Goal: Transaction & Acquisition: Purchase product/service

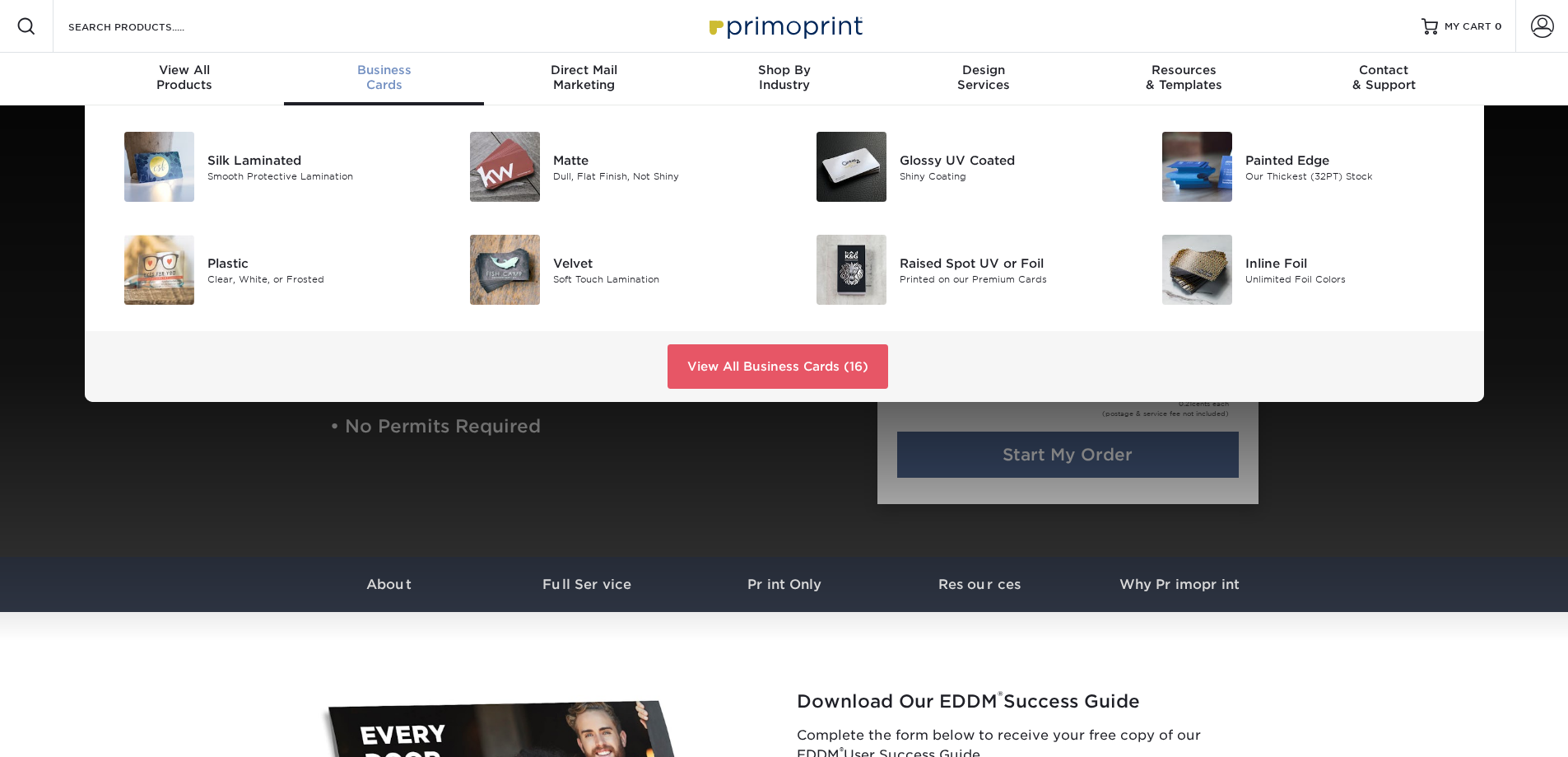
click at [388, 70] on span "Business" at bounding box center [385, 69] width 200 height 14
click at [582, 162] on div "Matte" at bounding box center [662, 159] width 218 height 18
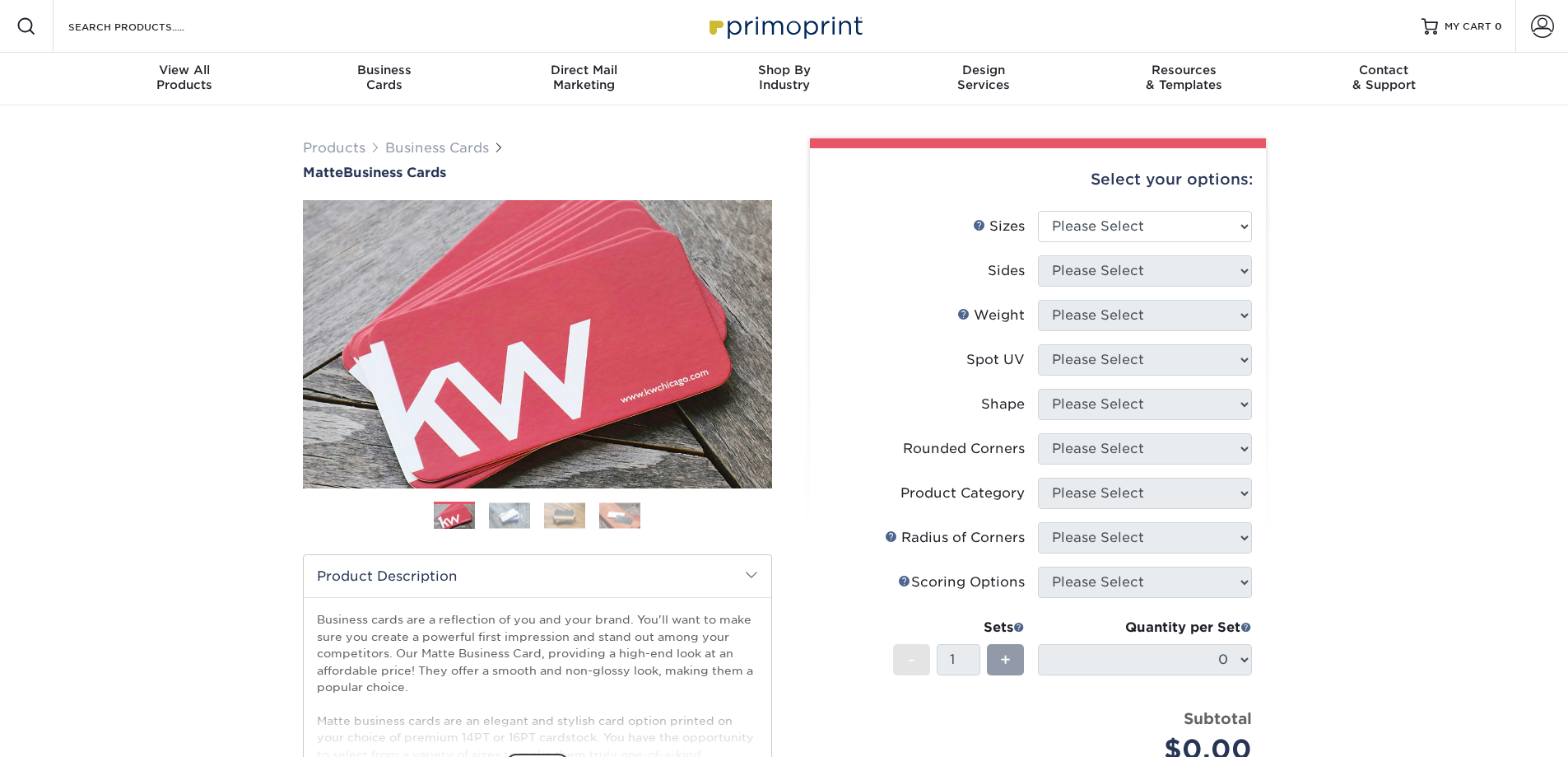
click at [575, 159] on div "Products Business Cards Matte Business Cards" at bounding box center [537, 159] width 469 height 42
click at [1244, 230] on select "Please Select 1.5" x 3.5" - Mini 1.75" x 3.5" - Mini 2" x 2" - Square 2" x 3" -…" at bounding box center [1145, 227] width 214 height 31
select select "2.00x3.50"
click at [1038, 211] on select "Please Select 1.5" x 3.5" - Mini 1.75" x 3.5" - Mini 2" x 2" - Square 2" x 3" -…" at bounding box center [1145, 227] width 214 height 31
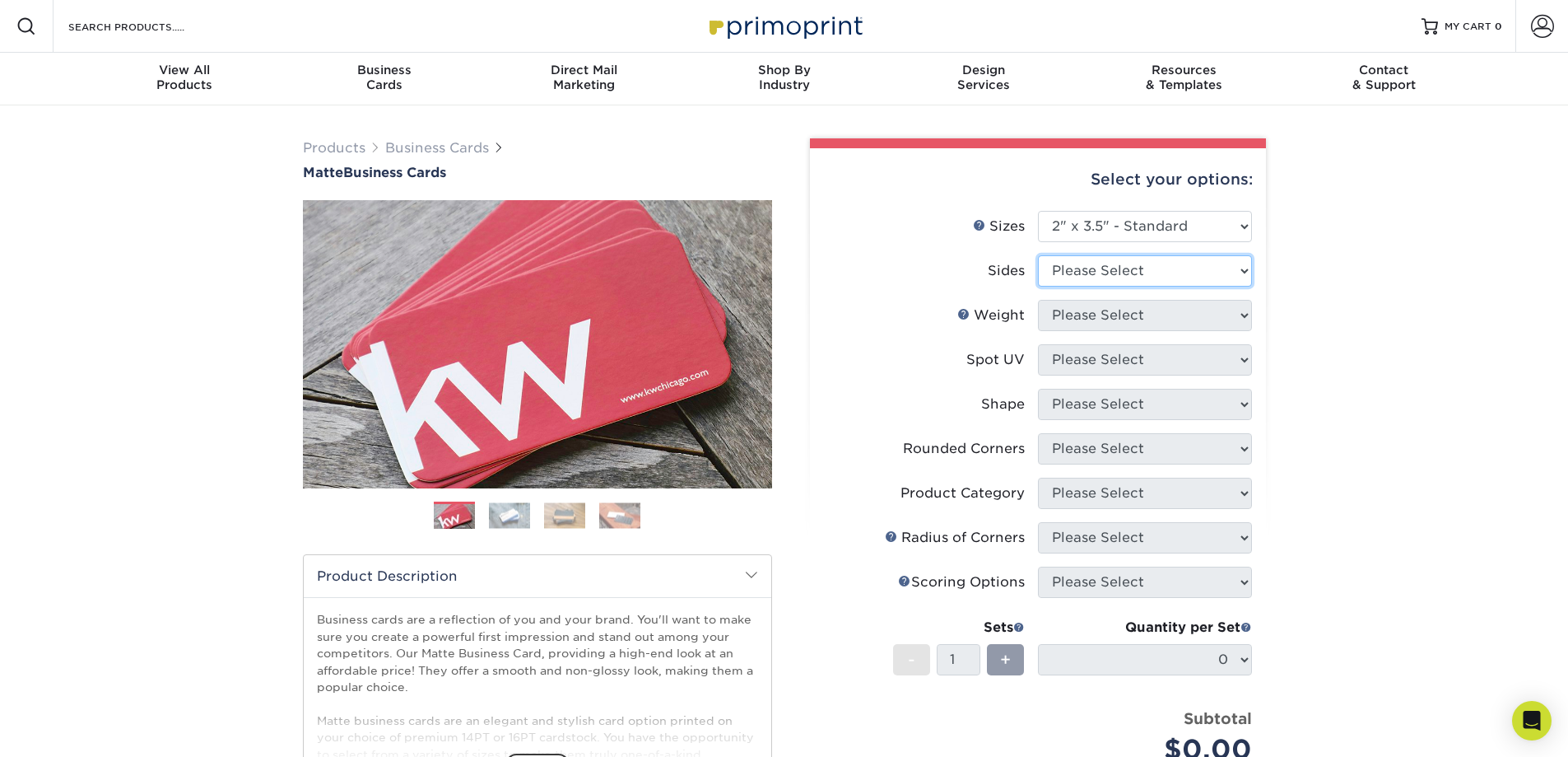
click at [1245, 262] on select "Please Select Print Both Sides Print Front Only" at bounding box center [1145, 271] width 214 height 31
select select "13abbda7-1d64-4f25-8bb2-c179b224825d"
click at [1038, 256] on select "Please Select Print Both Sides Print Front Only" at bounding box center [1145, 271] width 214 height 31
click at [1245, 319] on select "Please Select 16PT 14PT" at bounding box center [1145, 315] width 214 height 31
select select "14PT"
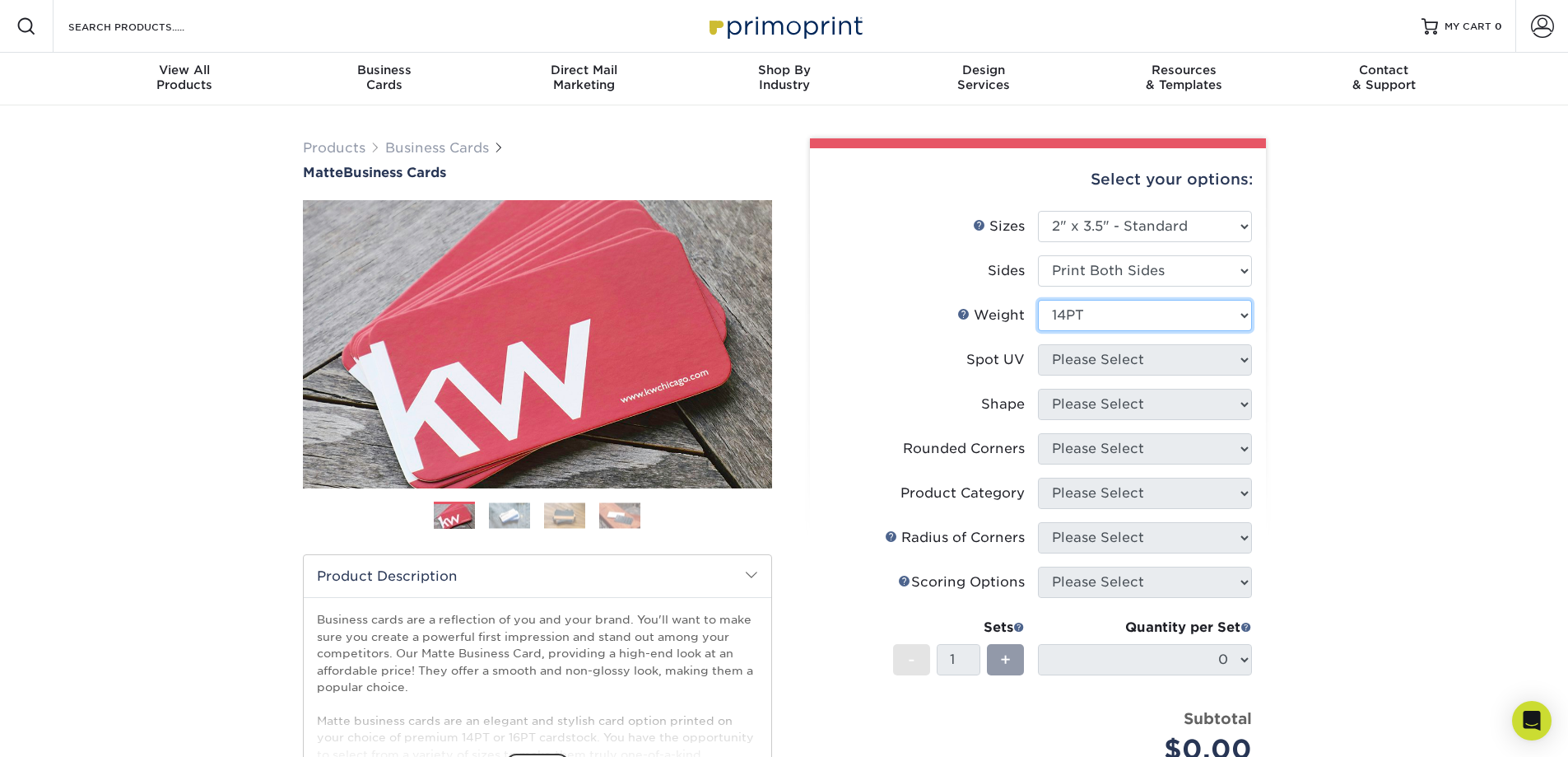
click at [1038, 300] on select "Please Select 16PT 14PT" at bounding box center [1145, 315] width 214 height 31
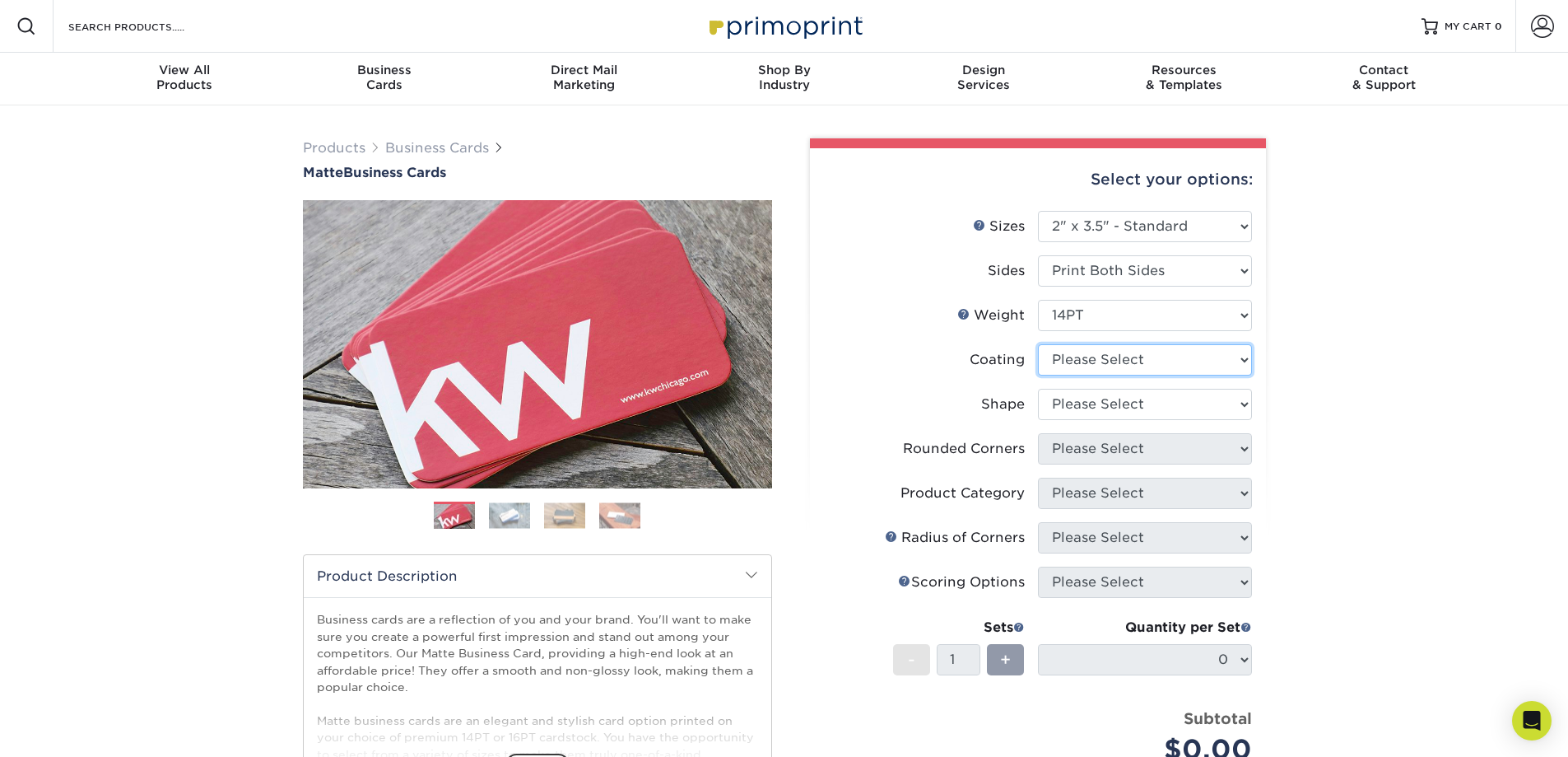
click at [1240, 360] on select at bounding box center [1145, 360] width 214 height 31
select select "121bb7b5-3b4d-429f-bd8d-bbf80e953313"
click at [1038, 344] on select at bounding box center [1145, 360] width 214 height 31
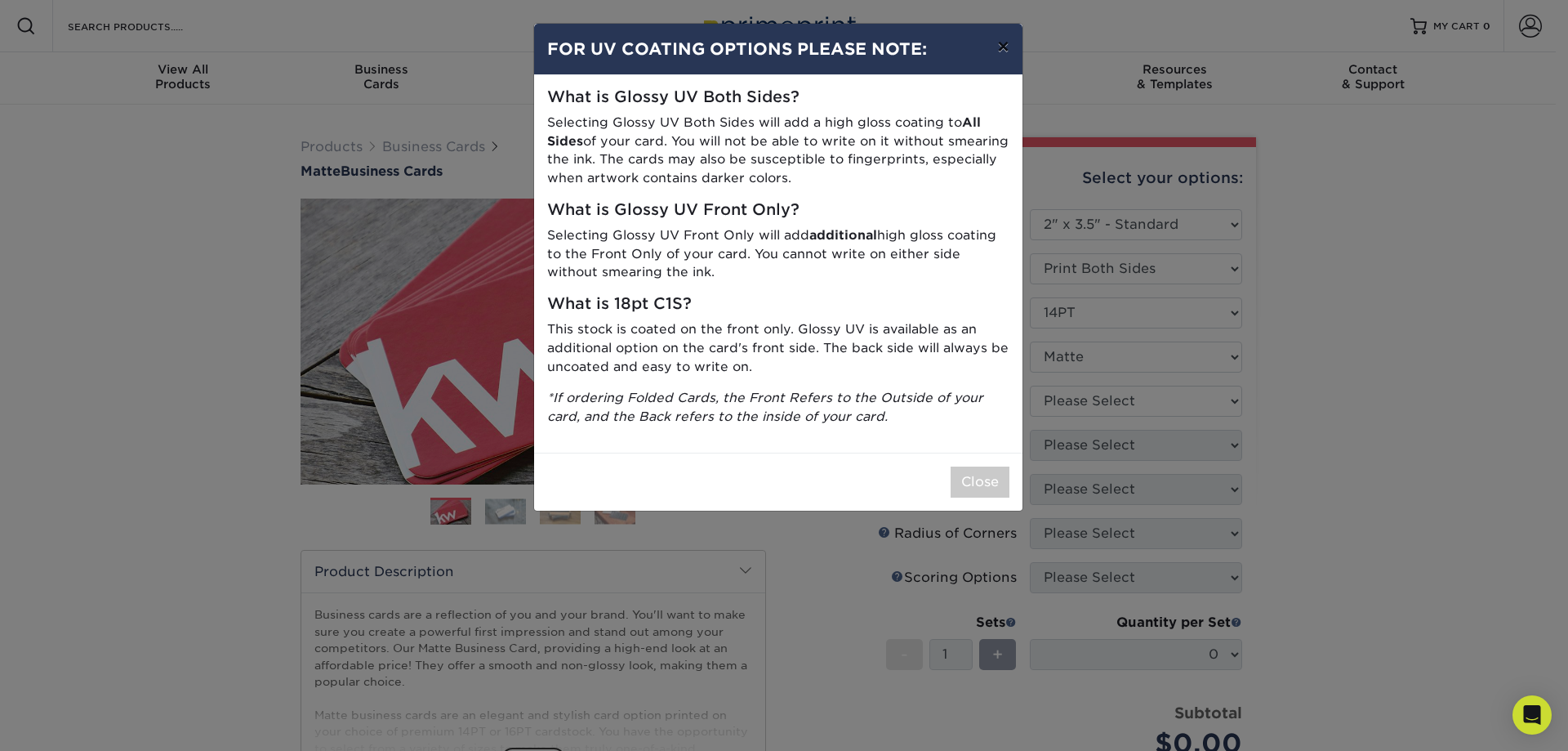
click at [1004, 38] on button "×" at bounding box center [1002, 47] width 37 height 46
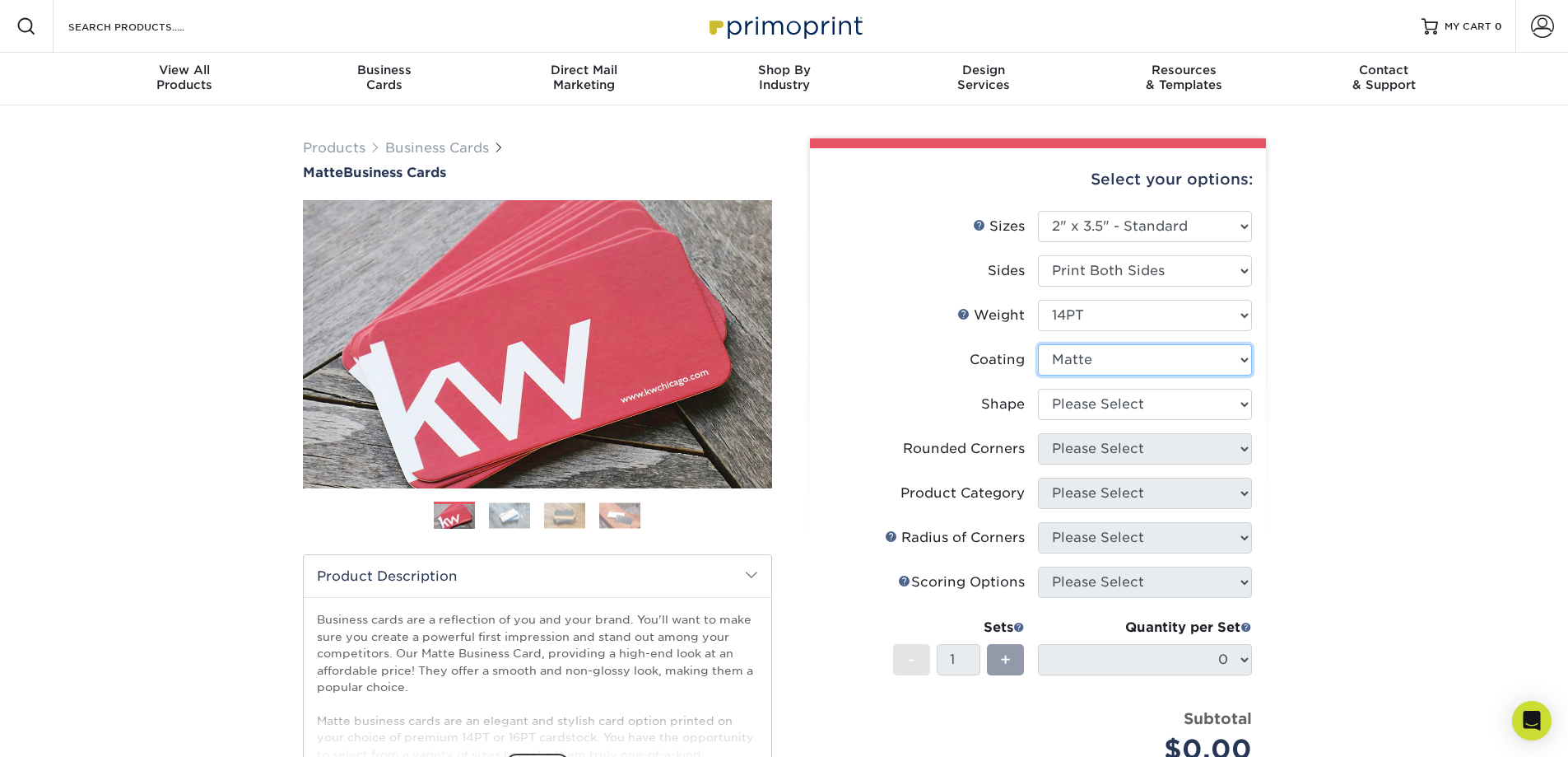
click at [1242, 365] on select at bounding box center [1145, 360] width 214 height 31
click at [1236, 311] on select "Please Select 16PT 14PT" at bounding box center [1145, 315] width 214 height 31
select select "16PT"
click at [1038, 300] on select "Please Select 16PT 14PT" at bounding box center [1145, 315] width 214 height 31
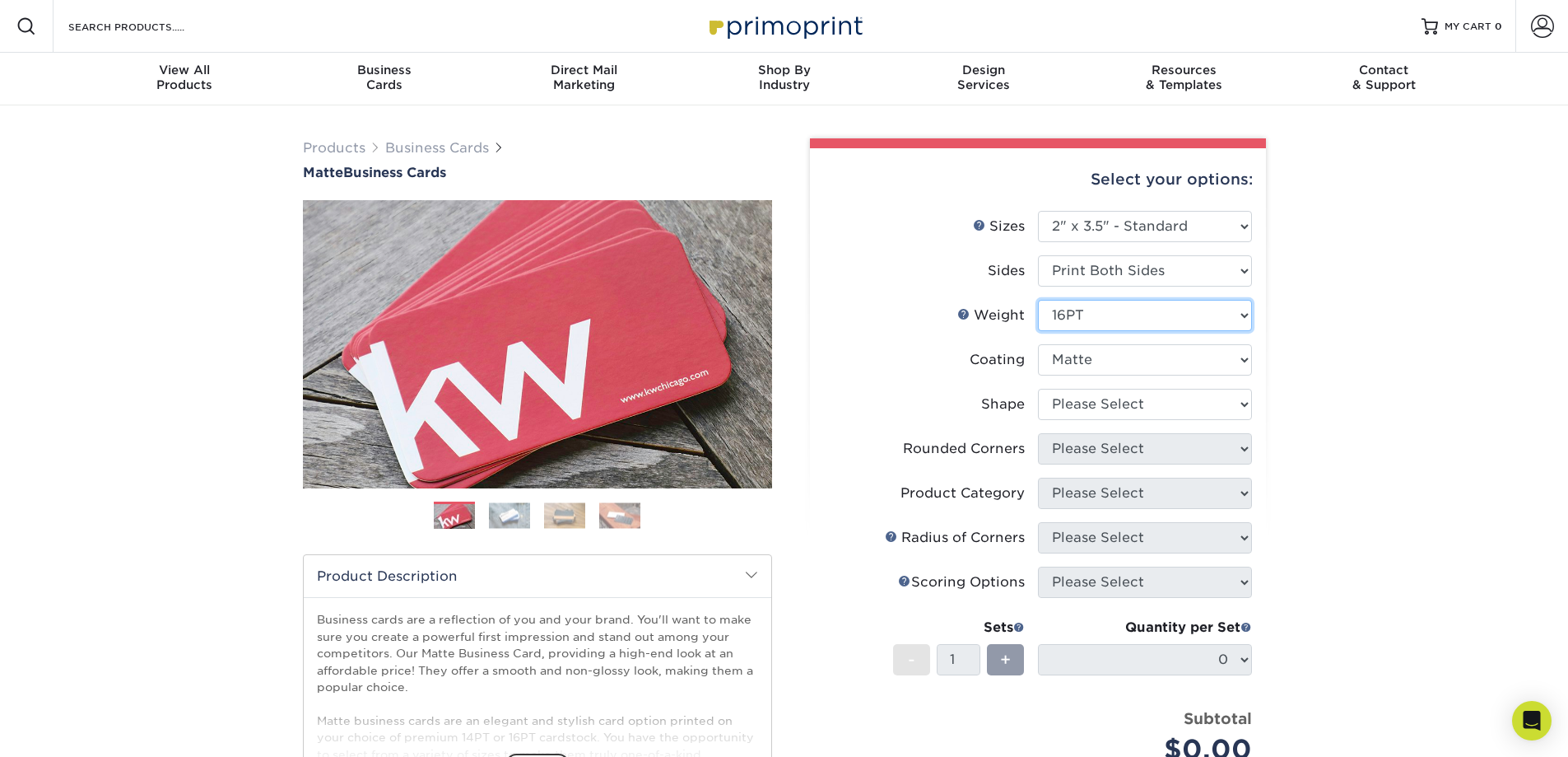
select select "-1"
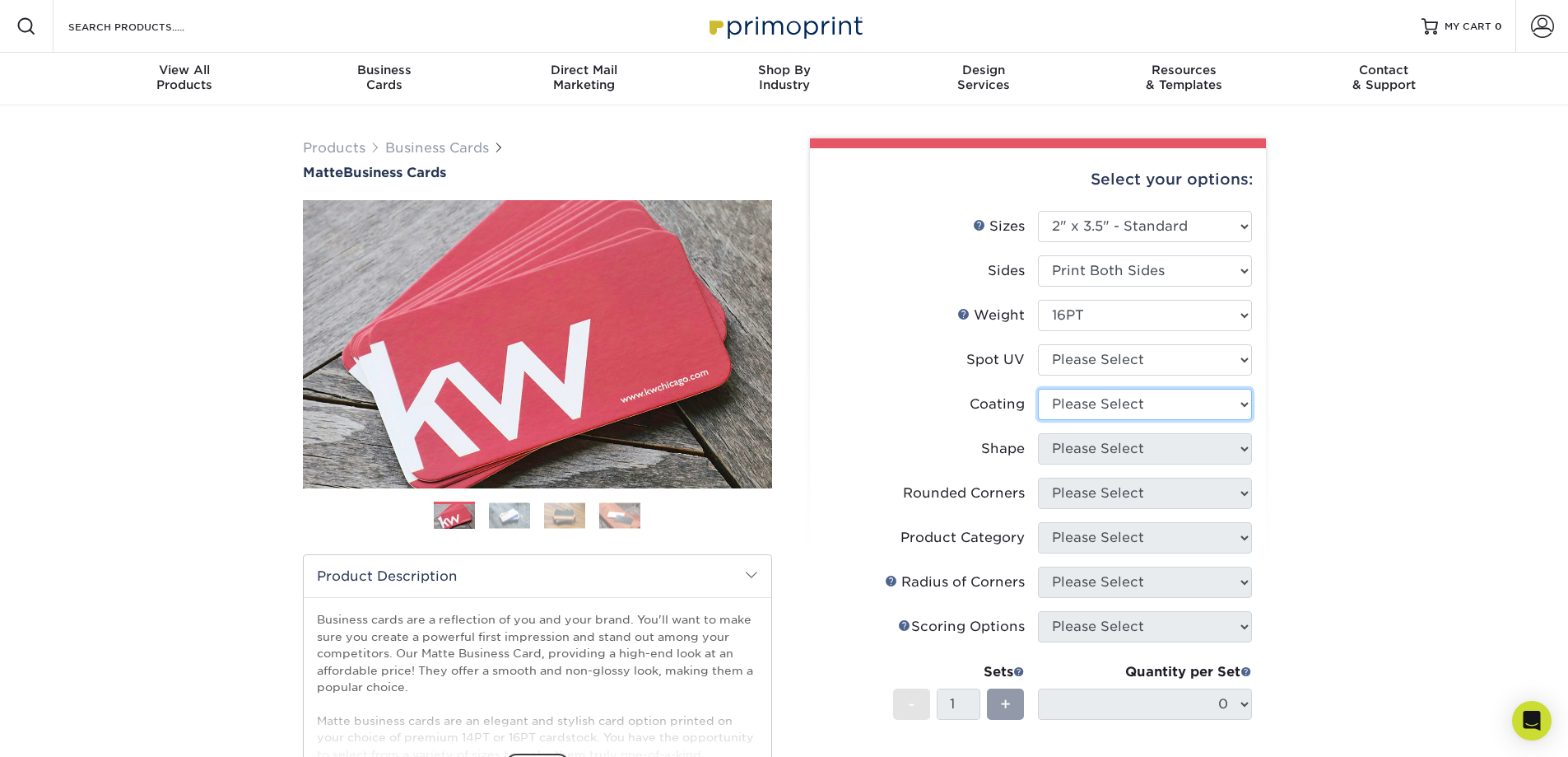
click at [1239, 403] on select at bounding box center [1145, 404] width 214 height 31
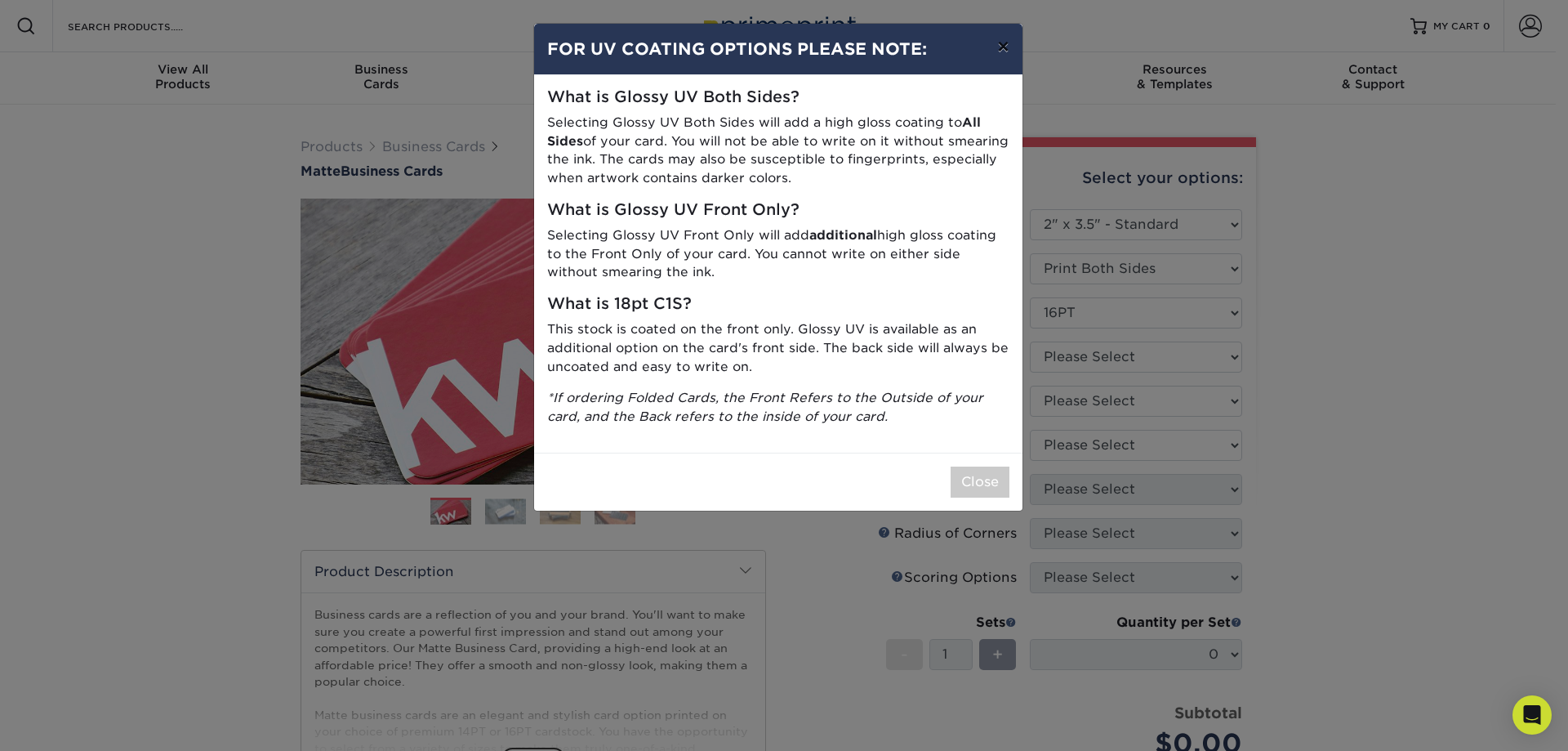
click at [1005, 45] on button "×" at bounding box center [1002, 47] width 37 height 46
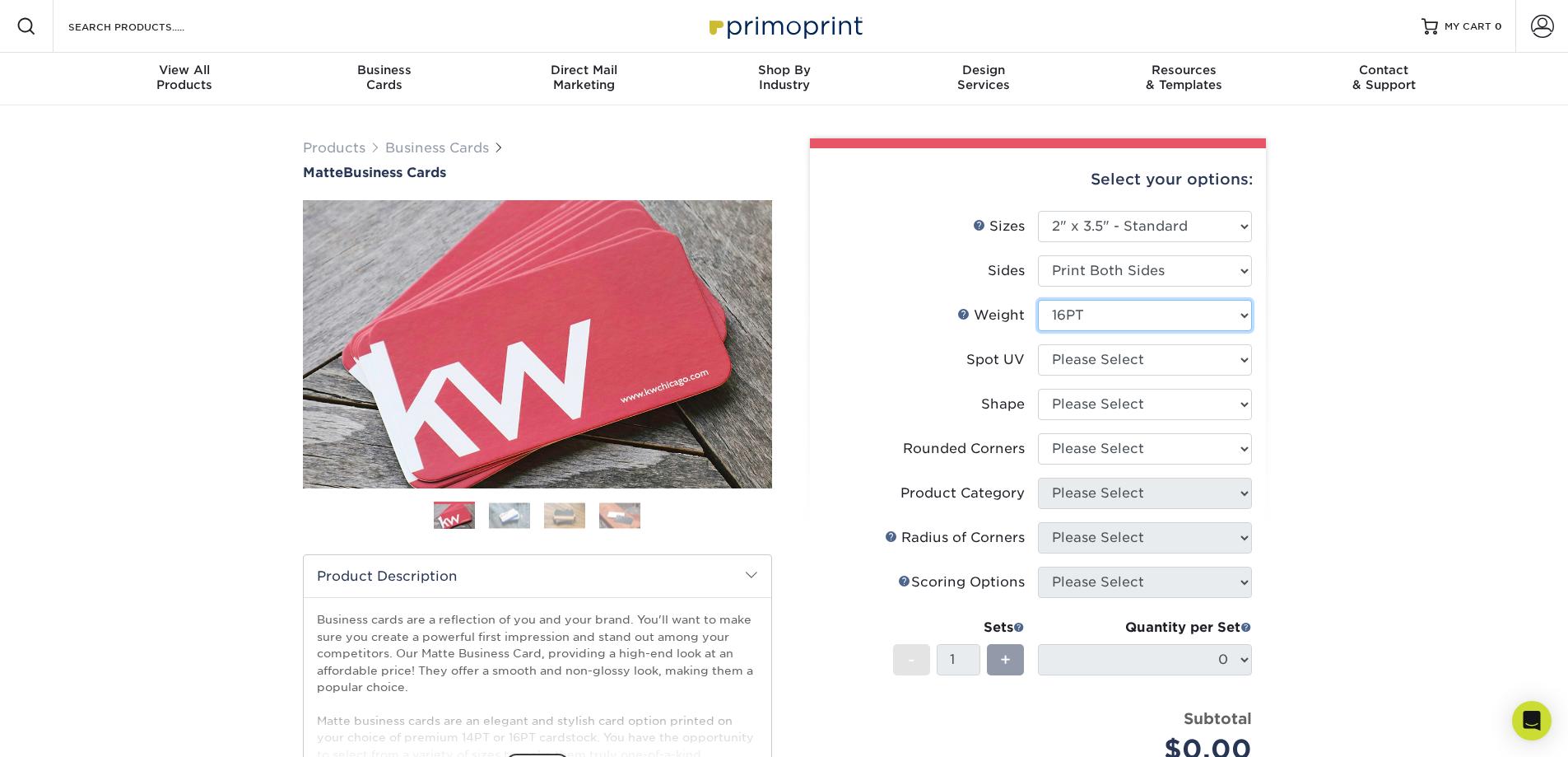
click at [1236, 312] on select "Please Select 16PT 14PT" at bounding box center [1145, 315] width 214 height 31
select select "14PT"
click at [1038, 300] on select "Please Select 16PT 14PT" at bounding box center [1145, 315] width 214 height 31
click at [1235, 354] on select at bounding box center [1145, 360] width 214 height 31
select select "121bb7b5-3b4d-429f-bd8d-bbf80e953313"
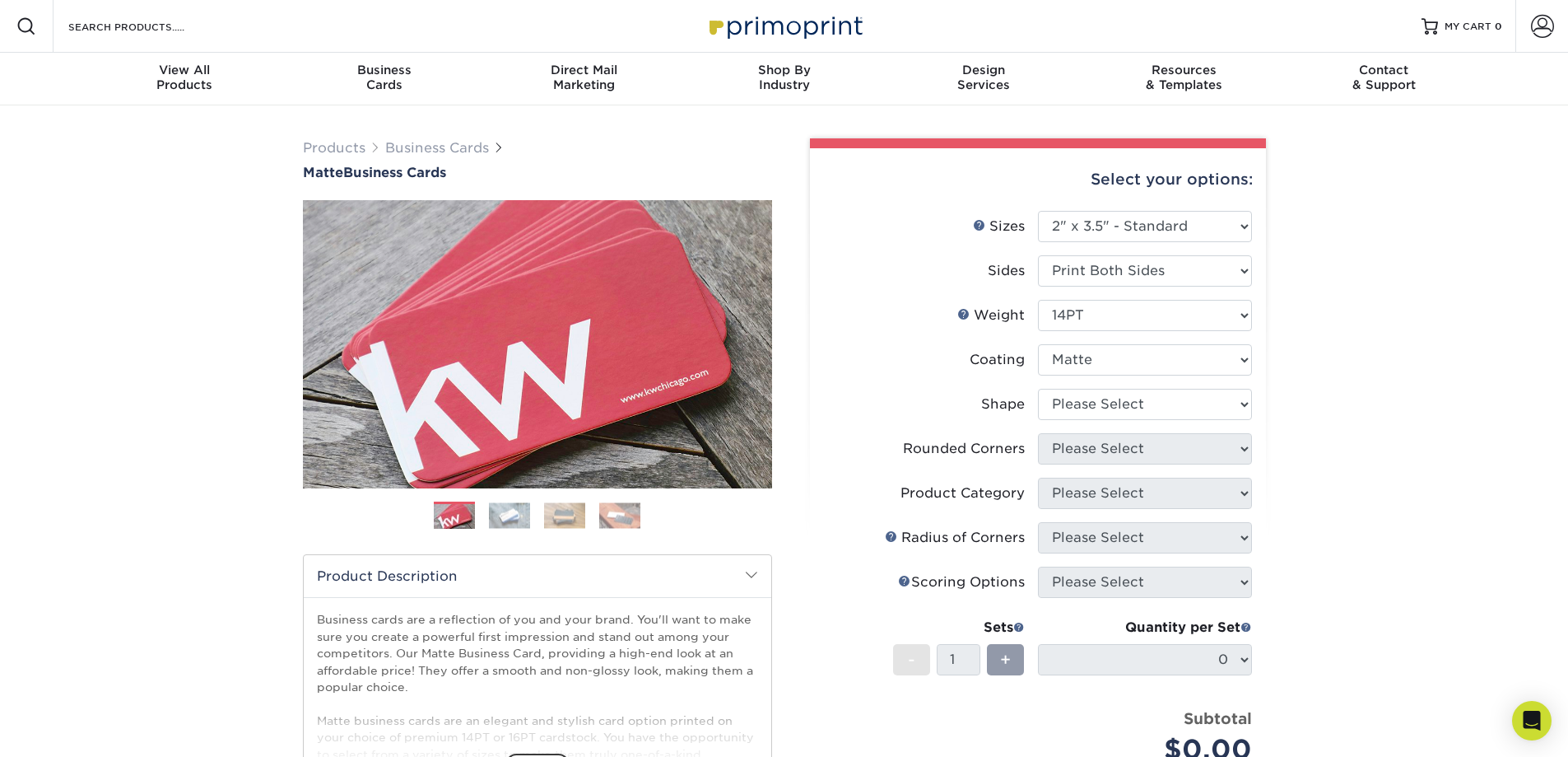
click at [1038, 344] on select at bounding box center [1145, 360] width 214 height 31
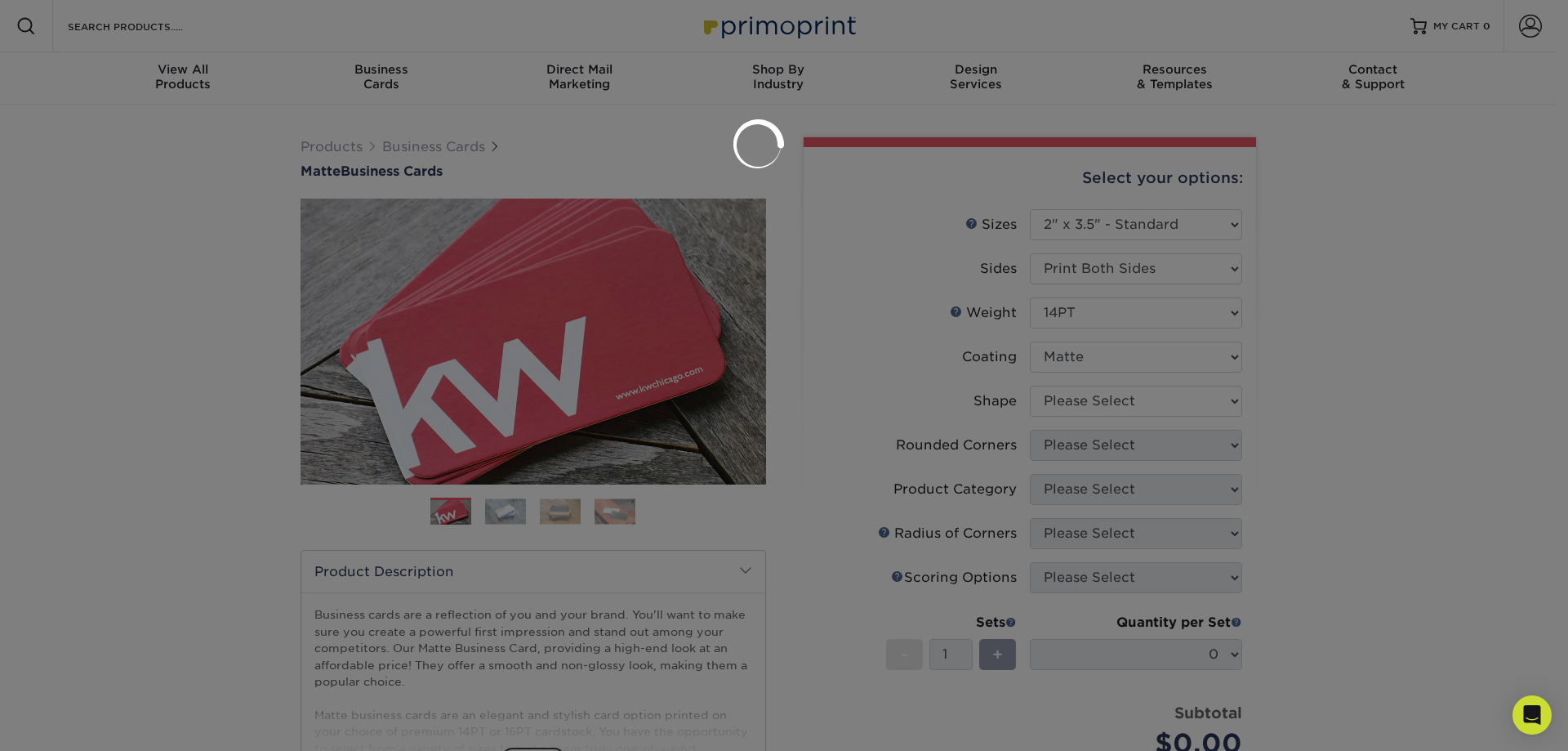
click at [1347, 269] on div at bounding box center [784, 375] width 1568 height 751
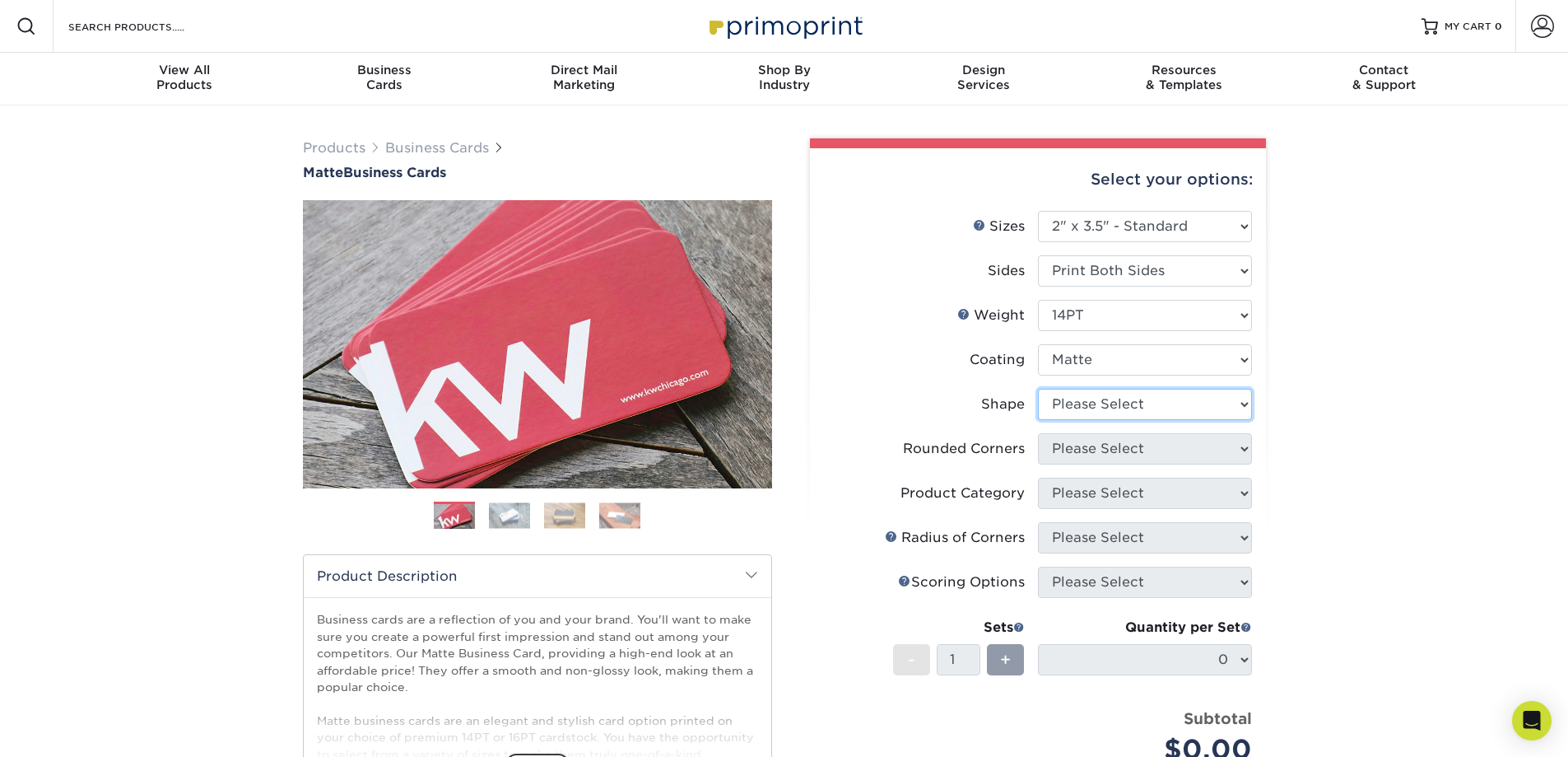
click at [1248, 407] on select "Please Select Standard" at bounding box center [1145, 404] width 214 height 31
select select "standard"
click at [1038, 389] on select "Please Select Standard" at bounding box center [1145, 404] width 214 height 31
click at [1239, 458] on select "Please Select Yes - Round 2 Corners Yes - Round 4 Corners No" at bounding box center [1145, 448] width 214 height 31
select select "0"
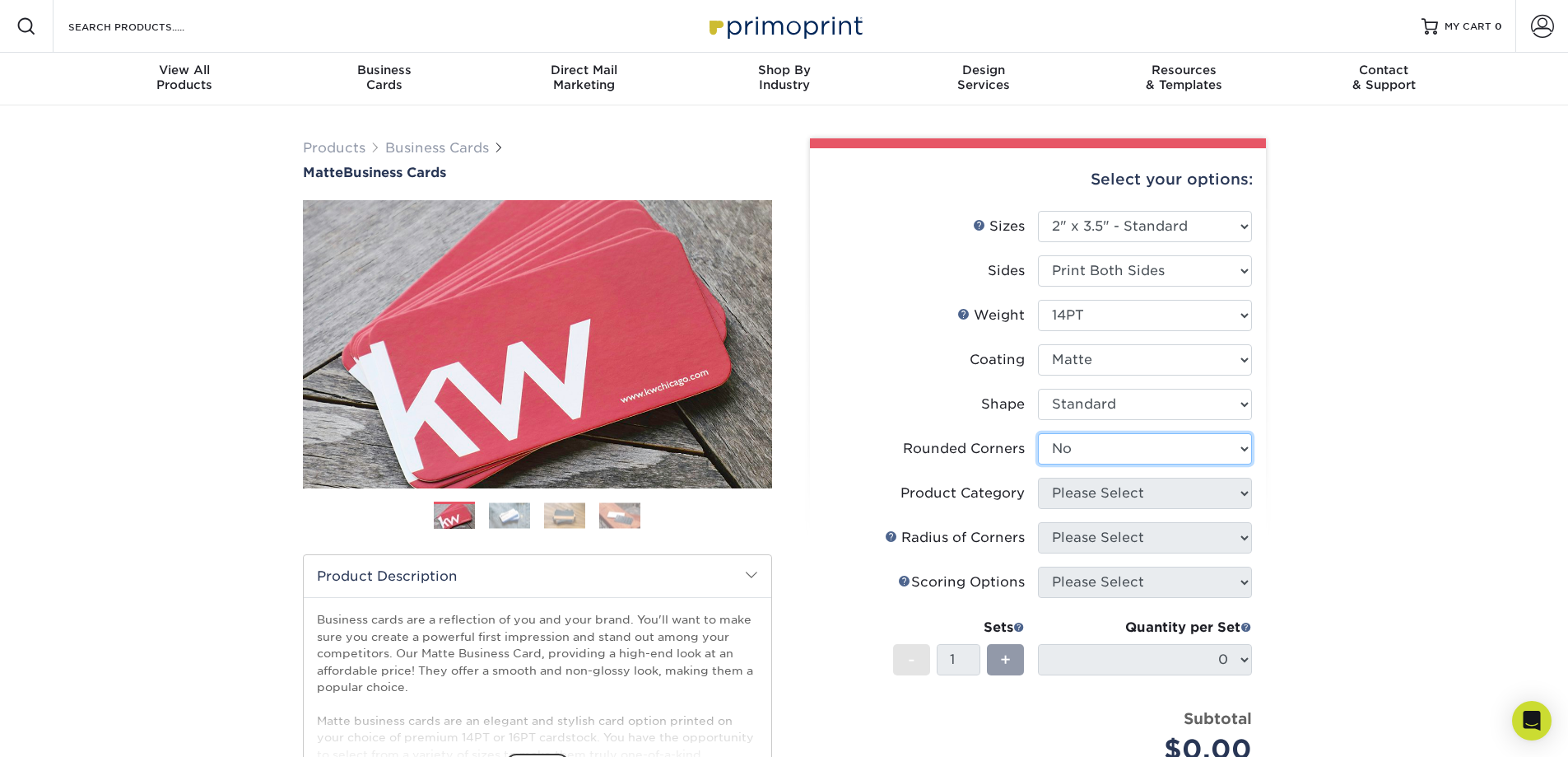
click at [1038, 433] on select "Please Select Yes - Round 2 Corners Yes - Round 4 Corners No" at bounding box center [1145, 448] width 214 height 31
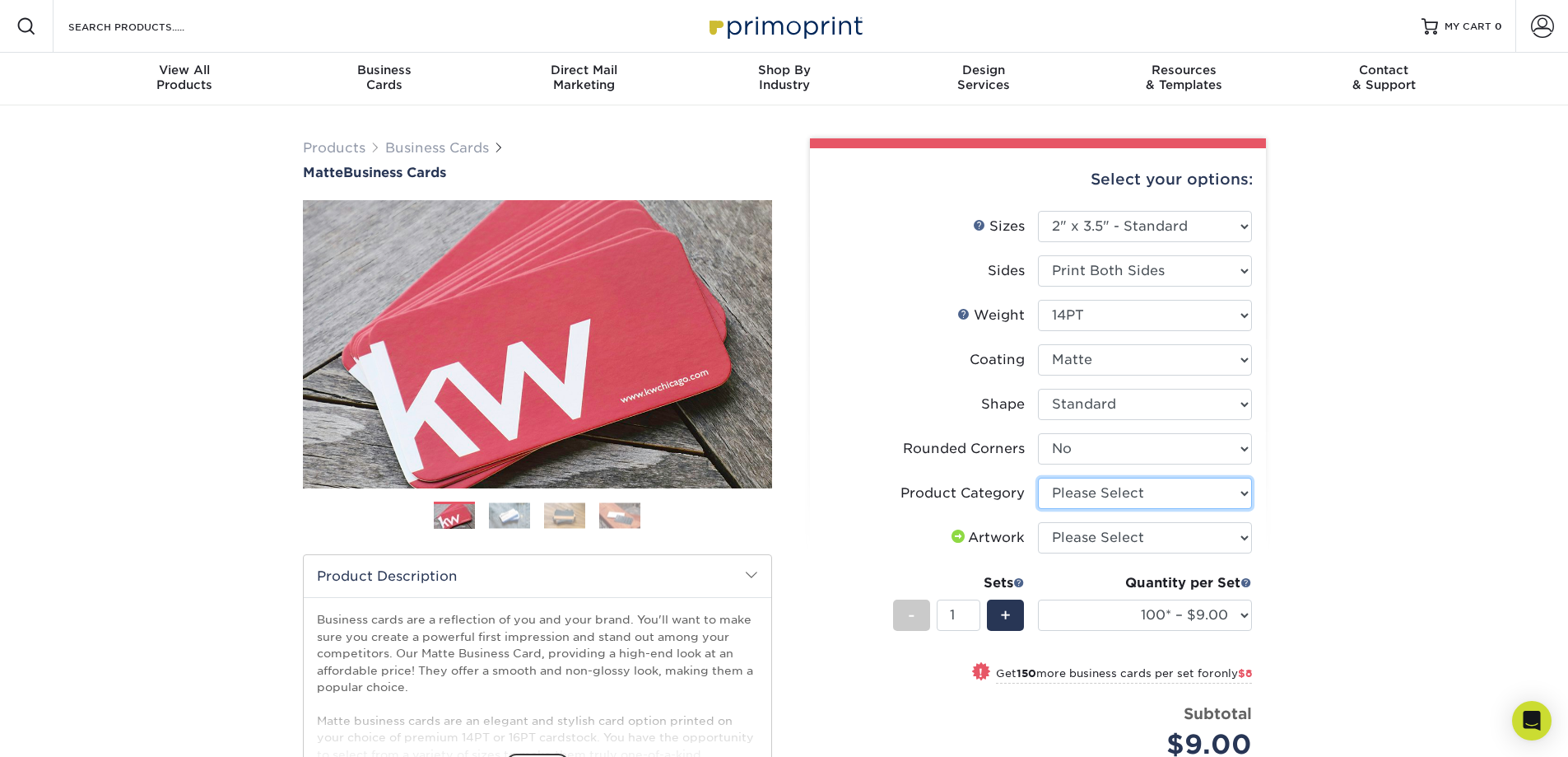
click at [1243, 495] on select "Please Select Business Cards" at bounding box center [1145, 493] width 214 height 31
select select "3b5148f1-0588-4f88-a218-97bcfdce65c1"
click at [1038, 477] on select "Please Select Business Cards" at bounding box center [1145, 493] width 214 height 31
click at [1237, 537] on select "Please Select I will upload files I need a design - $100" at bounding box center [1145, 537] width 214 height 31
select select "upload"
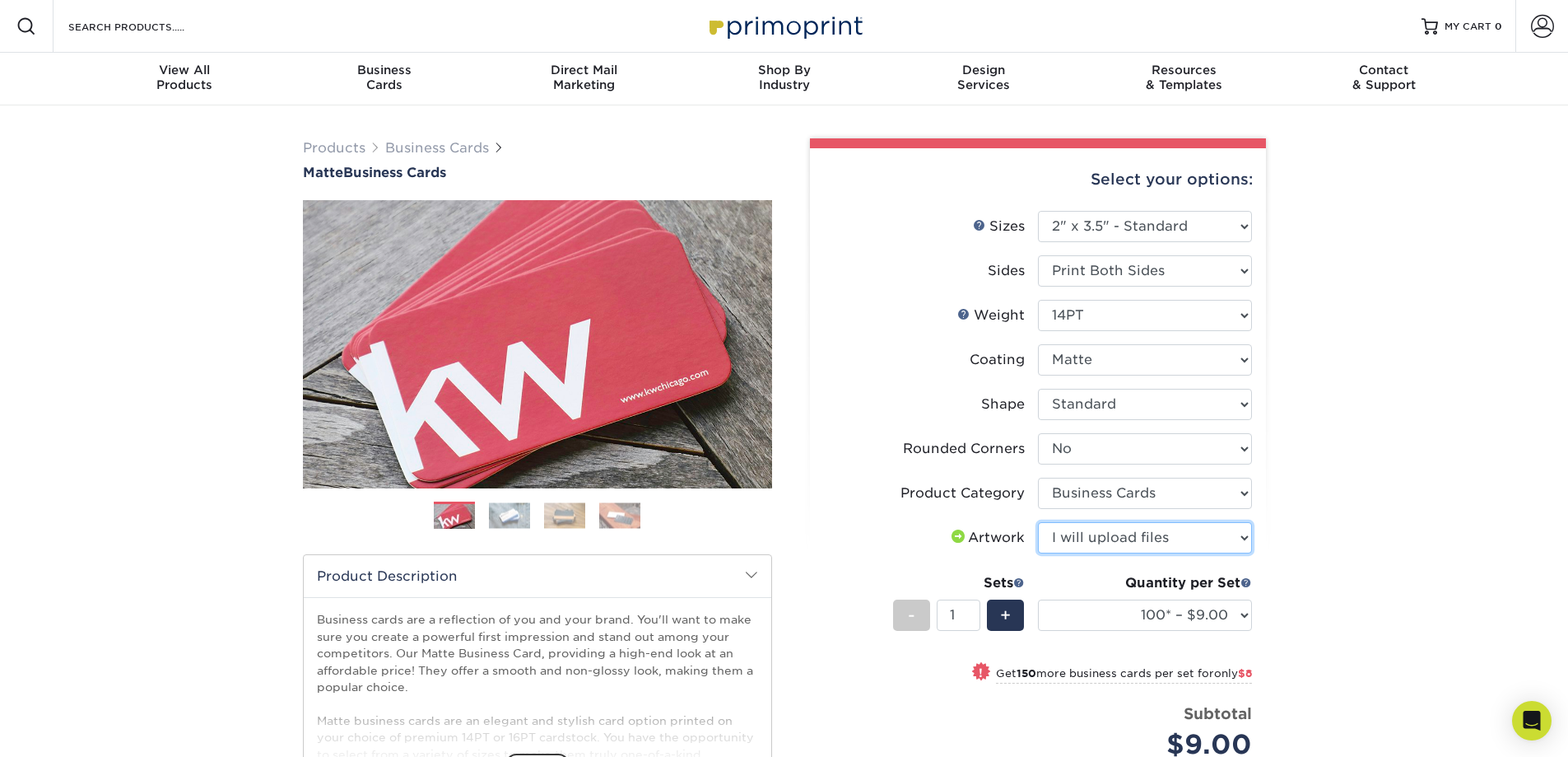
click at [1038, 522] on select "Please Select I will upload files I need a design - $100" at bounding box center [1145, 537] width 214 height 31
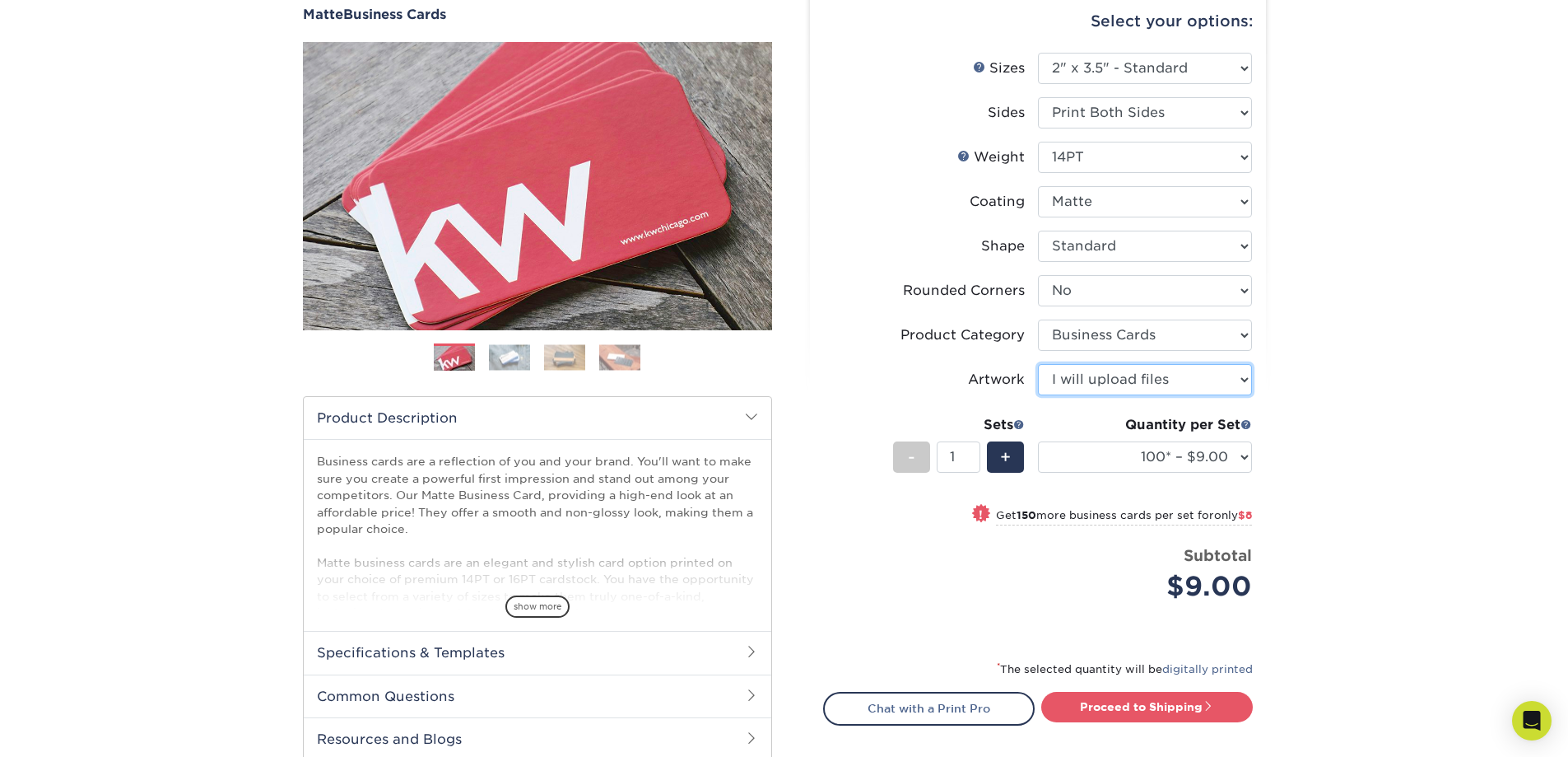
scroll to position [192, 0]
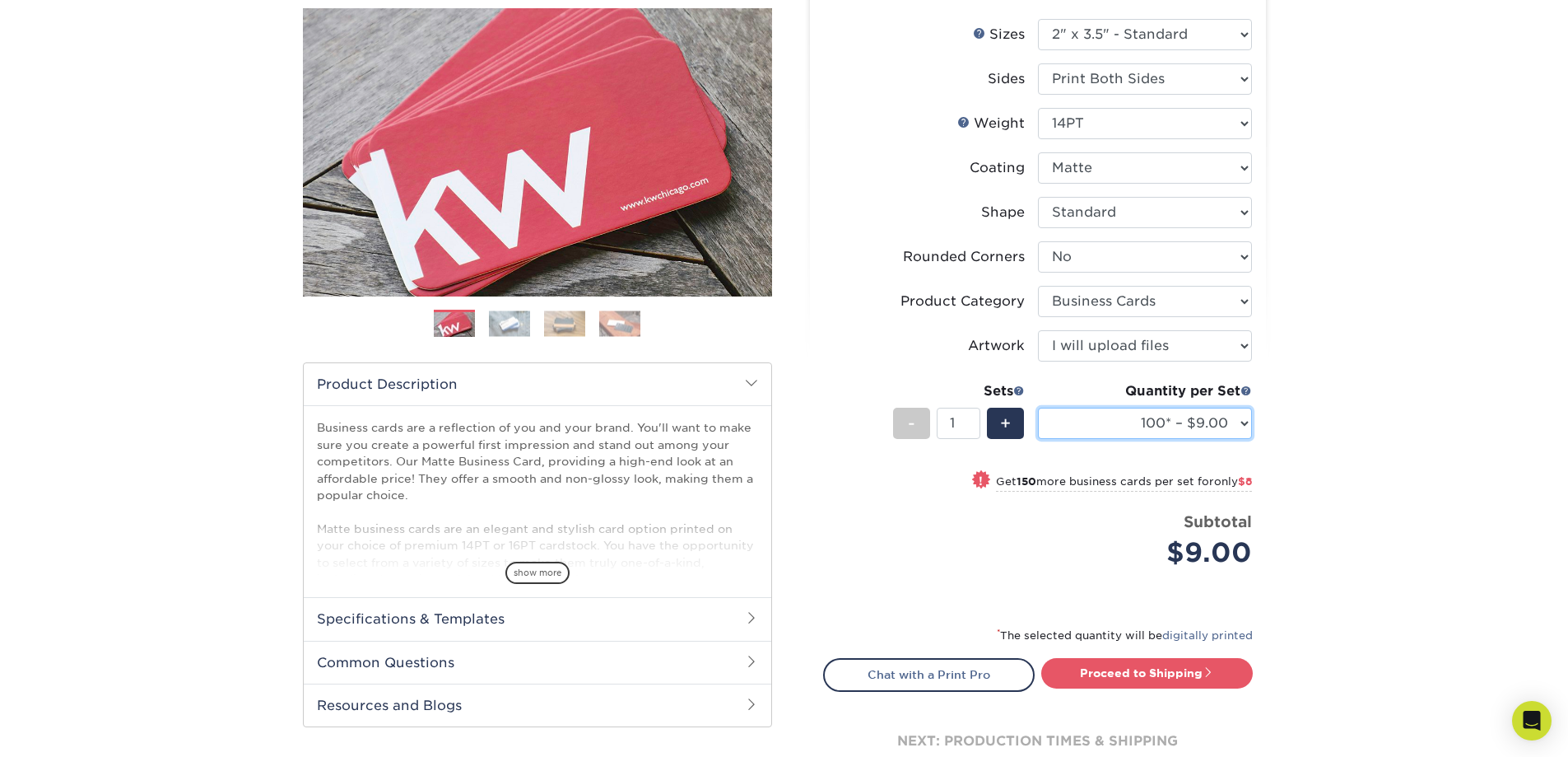
click at [1241, 422] on select "100* – $9.00 250* – $17.00 500 – $33.00 1000 – $42.00 2500 – $75.00 5000 – $143…" at bounding box center [1145, 423] width 214 height 31
select select "2500 – $75.00"
click at [1038, 408] on select "100* – $9.00 250* – $17.00 500 – $33.00 1000 – $42.00 2500 – $75.00 5000 – $143…" at bounding box center [1145, 423] width 214 height 31
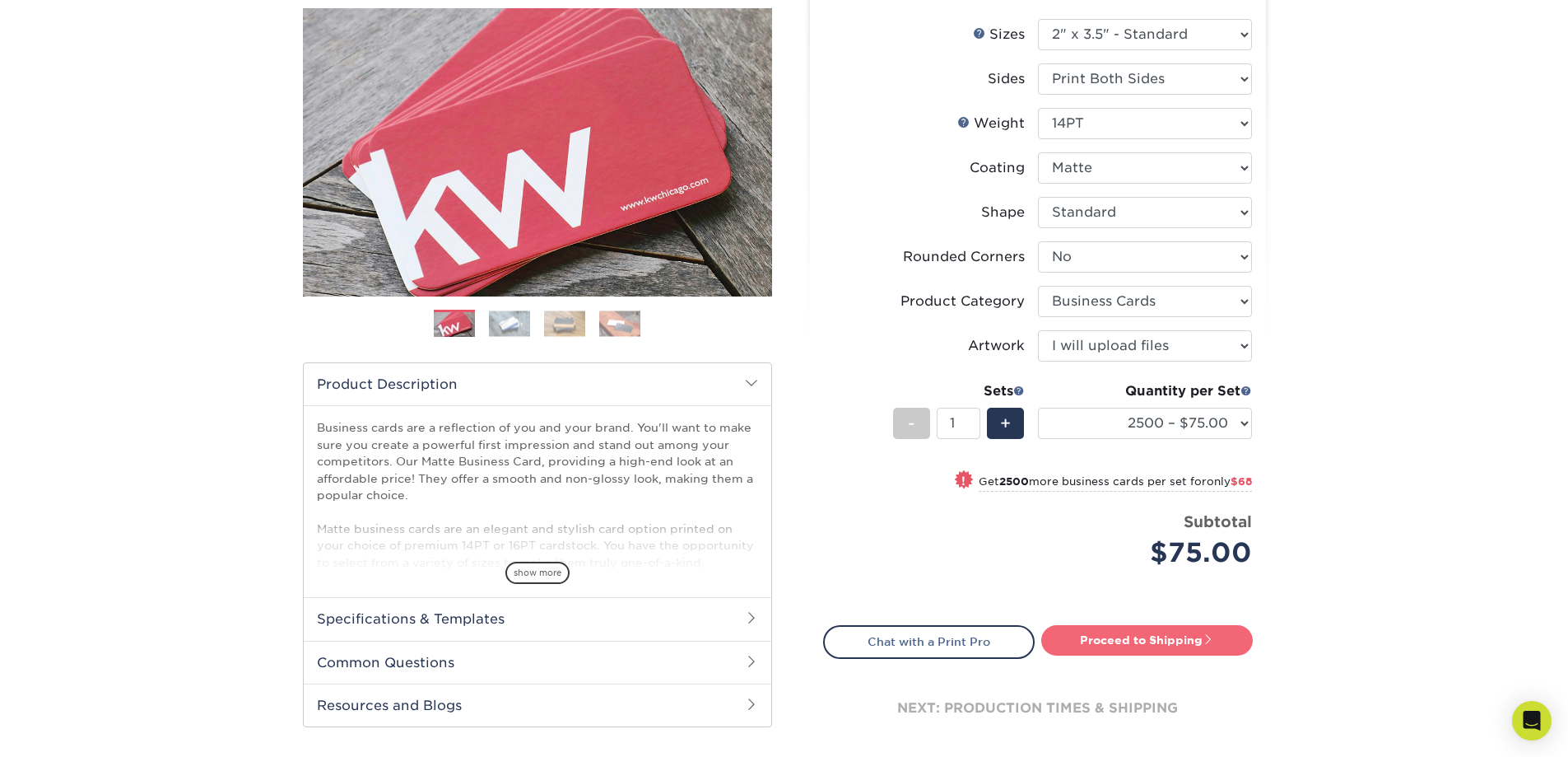
click at [1213, 641] on span at bounding box center [1209, 639] width 12 height 12
type input "Set 1"
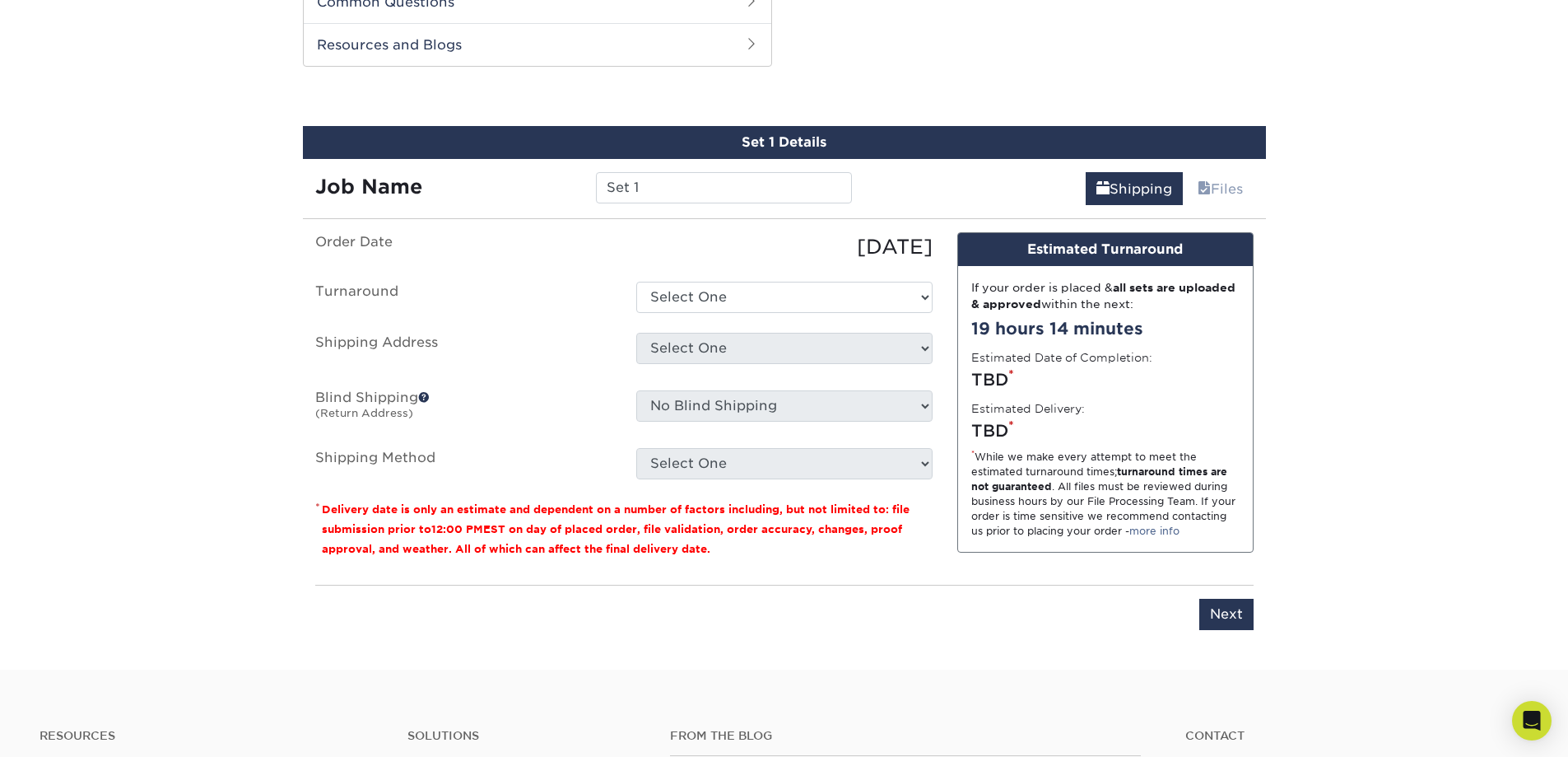
scroll to position [862, 0]
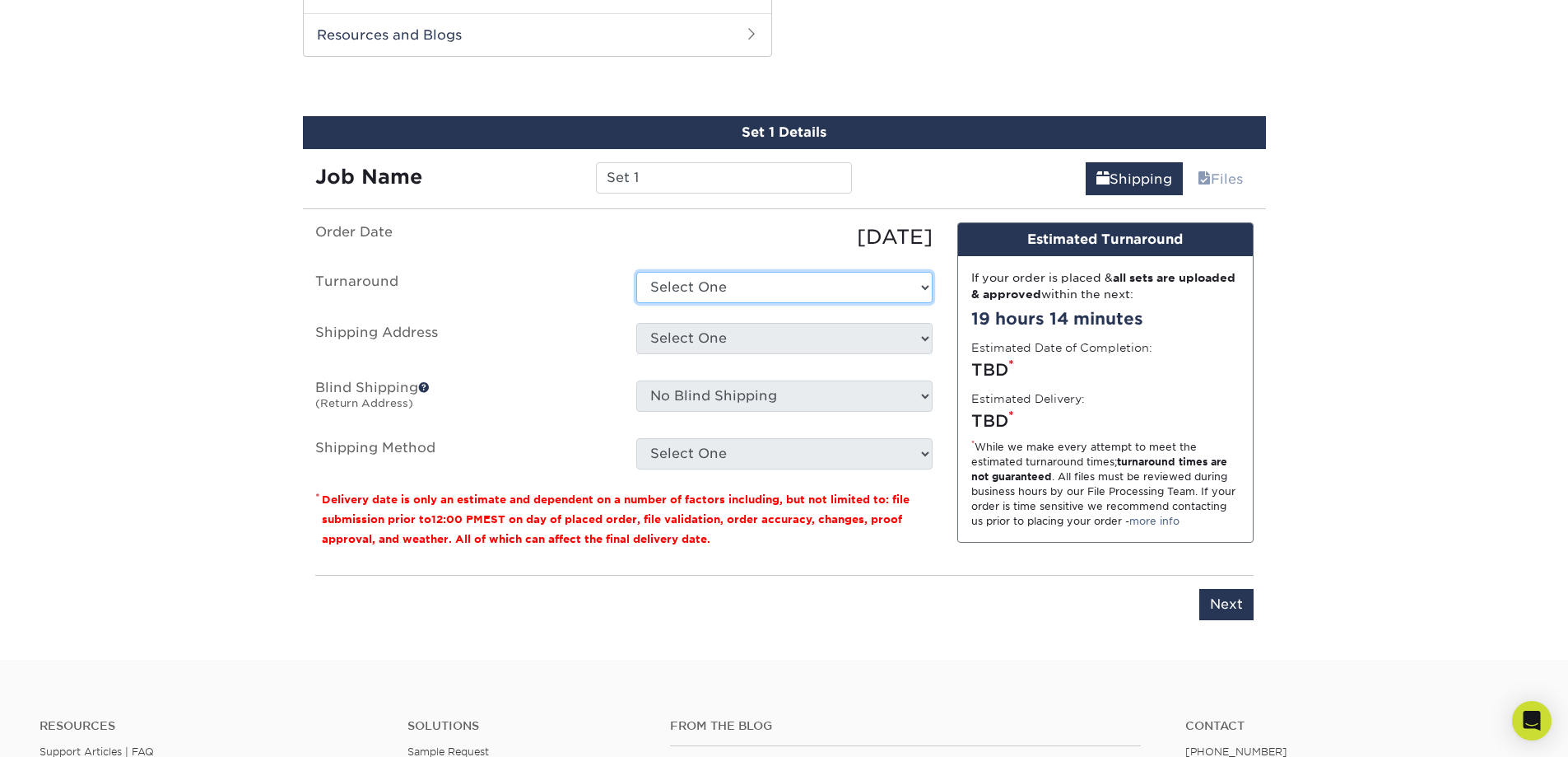
click at [928, 291] on select "Select One 2-4 Business Days 2 Day Next Business Day" at bounding box center [784, 287] width 296 height 31
select select "bd2f82a4-9d9a-435a-b92e-de4b14a52371"
click at [636, 272] on select "Select One 2-4 Business Days 2 Day Next Business Day" at bounding box center [784, 287] width 296 height 31
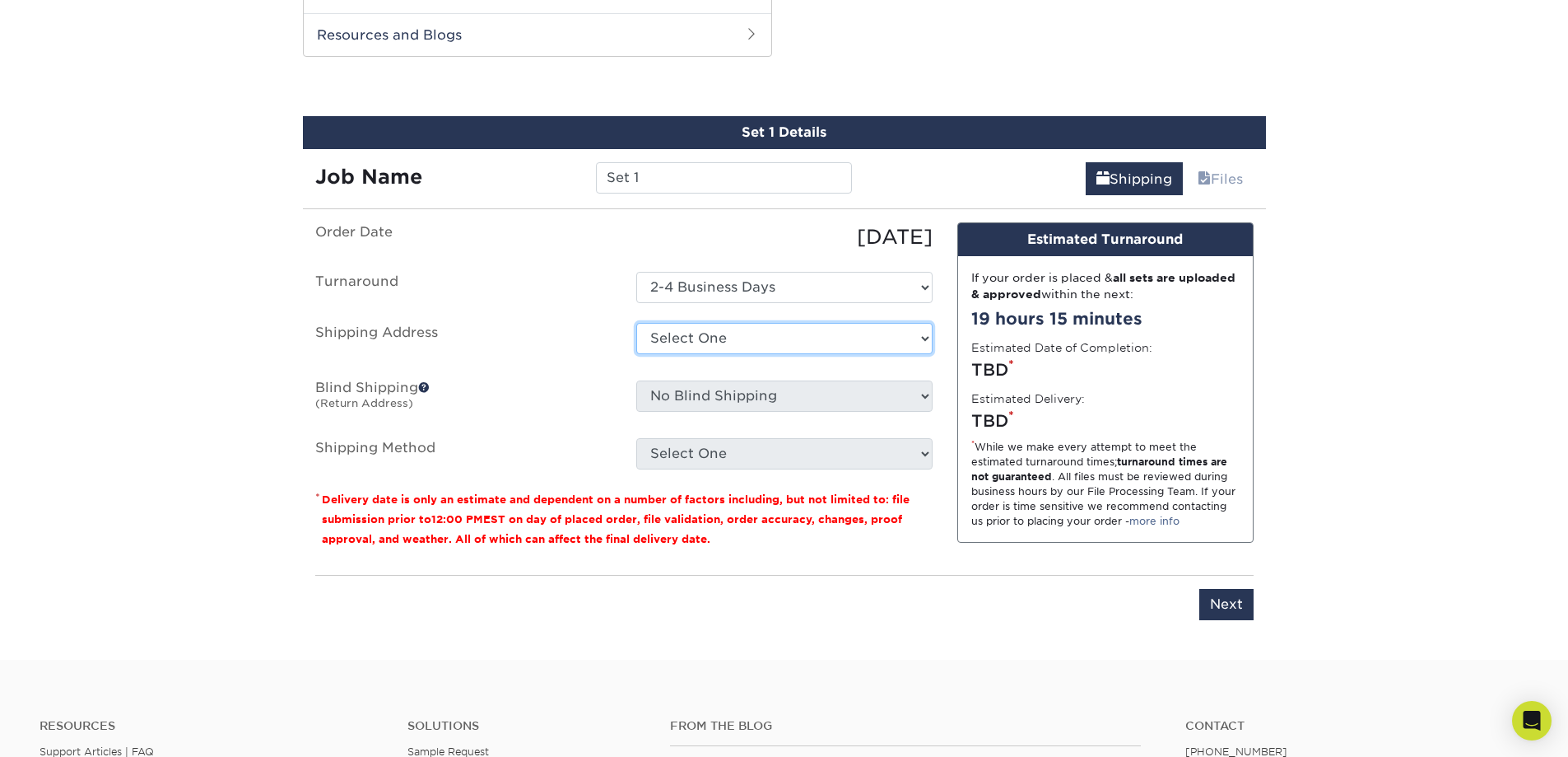
click at [919, 338] on select "Select One + Add New Address - Login" at bounding box center [784, 338] width 296 height 31
click at [636, 354] on select "Select One + Add New Address - Login" at bounding box center [784, 338] width 296 height 31
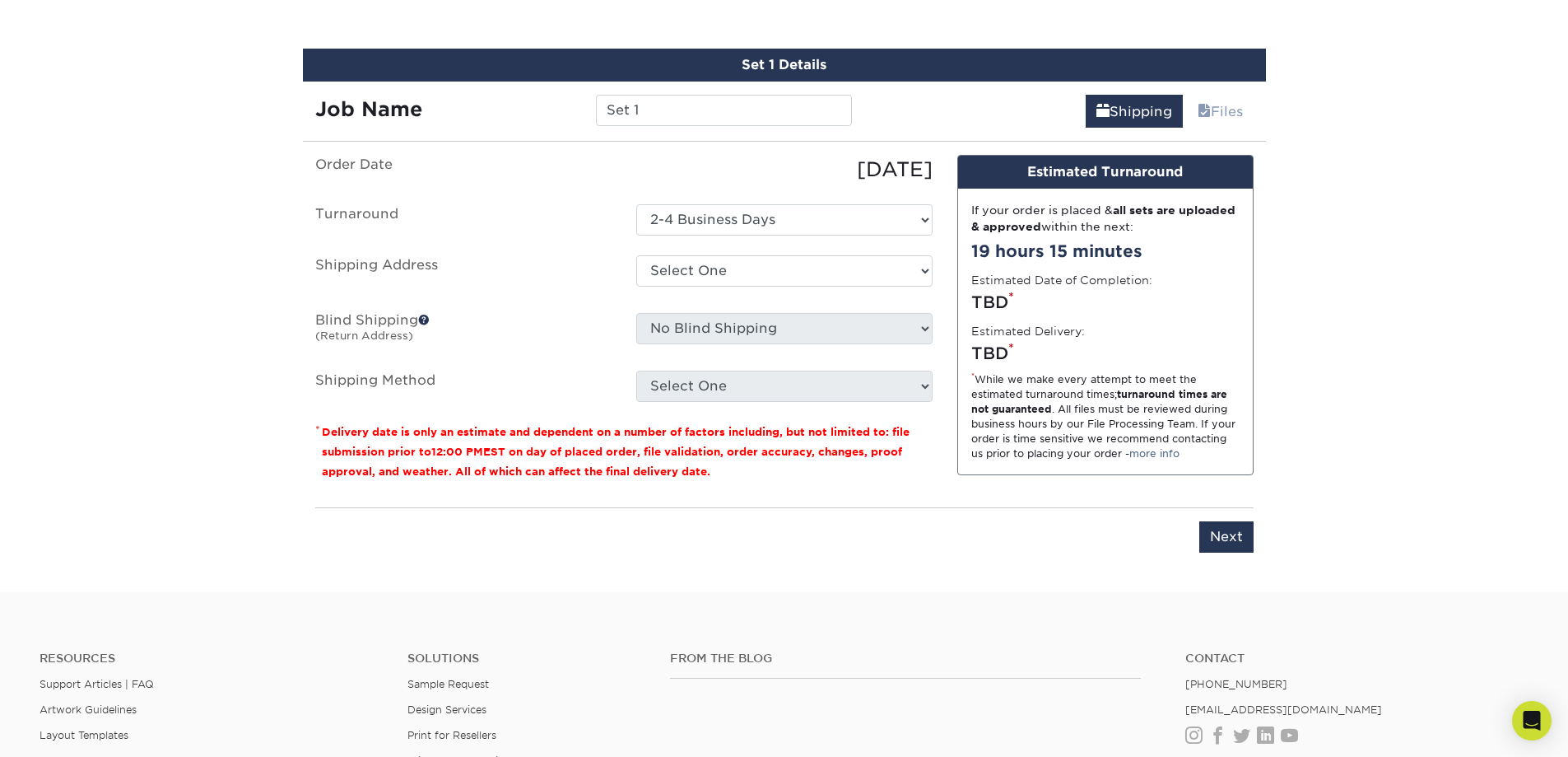
scroll to position [961, 0]
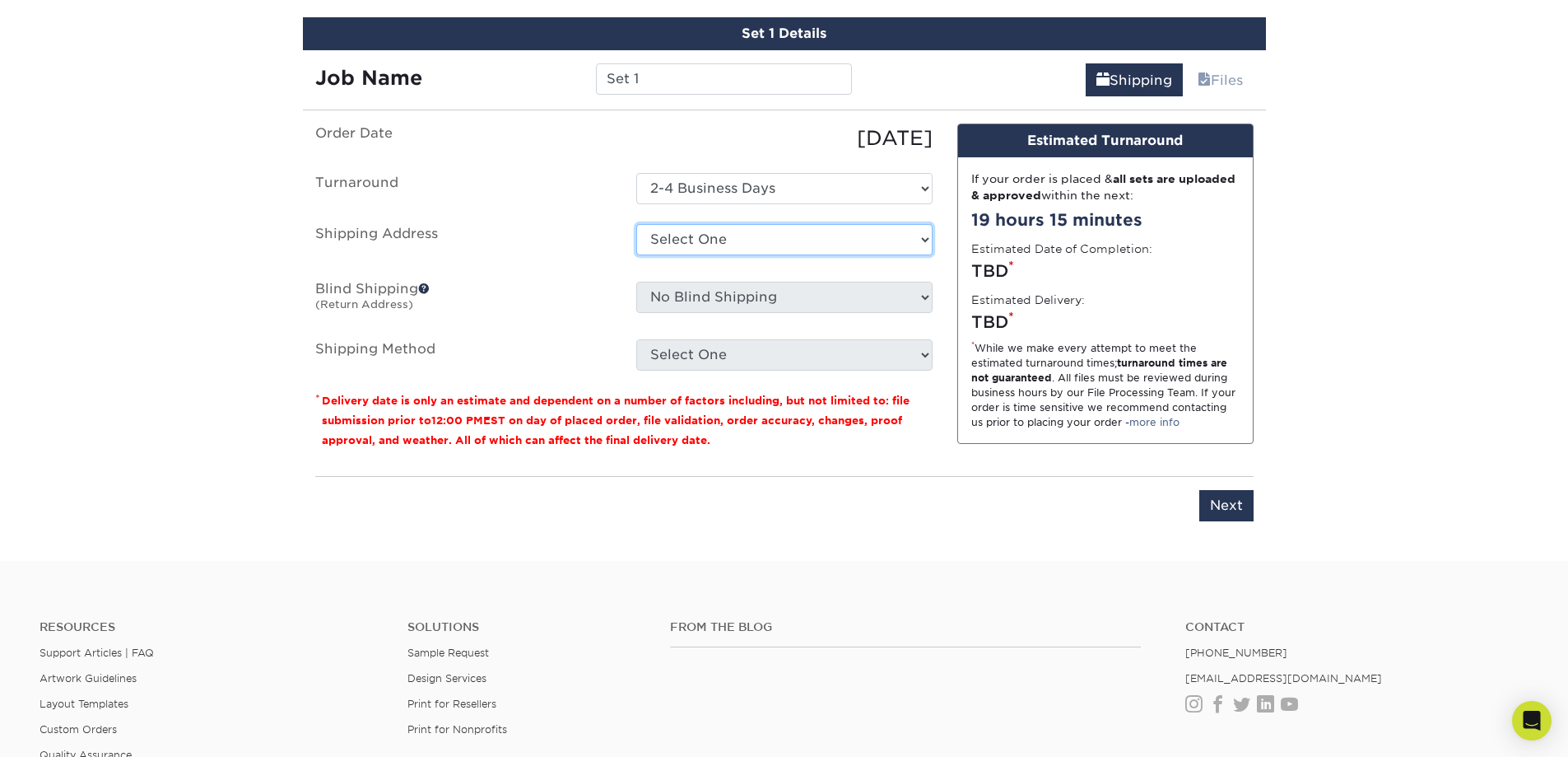
click at [915, 245] on select "Select One + Add New Address - Login" at bounding box center [784, 239] width 296 height 31
select select "newaddress"
click at [636, 224] on select "Select One + Add New Address - Login" at bounding box center [784, 239] width 296 height 31
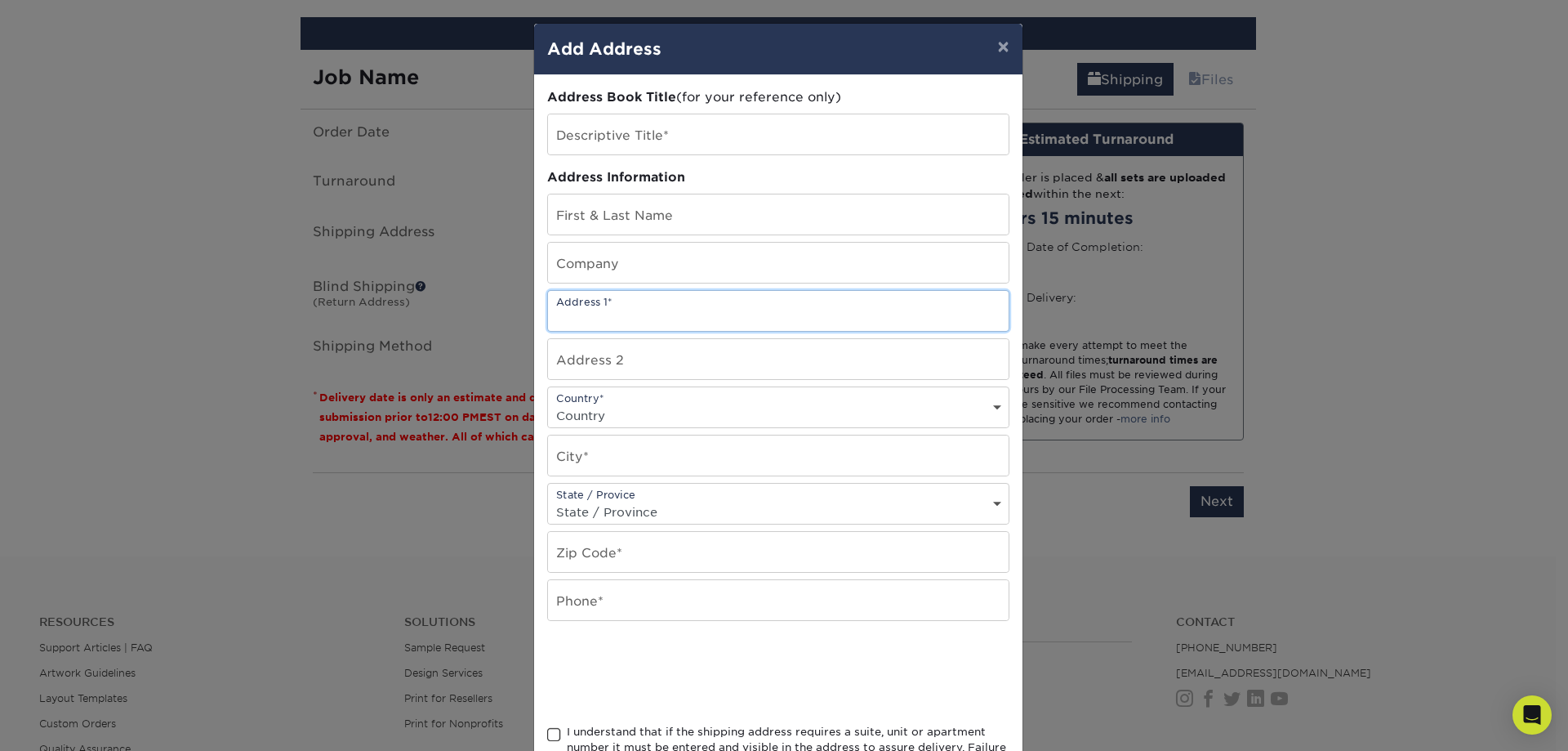
click at [717, 315] on input "text" at bounding box center [778, 311] width 461 height 40
type input "37-08"
click at [1004, 47] on button "×" at bounding box center [1002, 47] width 37 height 46
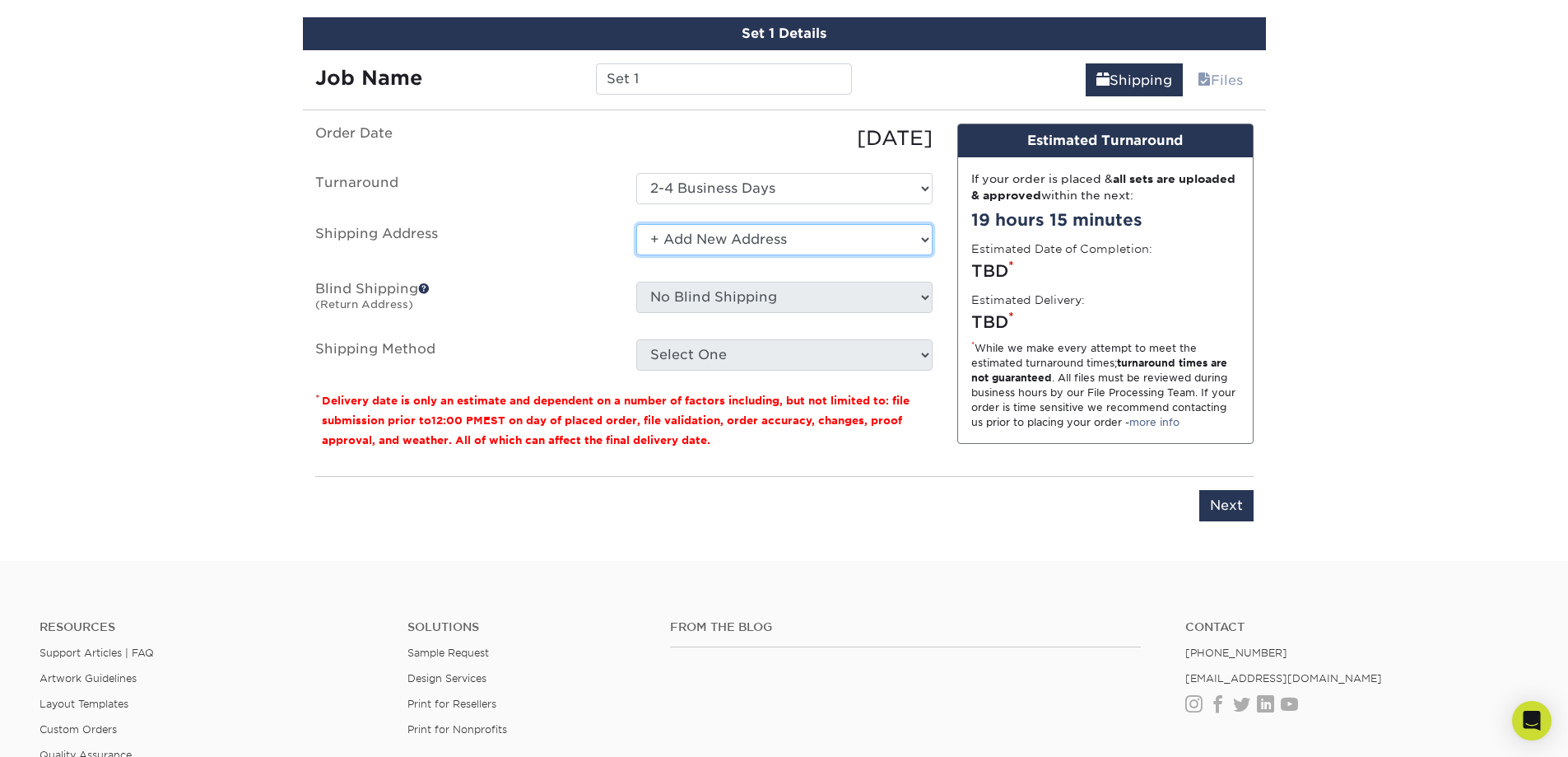
click at [916, 243] on select "Select One + Add New Address - Login" at bounding box center [784, 239] width 296 height 31
click at [636, 256] on select "Select One + Add New Address - Login" at bounding box center [784, 239] width 296 height 31
select select "-1"
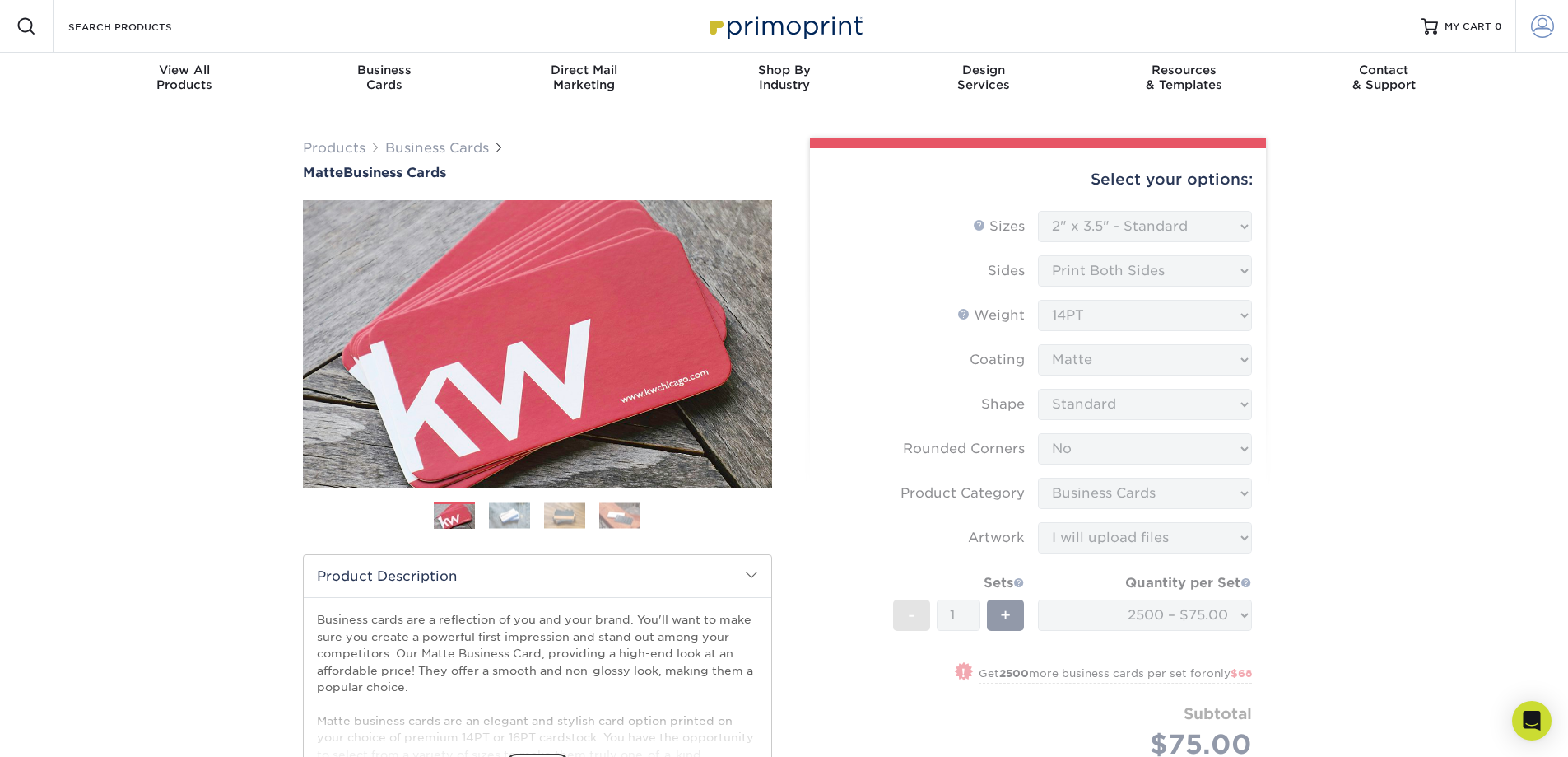
click at [1549, 23] on span at bounding box center [1542, 26] width 23 height 23
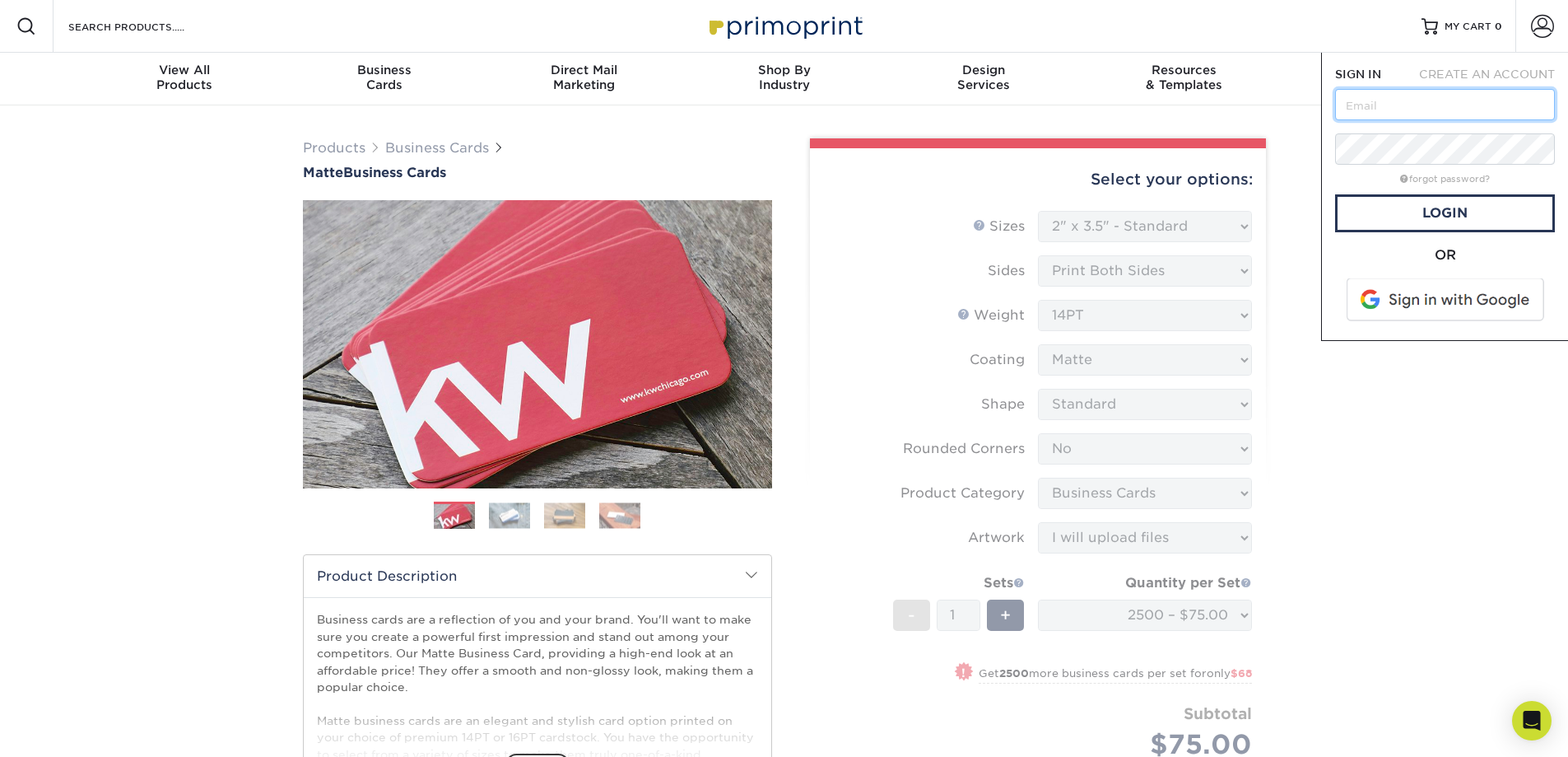
click at [1467, 104] on input "text" at bounding box center [1445, 104] width 220 height 31
type input "manyisc@gmail.com"
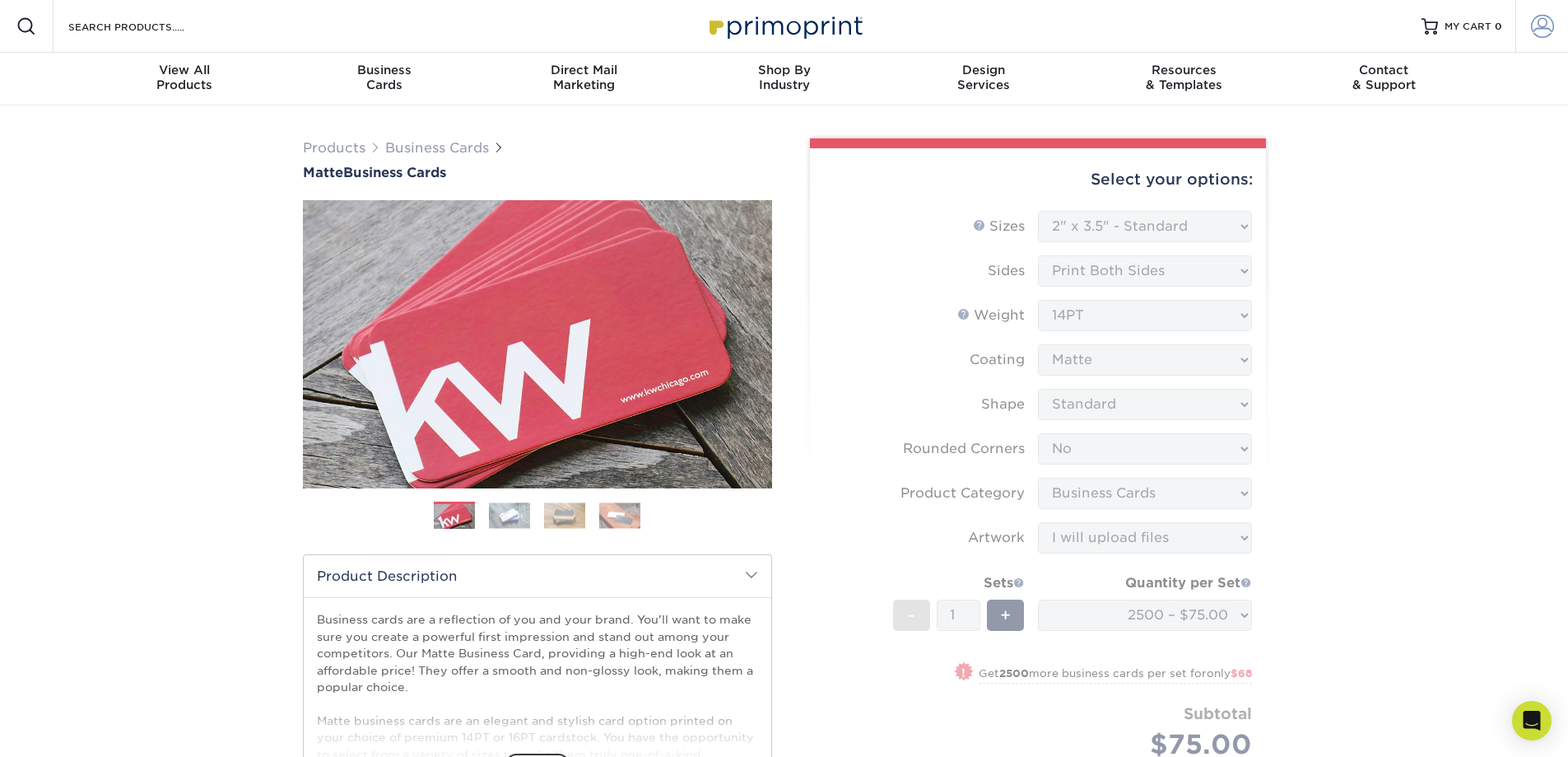
click at [1538, 25] on span at bounding box center [1542, 26] width 23 height 23
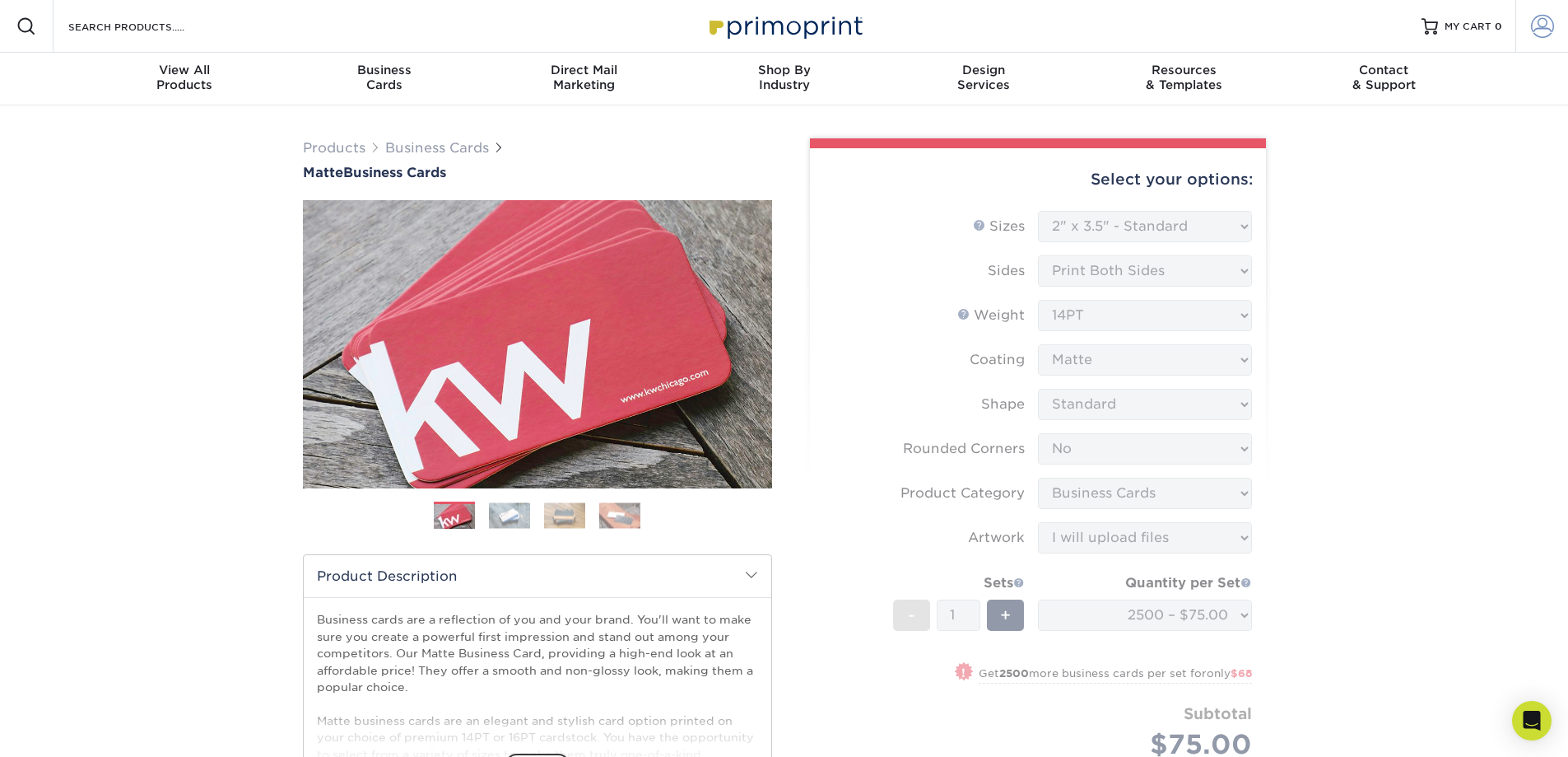
click at [1536, 34] on span at bounding box center [1542, 26] width 23 height 23
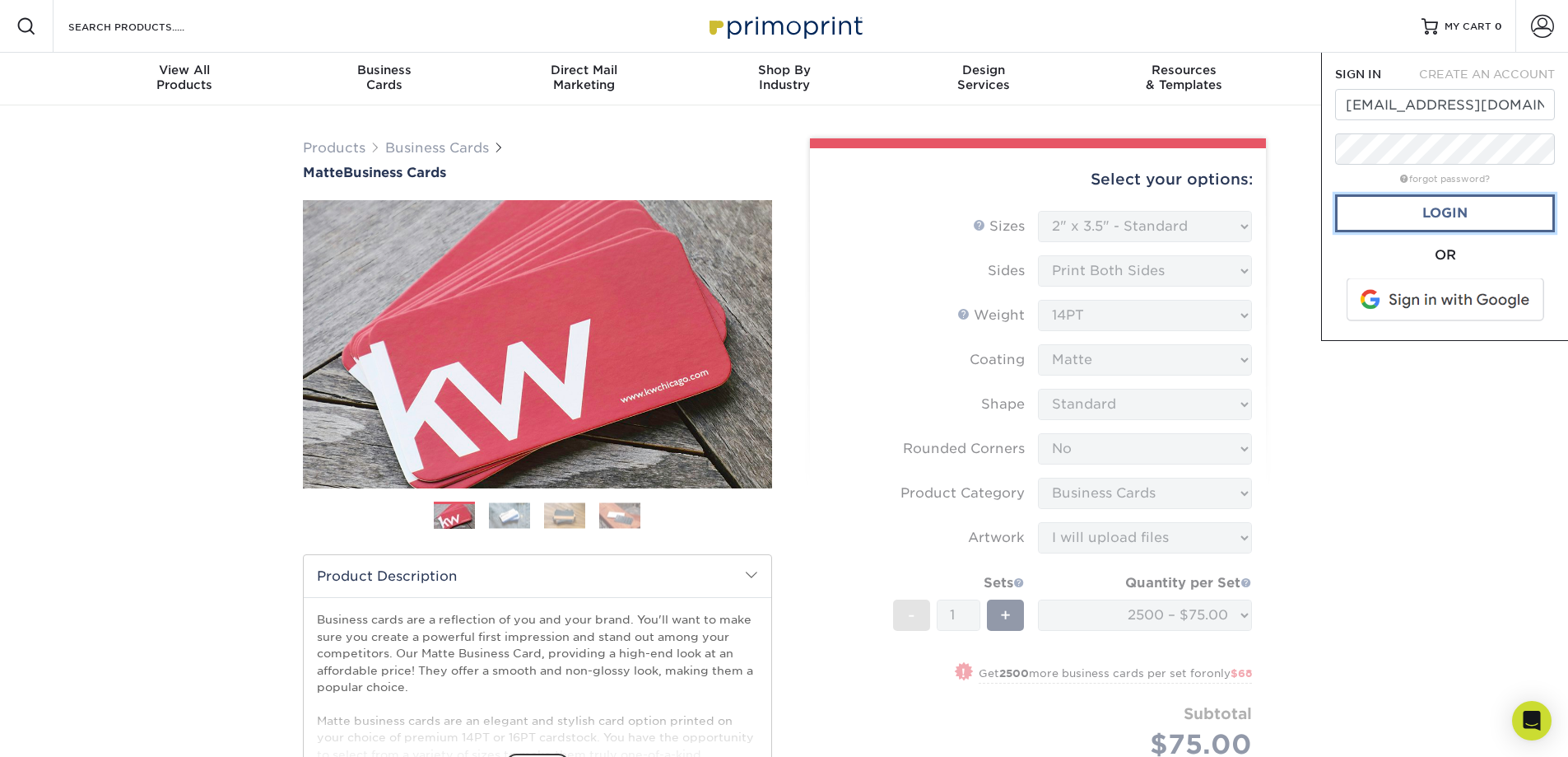
click at [1467, 212] on link "Login" at bounding box center [1445, 213] width 220 height 38
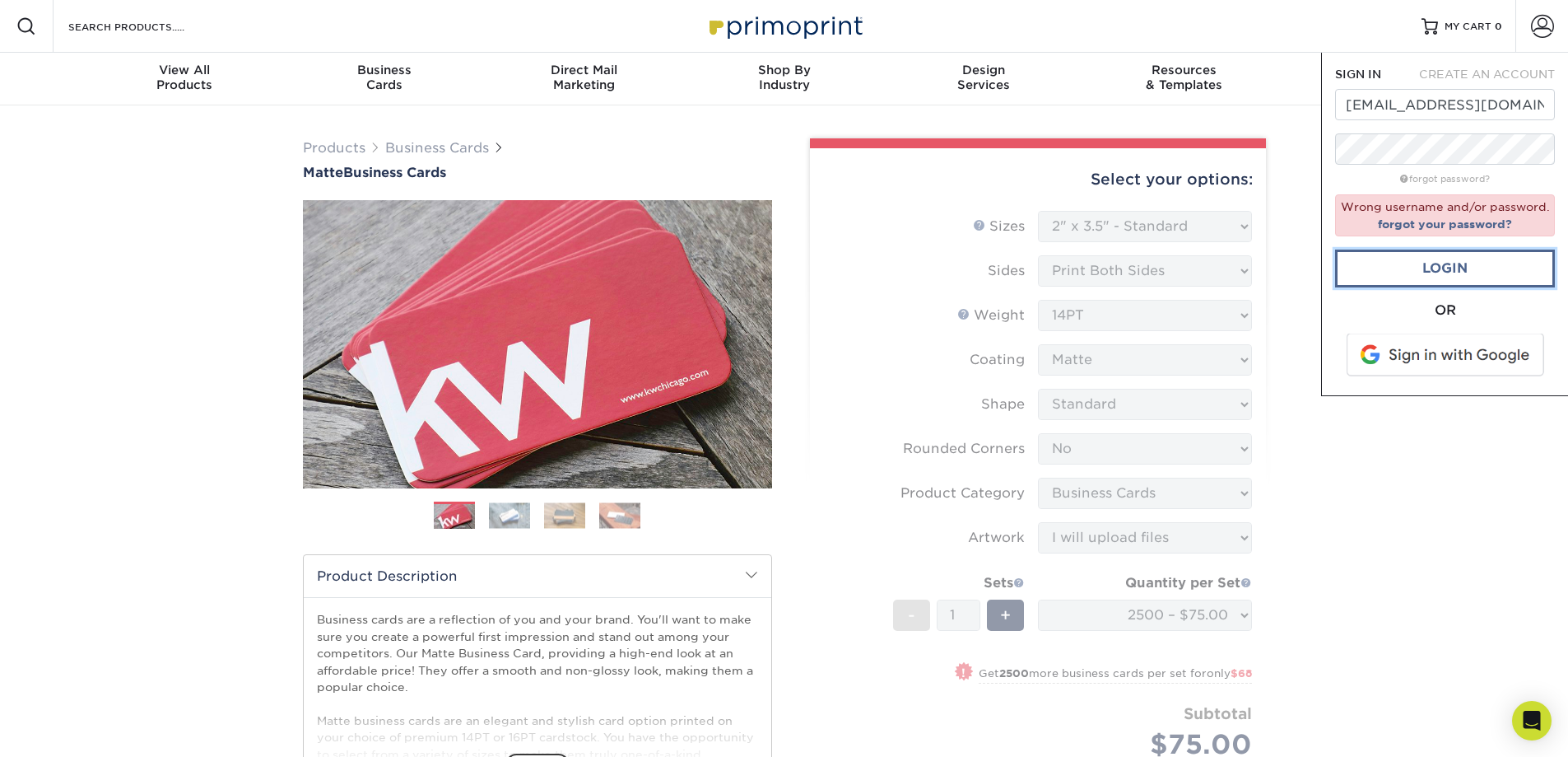
click at [1443, 268] on link "Login" at bounding box center [1445, 268] width 220 height 38
click at [1437, 268] on link "Login" at bounding box center [1445, 268] width 220 height 38
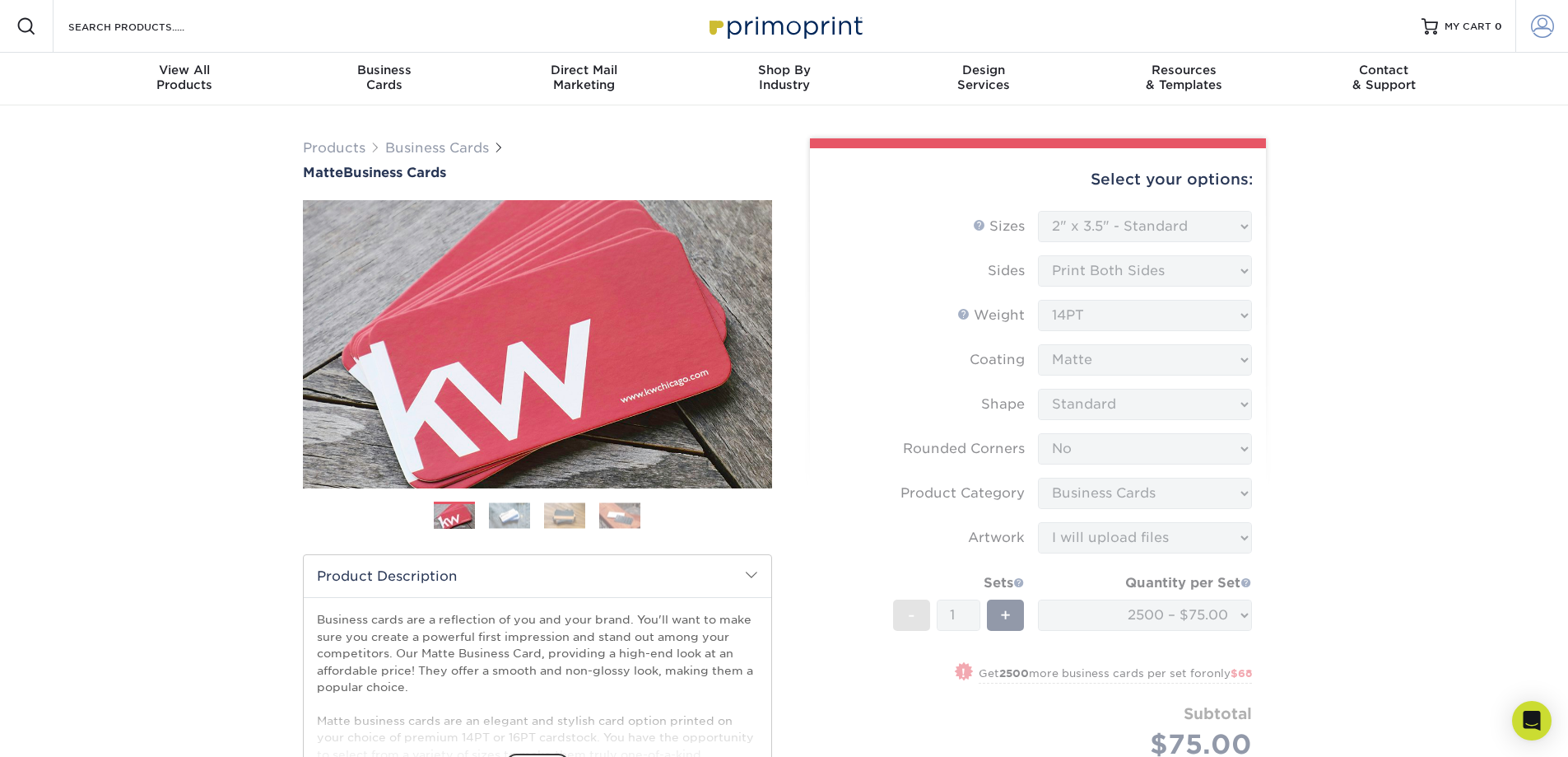
click at [1544, 33] on span at bounding box center [1542, 26] width 23 height 23
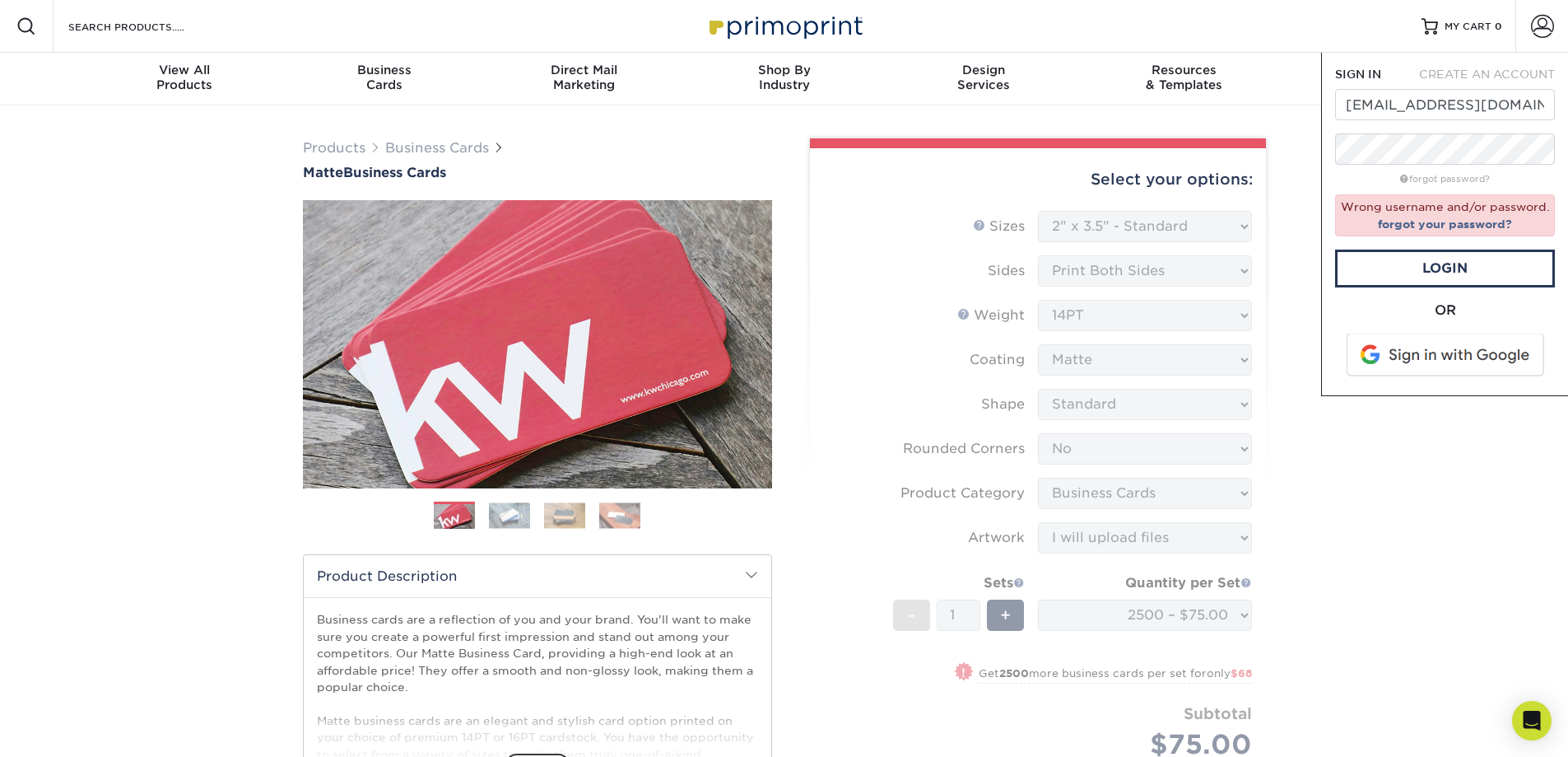
click at [1455, 352] on span at bounding box center [1447, 355] width 210 height 42
click at [1434, 274] on link "Login" at bounding box center [1445, 268] width 220 height 38
click at [1463, 176] on link "forgot password?" at bounding box center [1445, 178] width 90 height 11
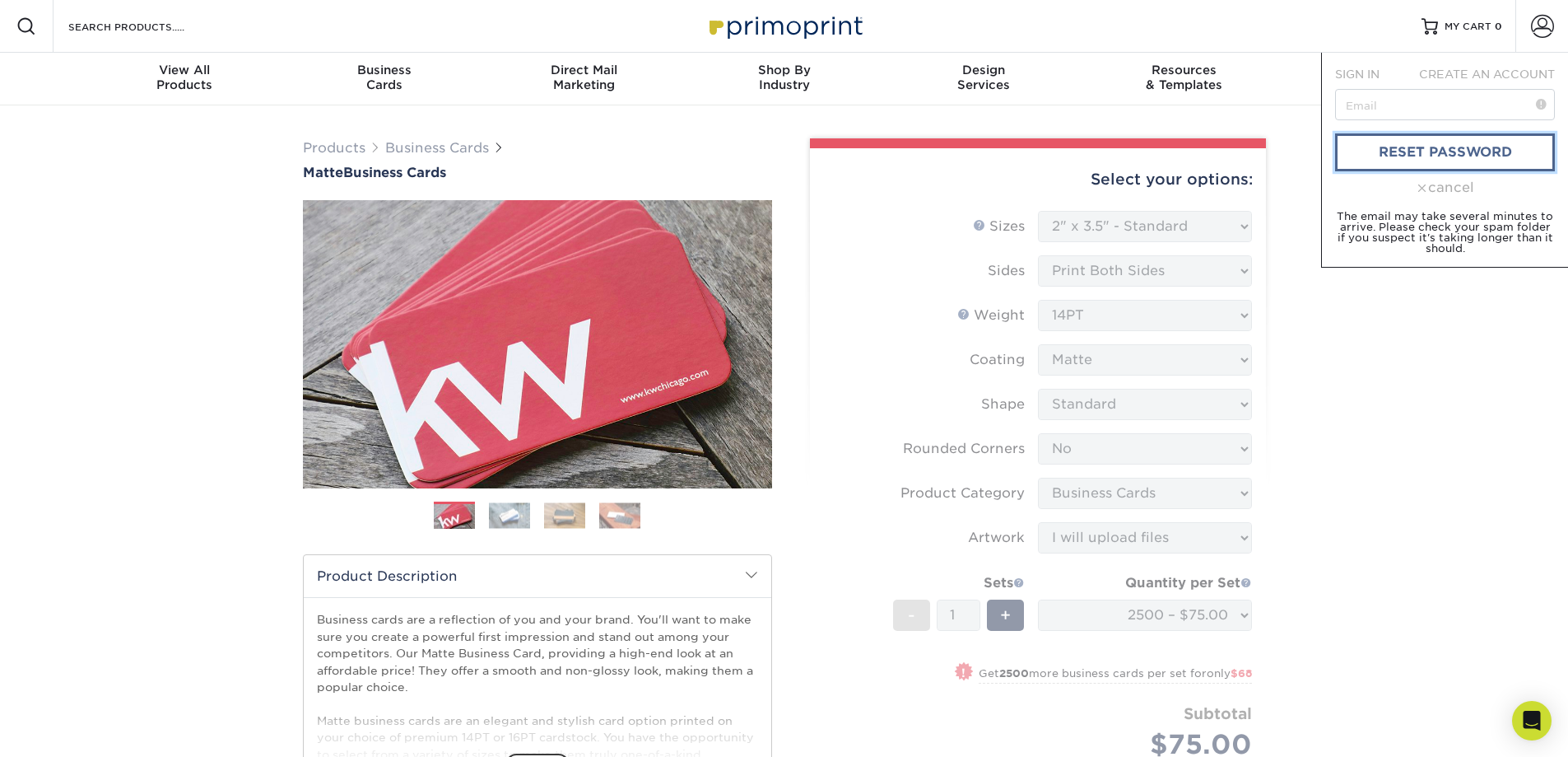
click at [1468, 149] on link "reset password" at bounding box center [1445, 151] width 220 height 38
click at [1434, 109] on input "text" at bounding box center [1445, 104] width 220 height 31
type input "manyisc@gmail.com"
click at [1408, 151] on link "reset password" at bounding box center [1445, 151] width 220 height 38
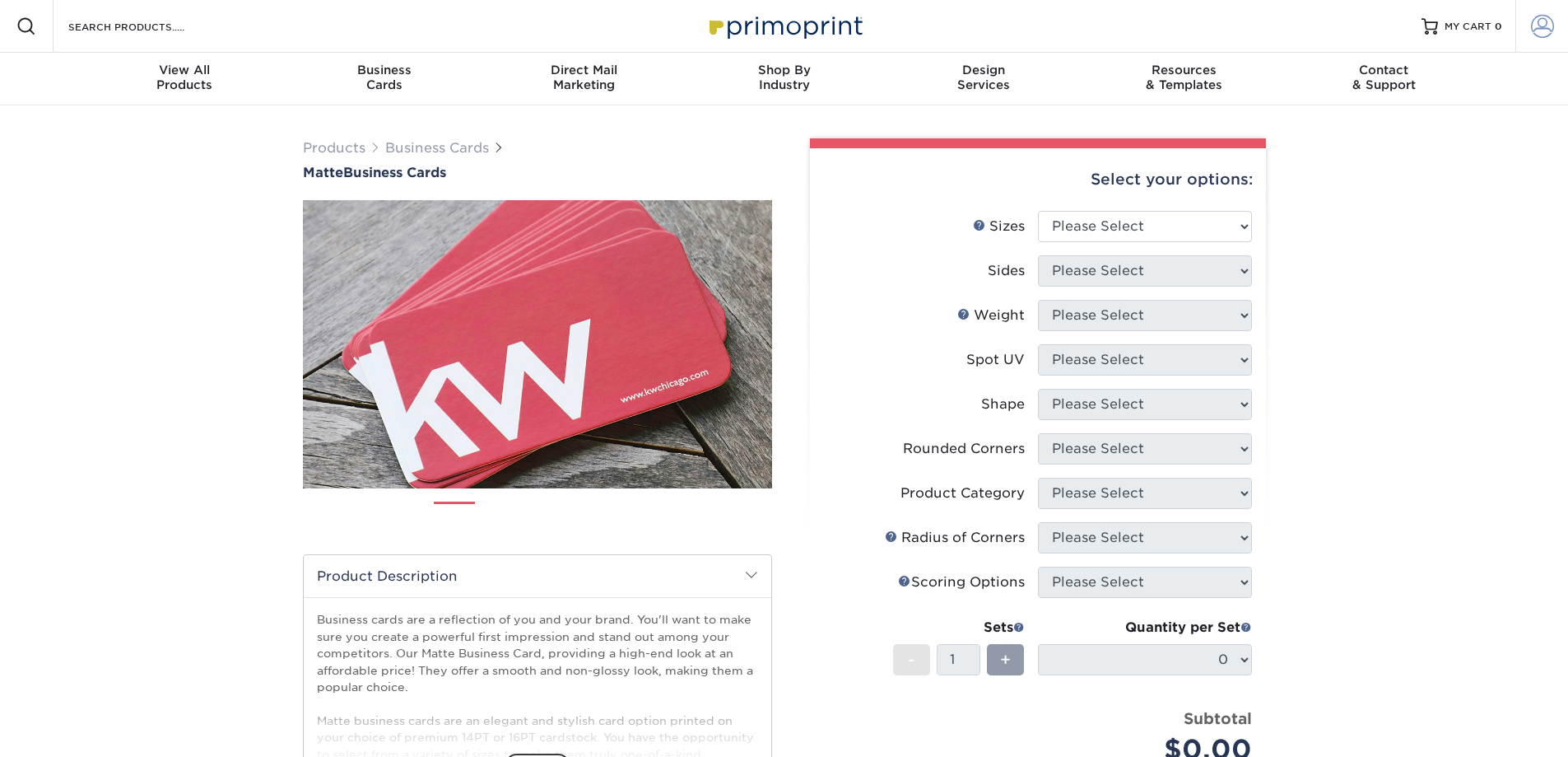
click at [1537, 32] on span at bounding box center [1542, 26] width 23 height 23
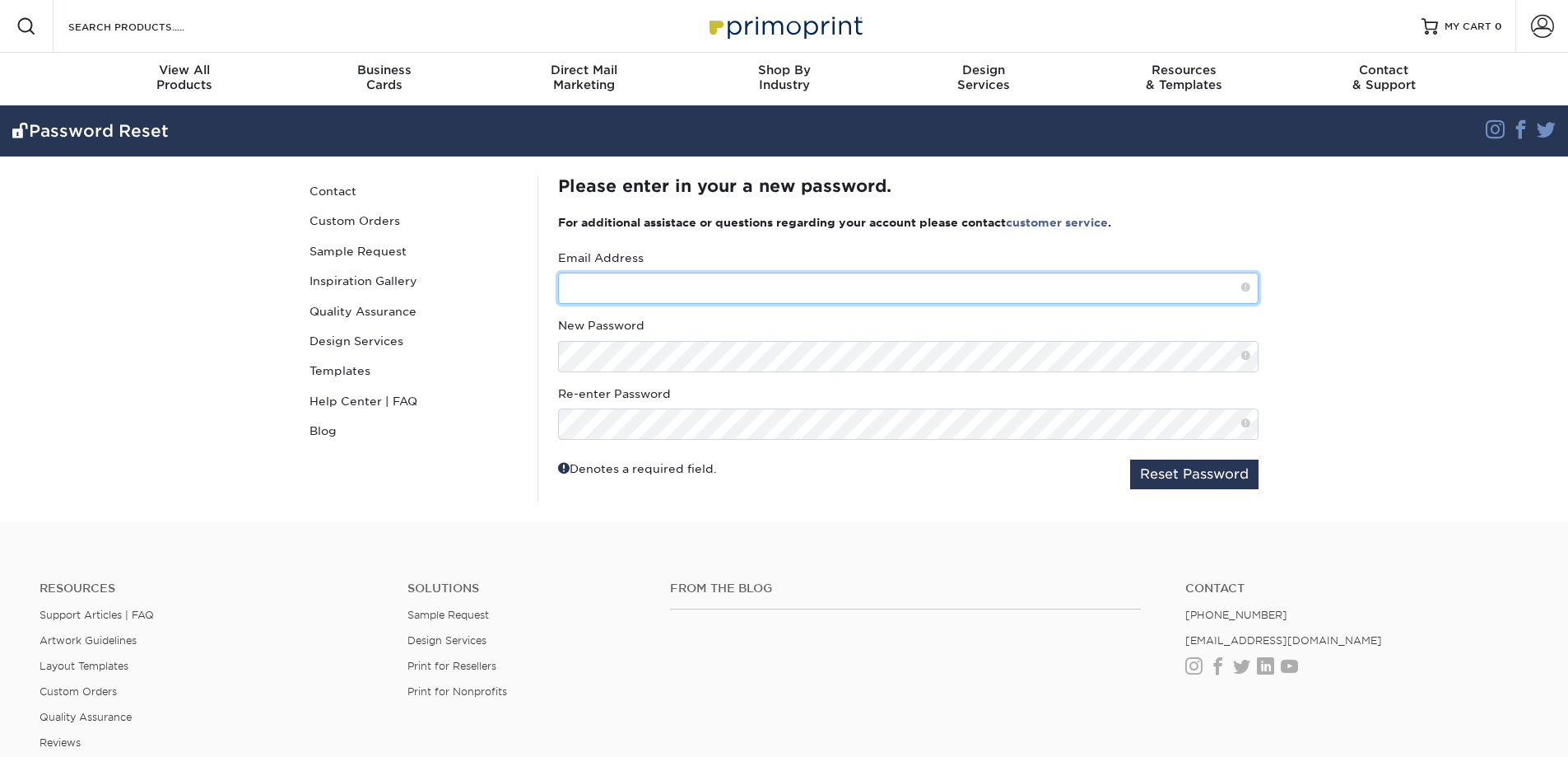
click at [623, 290] on input "text" at bounding box center [908, 288] width 701 height 31
type input "manyisc@gmail.com"
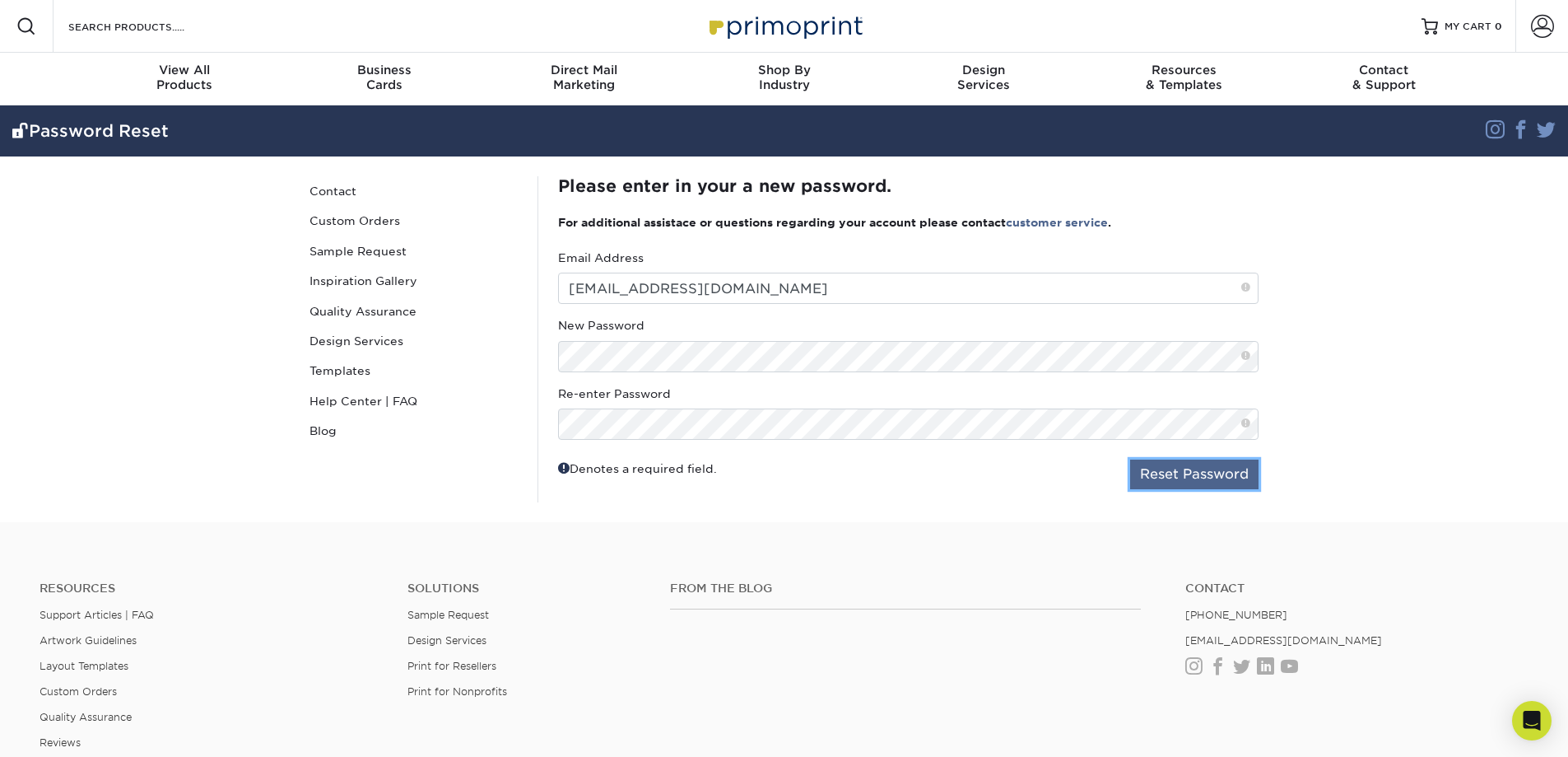
click at [1163, 473] on button "Reset Password" at bounding box center [1193, 474] width 128 height 30
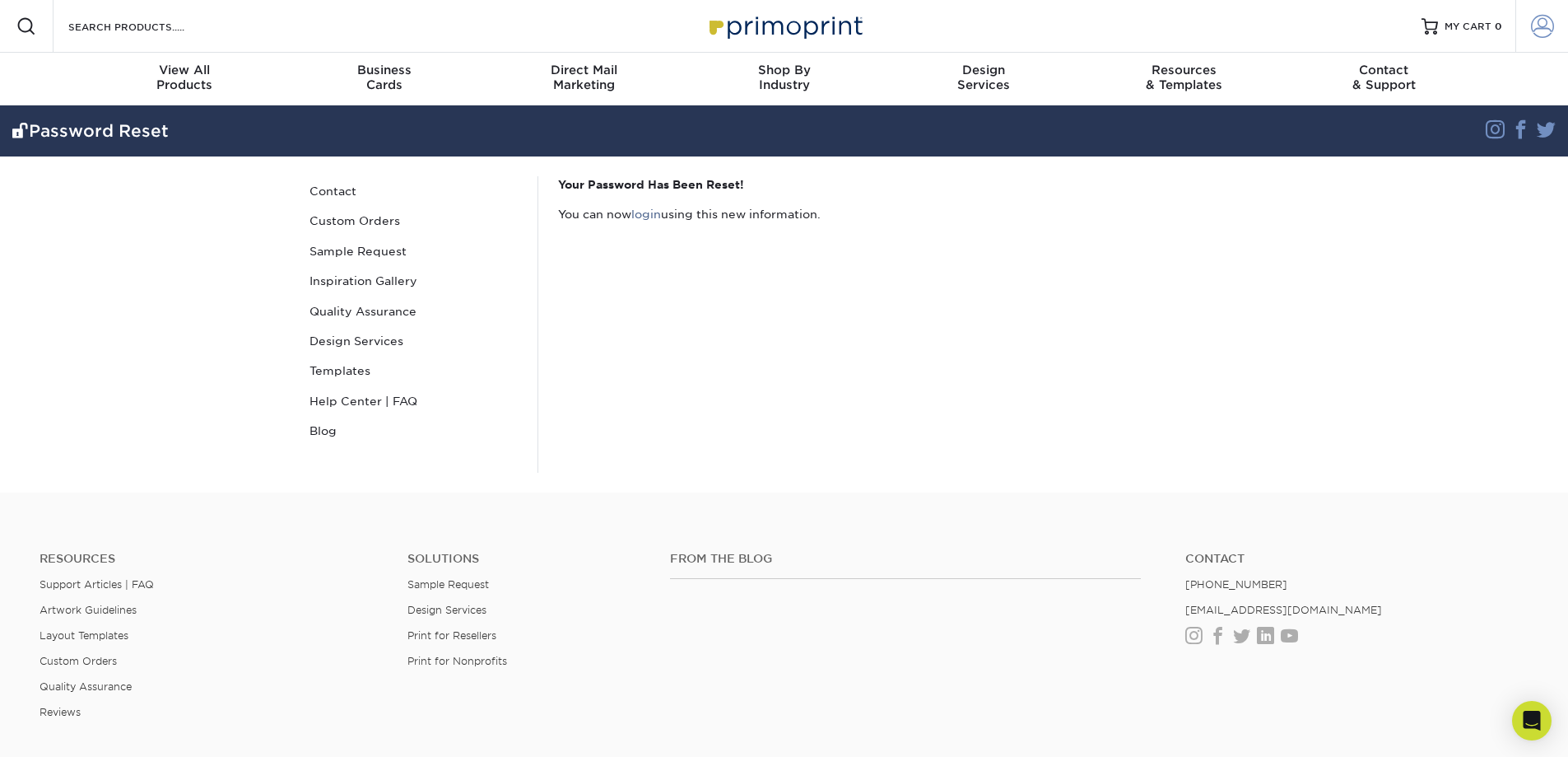
click at [1542, 26] on span at bounding box center [1542, 26] width 23 height 23
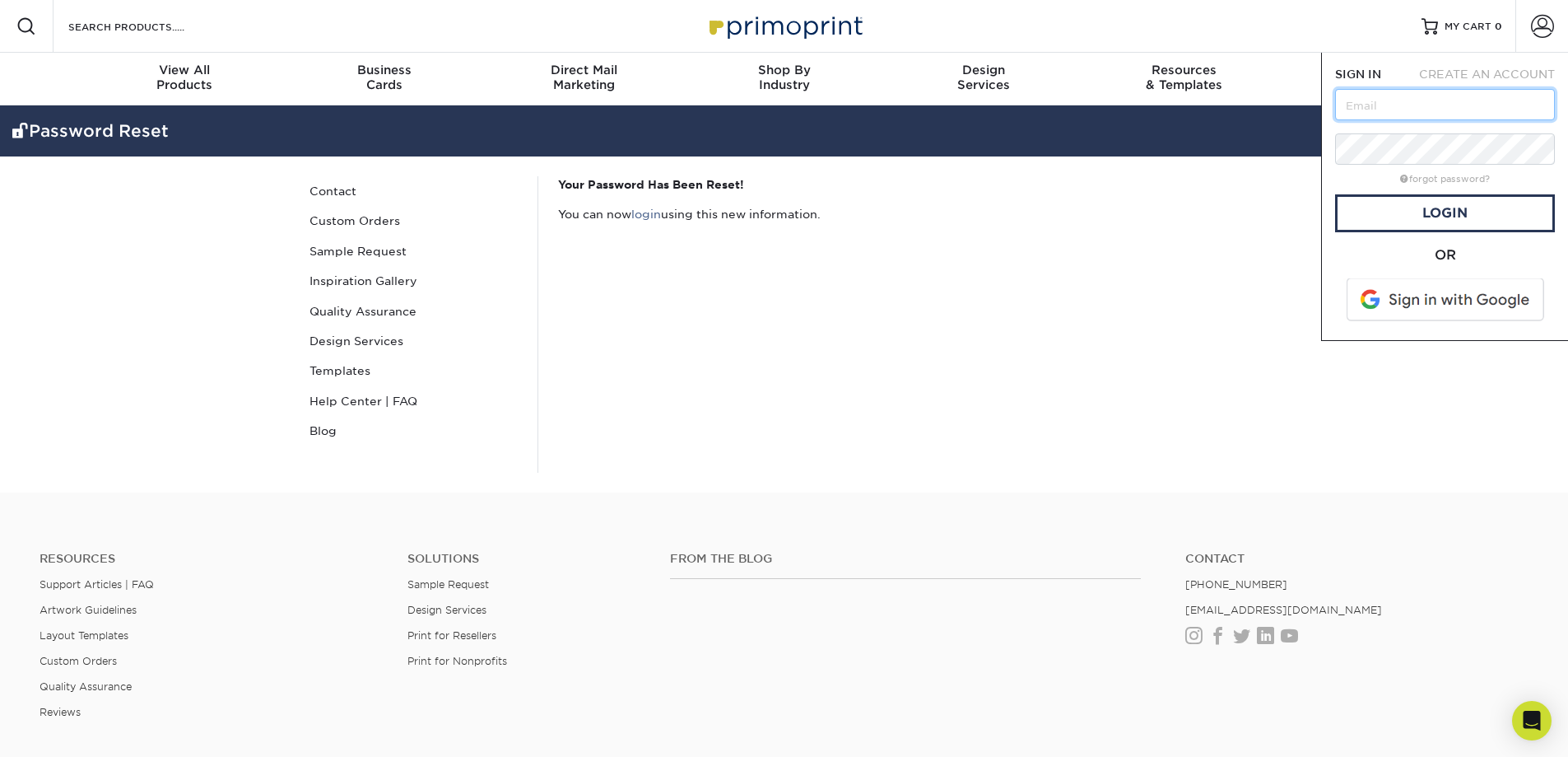
click at [1446, 107] on input "text" at bounding box center [1445, 104] width 220 height 31
type input "manyisc@gmail.com"
click at [1437, 211] on link "Login" at bounding box center [1445, 213] width 220 height 38
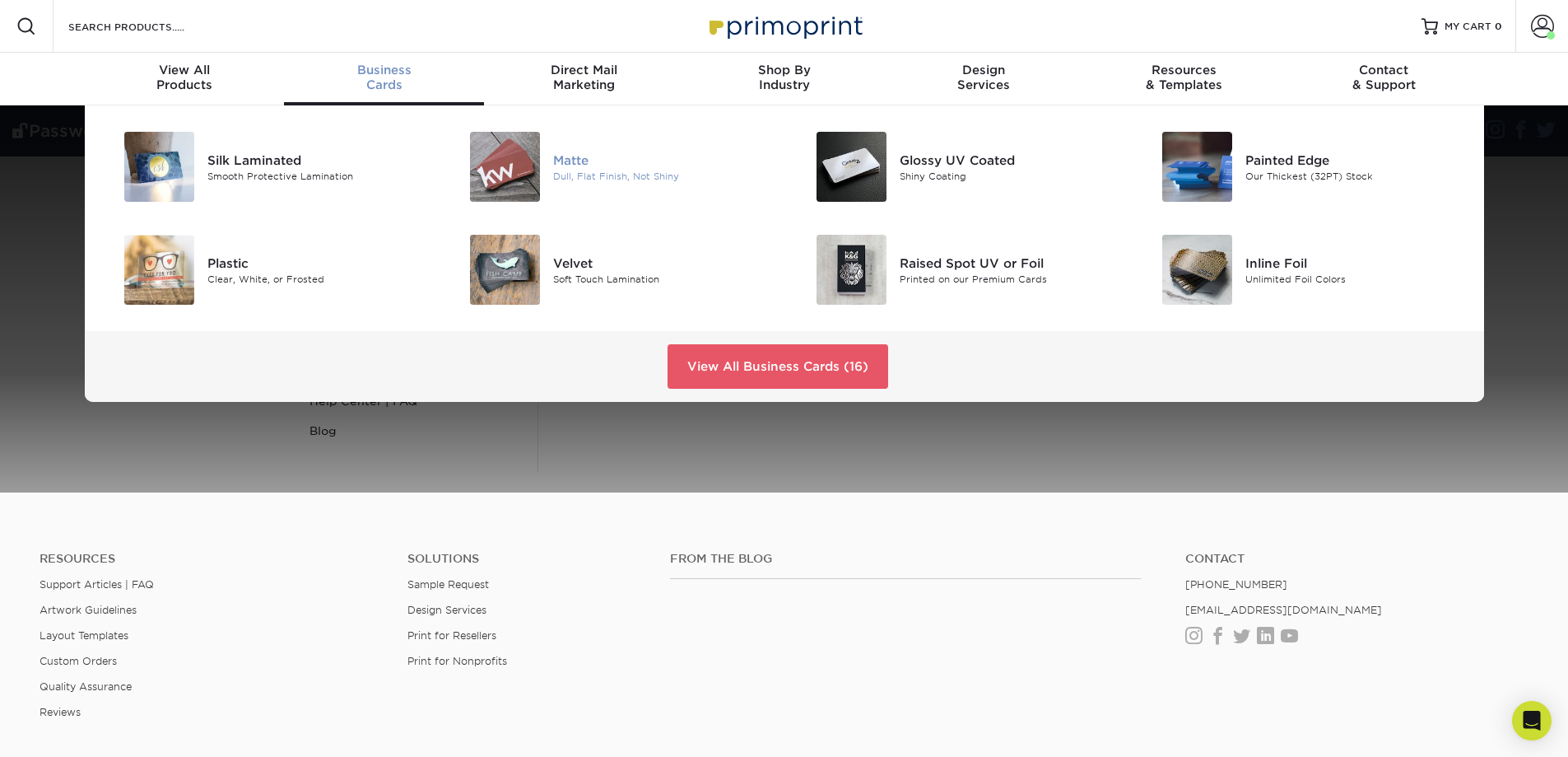
click at [578, 161] on div "Matte" at bounding box center [662, 159] width 218 height 18
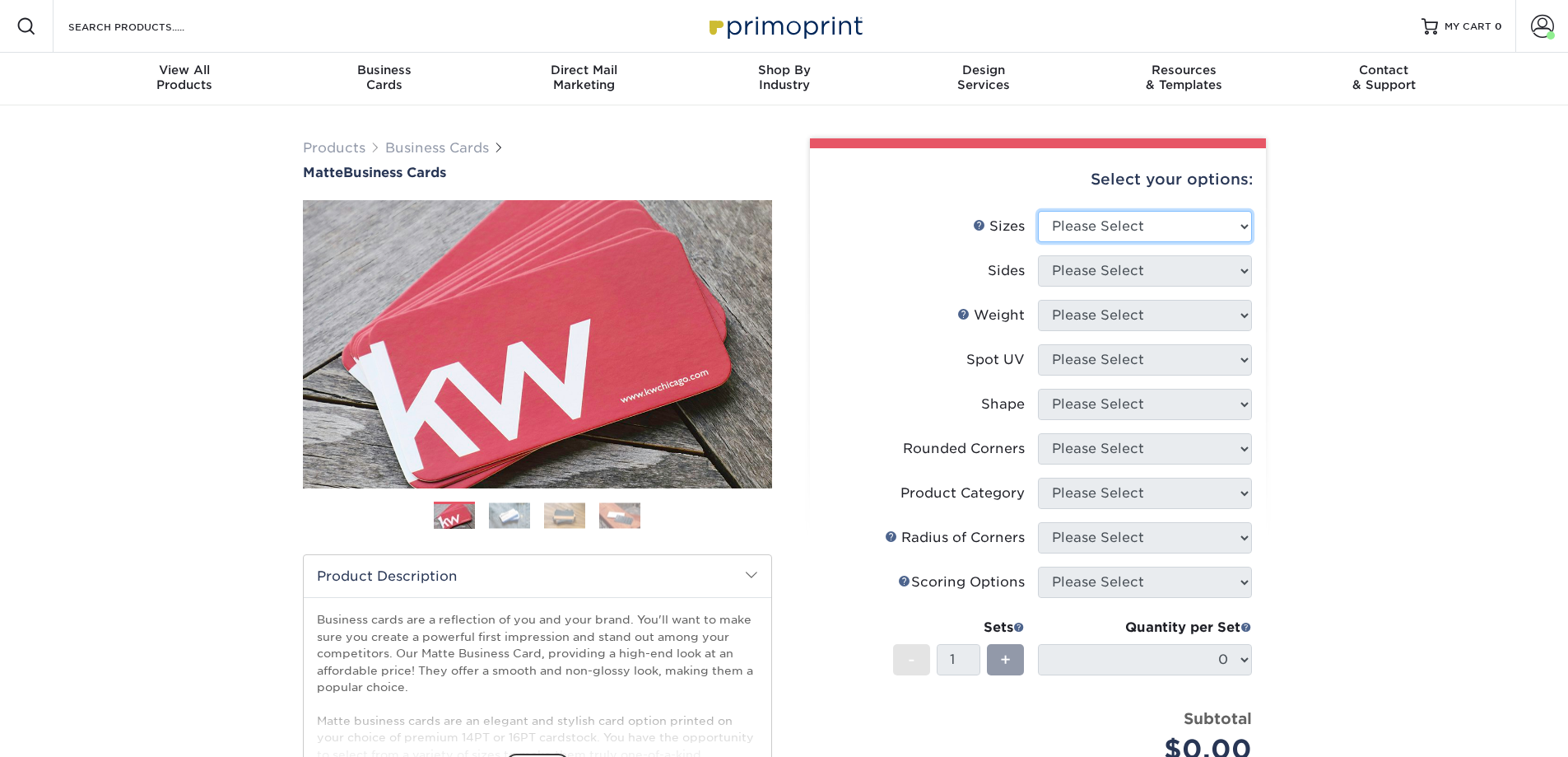
click at [1242, 226] on select "Please Select 1.5" x 3.5" - Mini 1.75" x 3.5" - Mini 2" x 2" - Square 2" x 3" -…" at bounding box center [1145, 227] width 214 height 31
select select "2.00x3.50"
click at [1038, 211] on select "Please Select 1.5" x 3.5" - Mini 1.75" x 3.5" - Mini 2" x 2" - Square 2" x 3" -…" at bounding box center [1145, 227] width 214 height 31
click at [1229, 270] on select "Please Select Print Both Sides Print Front Only" at bounding box center [1145, 271] width 214 height 31
select select "13abbda7-1d64-4f25-8bb2-c179b224825d"
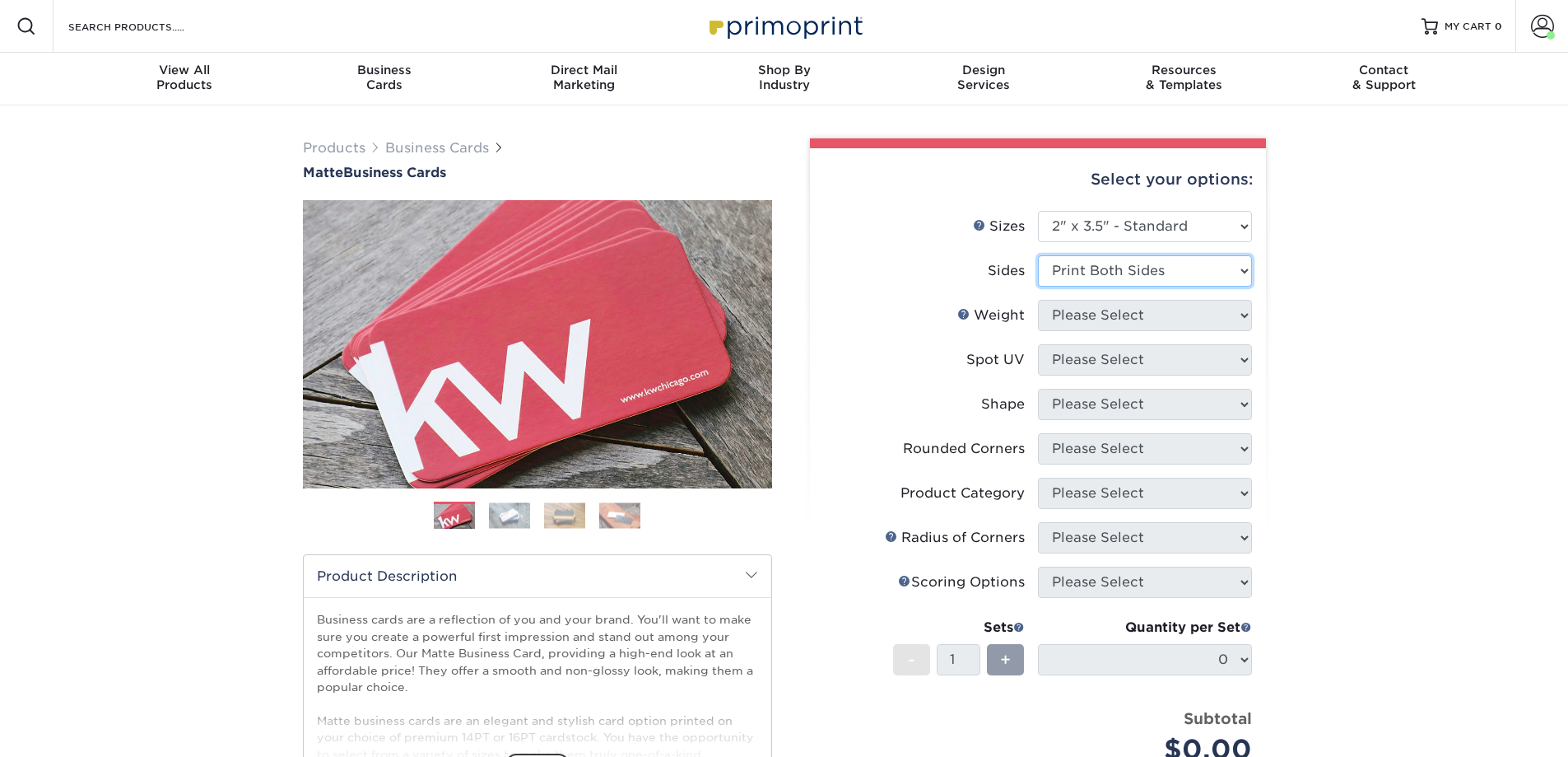
click at [1038, 256] on select "Please Select Print Both Sides Print Front Only" at bounding box center [1145, 271] width 214 height 31
click at [1232, 317] on select "Please Select 16PT 14PT" at bounding box center [1145, 315] width 214 height 31
select select "14PT"
click at [1038, 300] on select "Please Select 16PT 14PT" at bounding box center [1145, 315] width 214 height 31
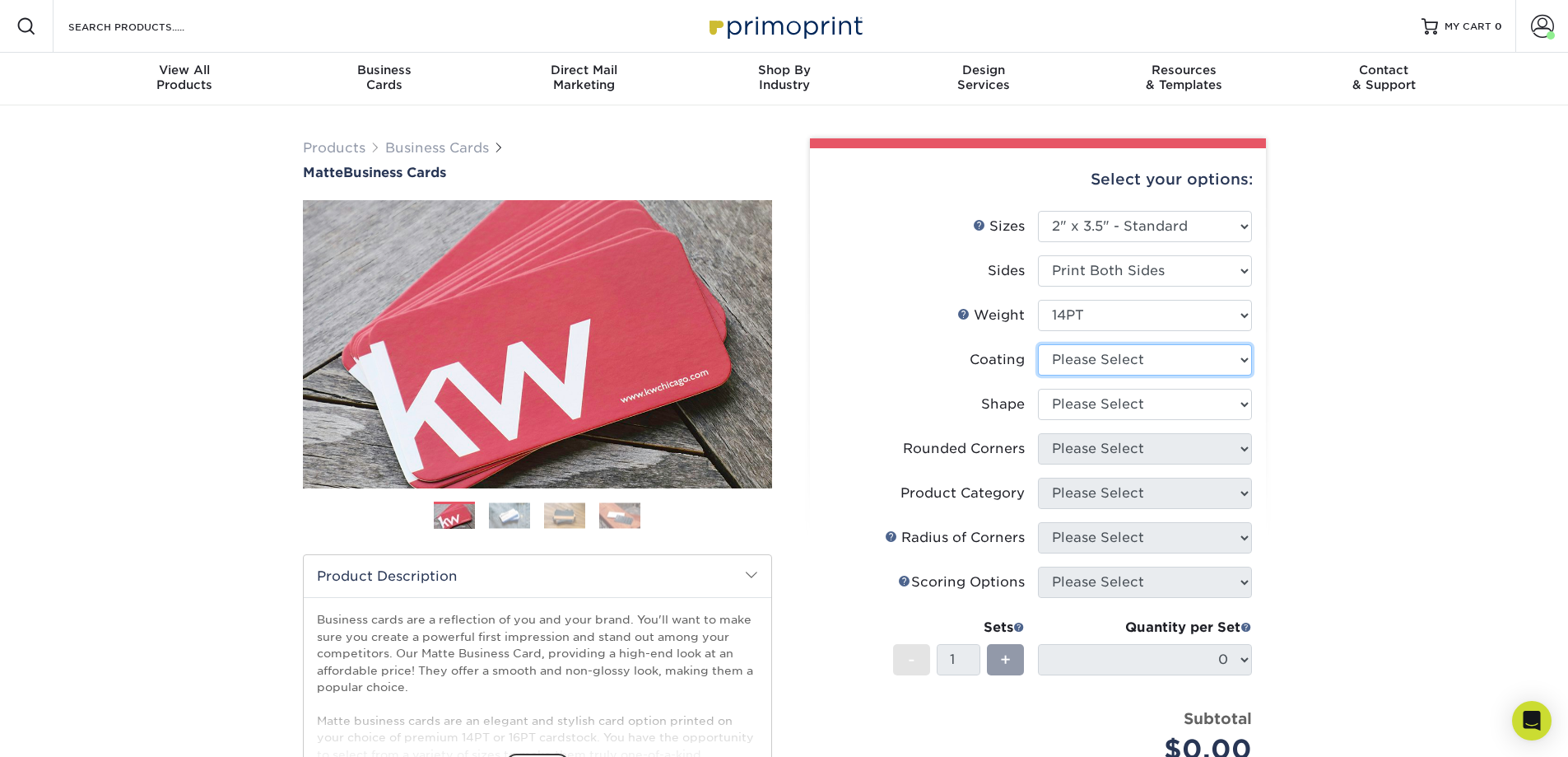
click at [1222, 358] on select at bounding box center [1145, 360] width 214 height 31
select select "121bb7b5-3b4d-429f-bd8d-bbf80e953313"
click at [1038, 344] on select at bounding box center [1145, 360] width 214 height 31
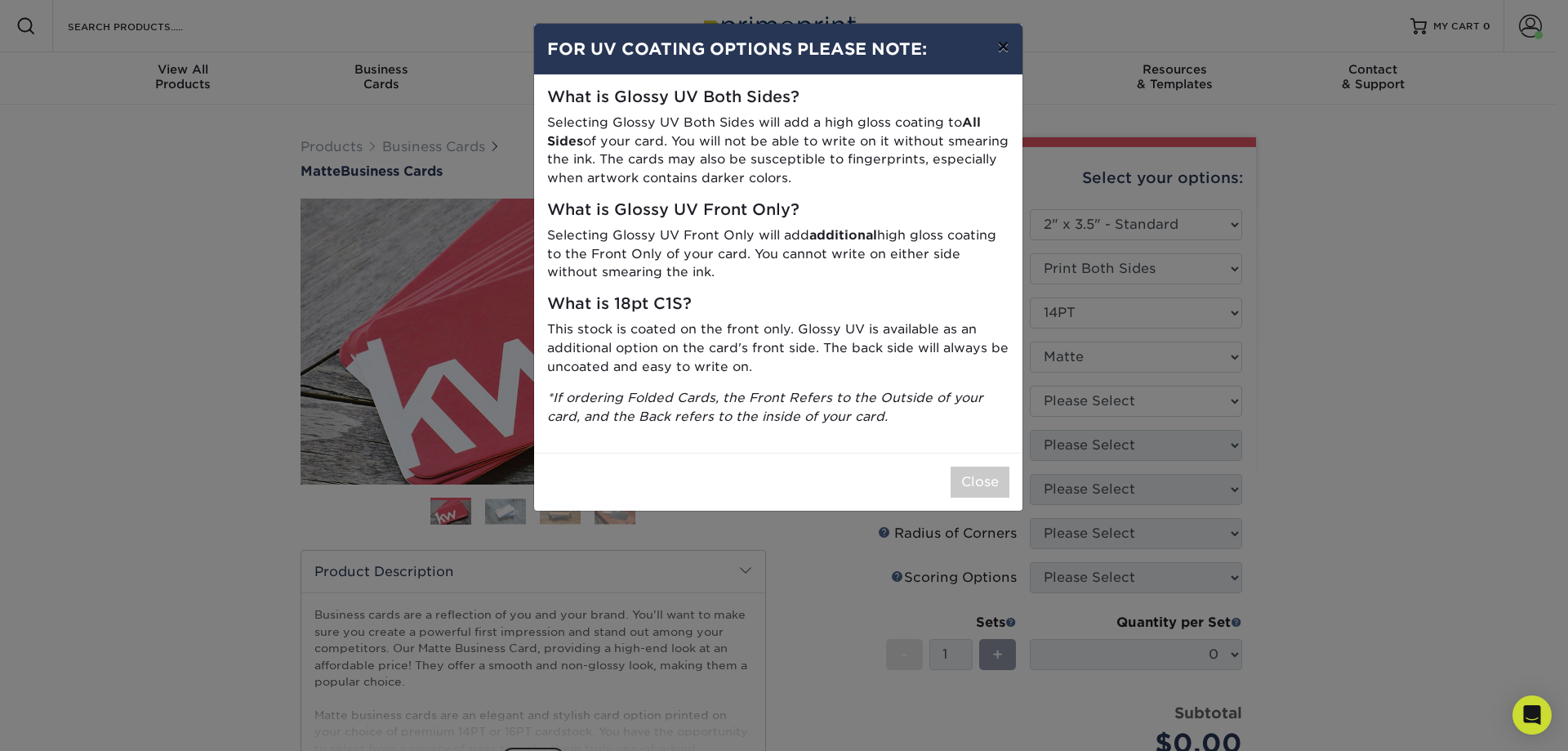
click at [1005, 46] on button "×" at bounding box center [1002, 47] width 37 height 46
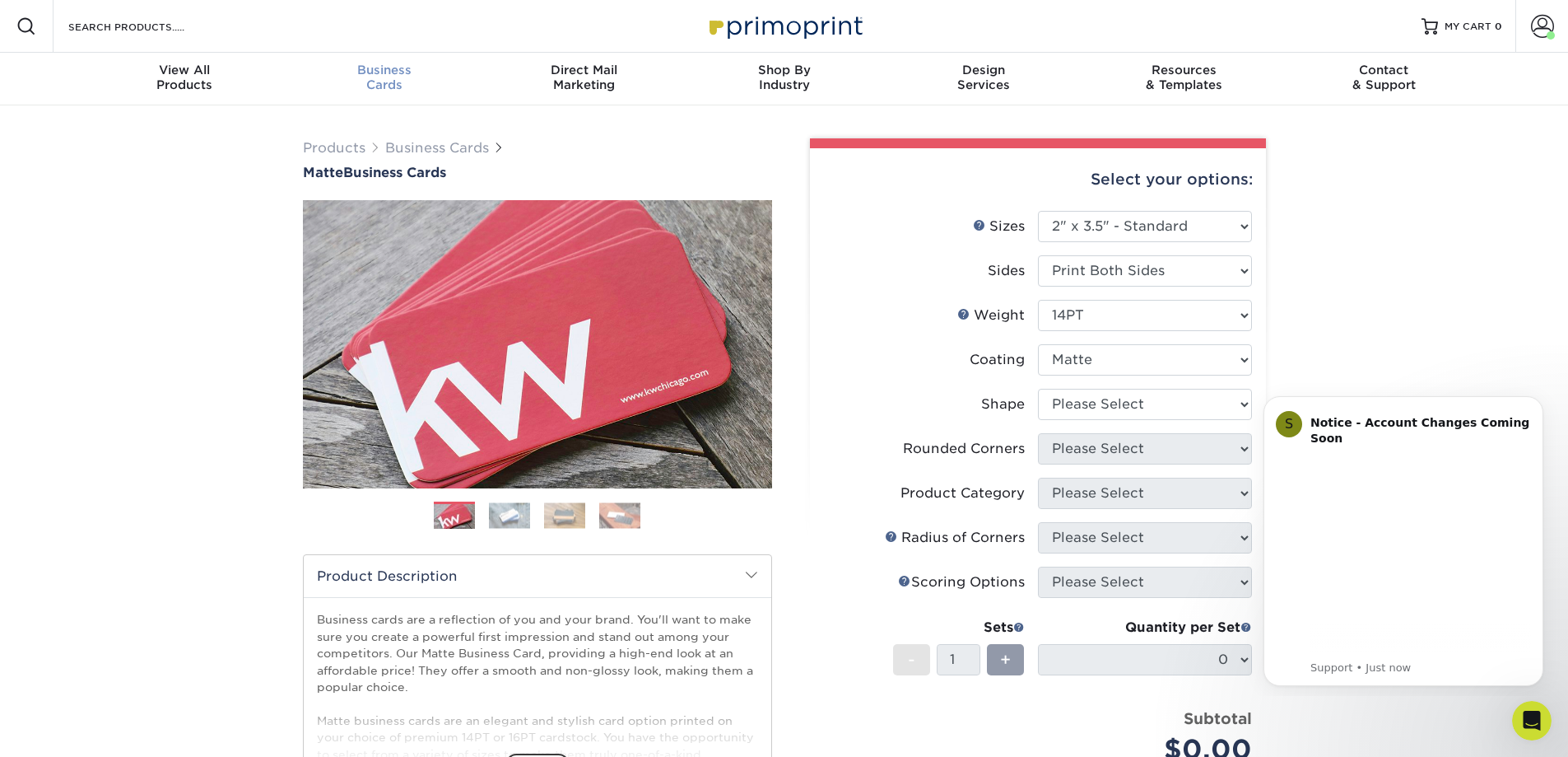
click at [377, 78] on div "Business Cards" at bounding box center [385, 77] width 200 height 30
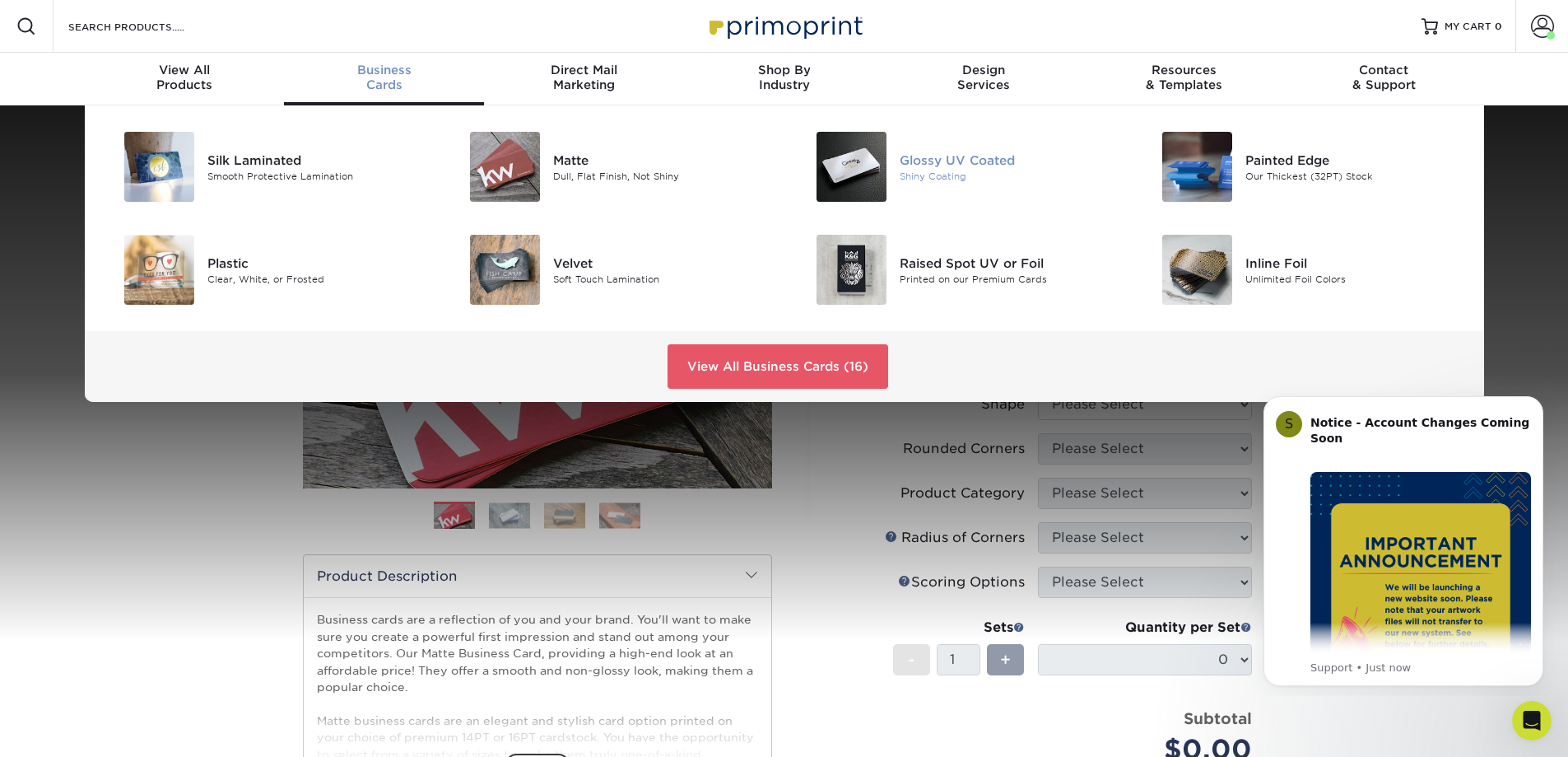
click at [934, 160] on div "Glossy UV Coated" at bounding box center [1008, 159] width 218 height 18
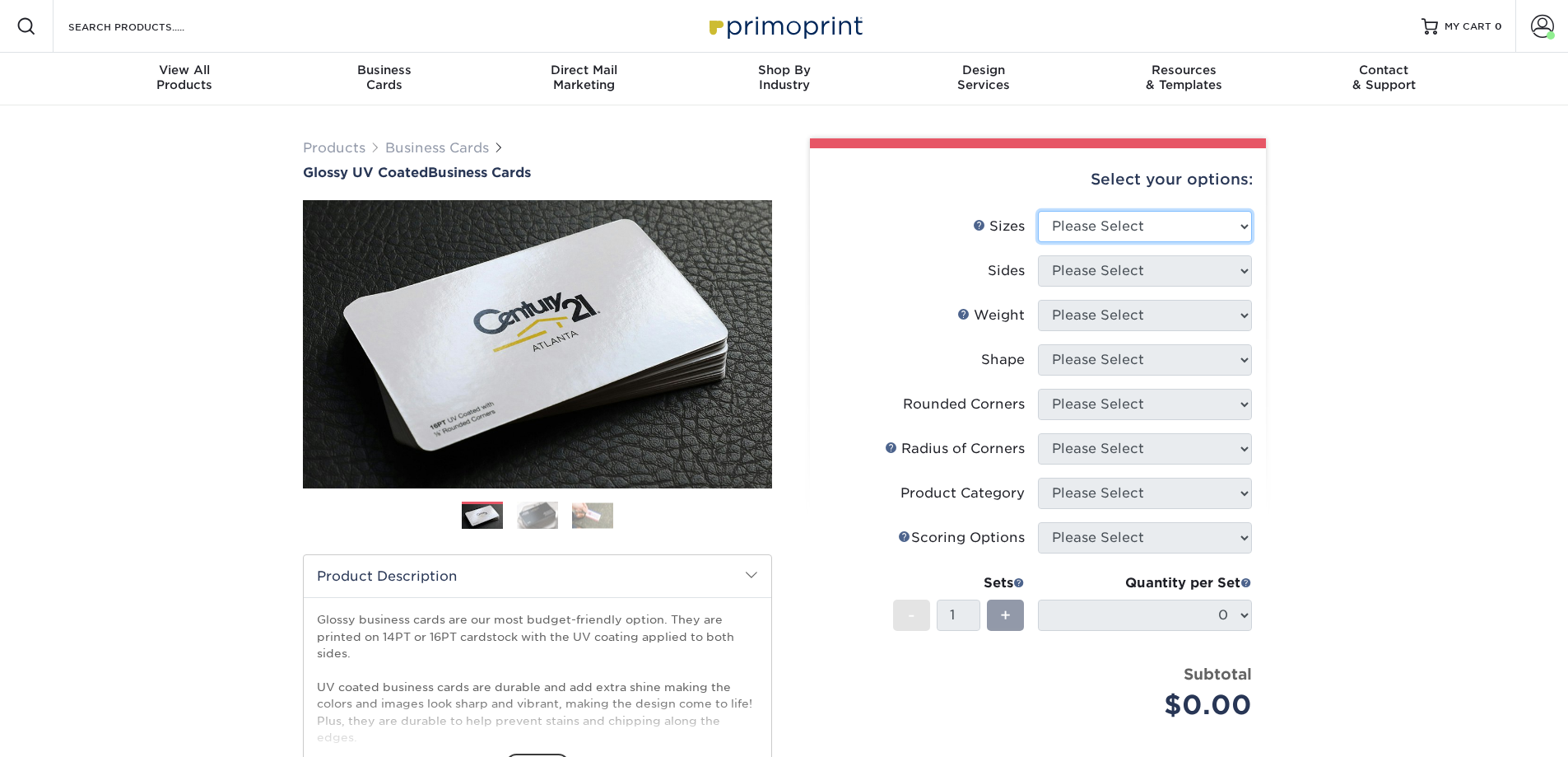
click at [1208, 229] on select "Please Select 1.5" x 3.5" - Mini 1.75" x 3.5" - Mini 2" x 2" - Square 2" x 3" -…" at bounding box center [1145, 227] width 214 height 31
select select "2.00x3.50"
click at [1038, 211] on select "Please Select 1.5" x 3.5" - Mini 1.75" x 3.5" - Mini 2" x 2" - Square 2" x 3" -…" at bounding box center [1145, 227] width 214 height 31
click at [1196, 272] on select "Please Select Print Both Sides Print Front Only" at bounding box center [1145, 271] width 214 height 31
select select "13abbda7-1d64-4f25-8bb2-c179b224825d"
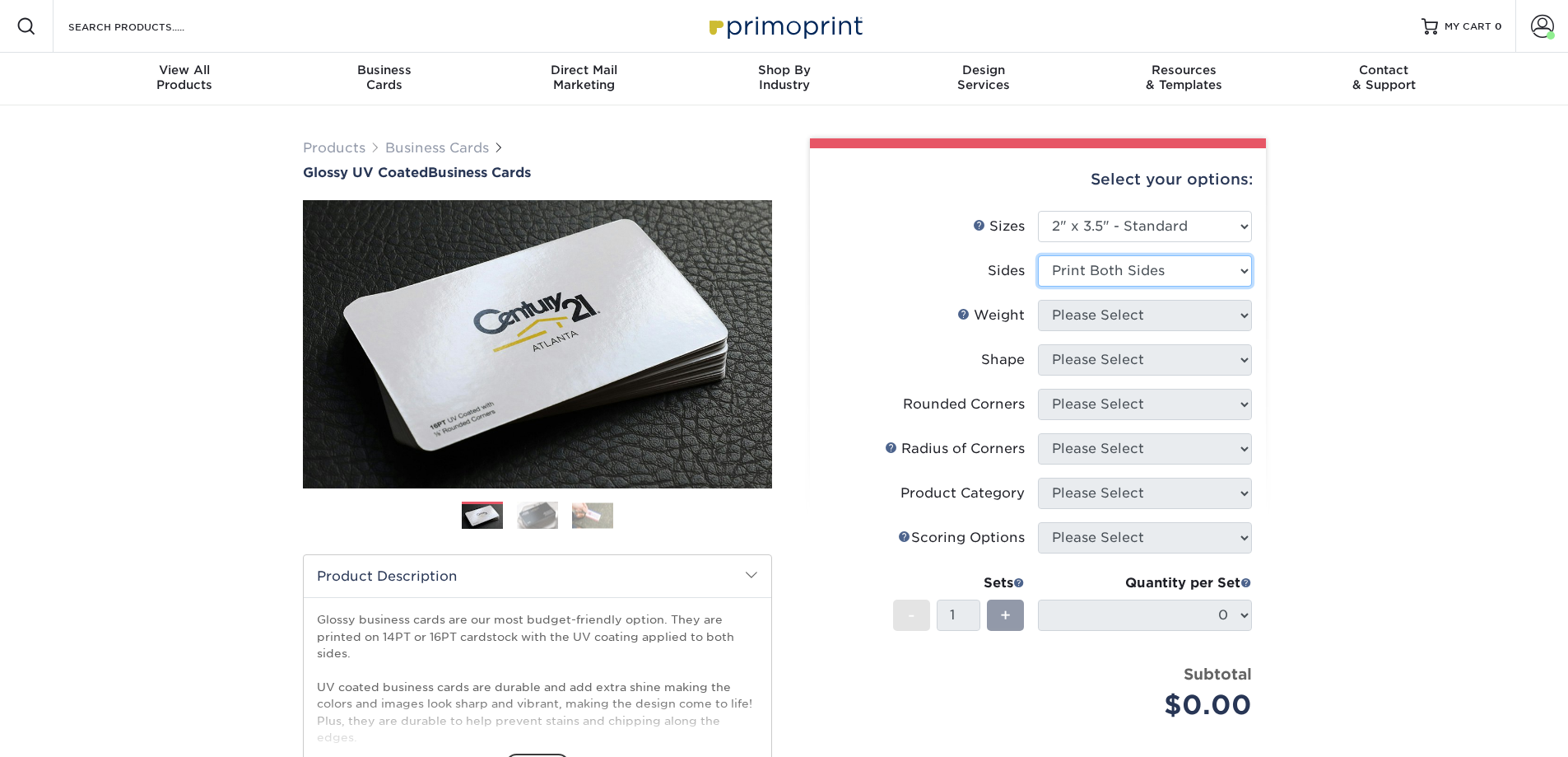
click at [1038, 256] on select "Please Select Print Both Sides Print Front Only" at bounding box center [1145, 271] width 214 height 31
click at [1201, 318] on select "Please Select 16PT 14PT" at bounding box center [1145, 315] width 214 height 31
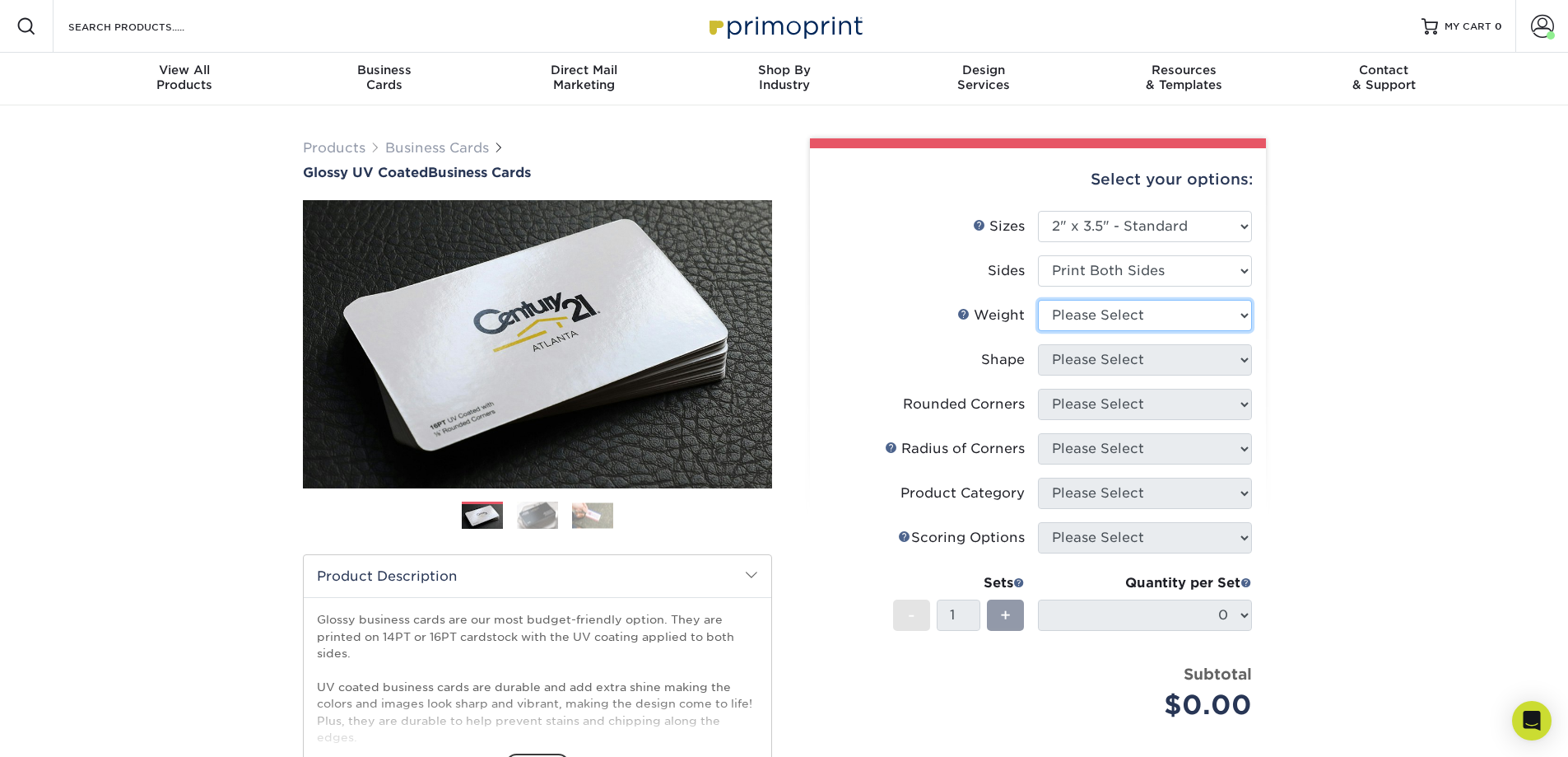
select select "14PT"
click at [1038, 300] on select "Please Select 16PT 14PT" at bounding box center [1145, 315] width 214 height 31
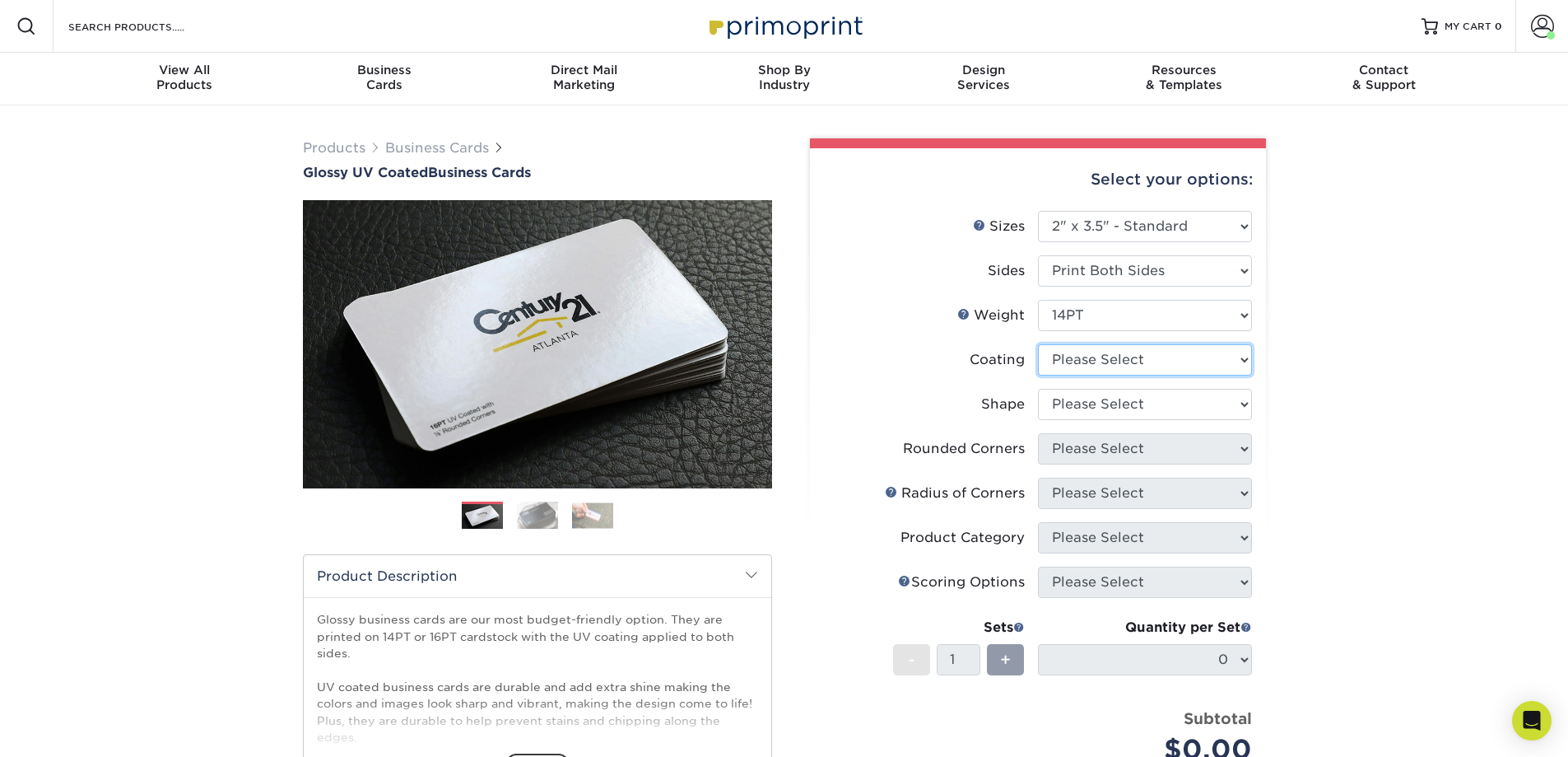
click at [1175, 364] on select at bounding box center [1145, 360] width 214 height 31
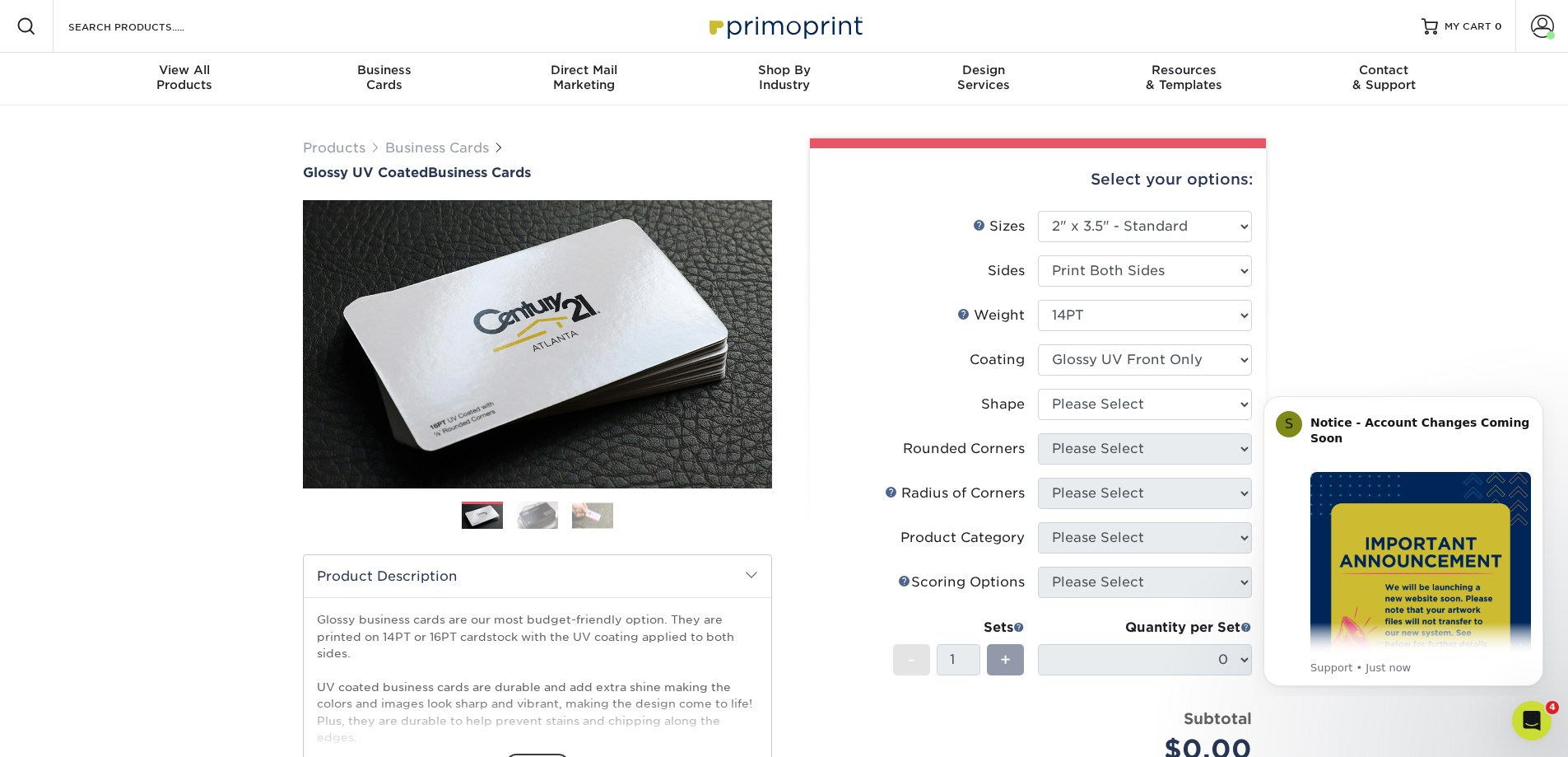
click at [1038, 344] on select at bounding box center [1145, 360] width 214 height 31
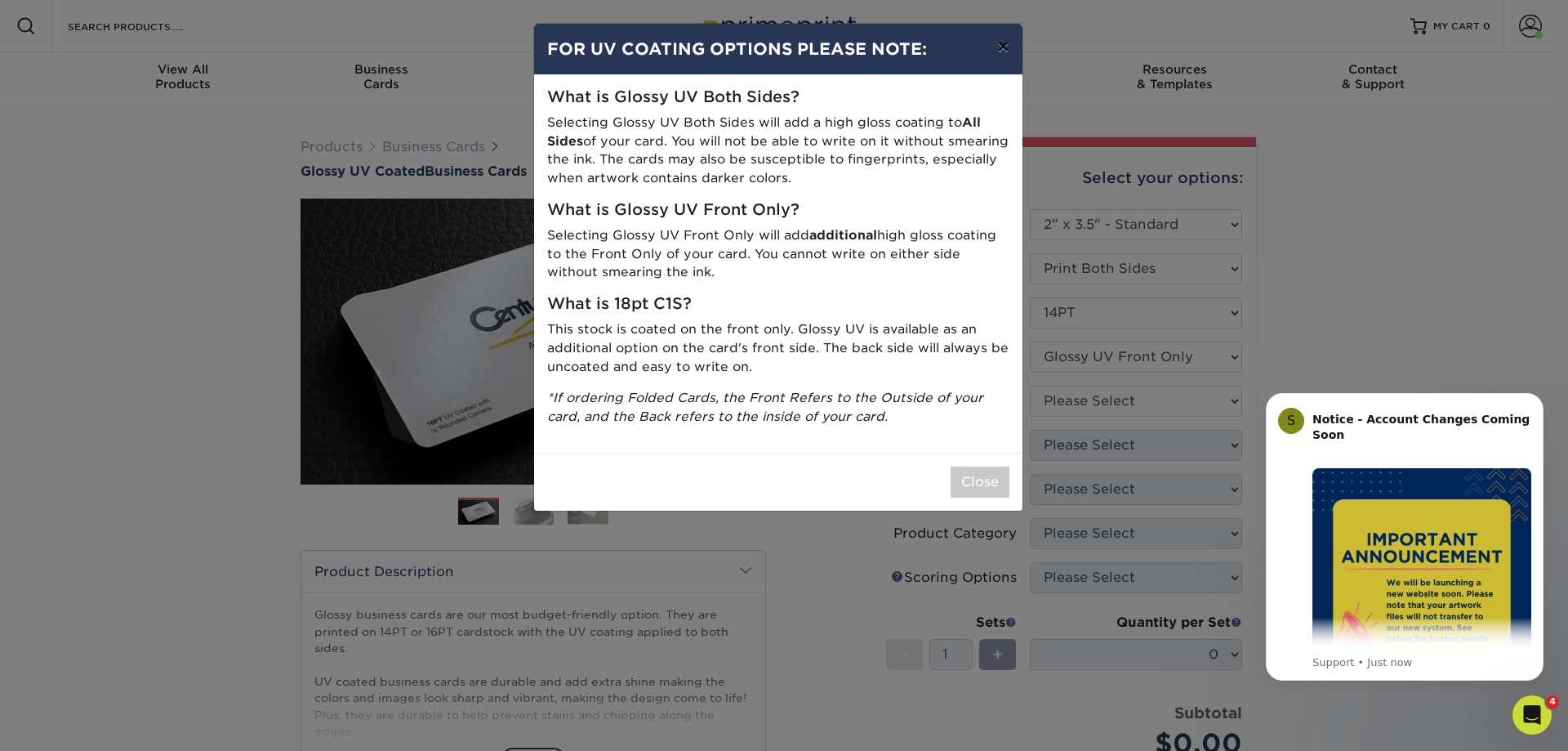
drag, startPoint x: 1005, startPoint y: 39, endPoint x: 1107, endPoint y: 98, distance: 117.8
click at [1107, 98] on div "× FOR UV COATING OPTIONS PLEASE NOTE: What is Glossy UV Both Sides? Selecting G…" at bounding box center [784, 375] width 1568 height 751
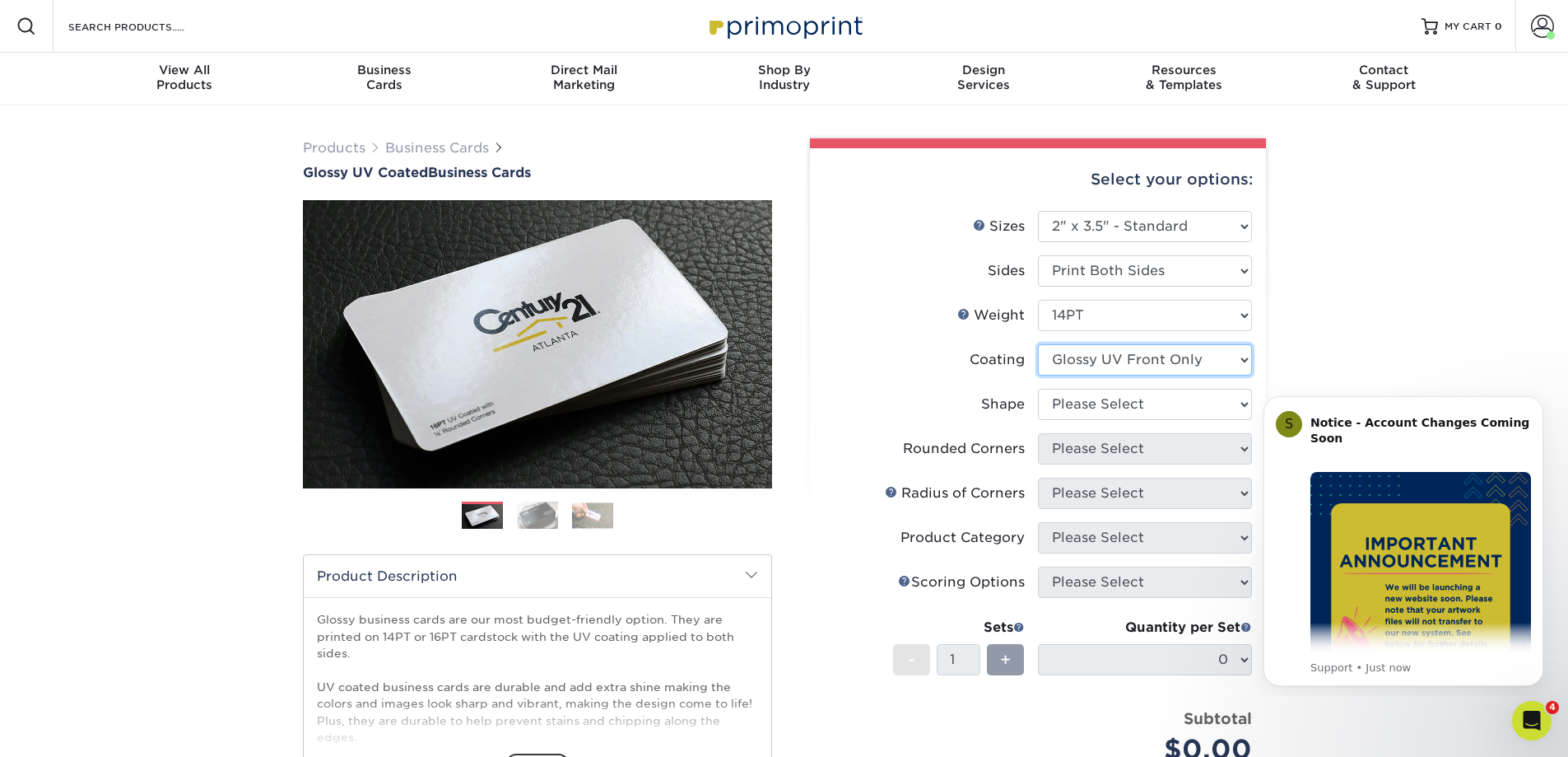
click at [1234, 358] on select at bounding box center [1145, 360] width 214 height 31
click at [1038, 344] on select at bounding box center [1145, 360] width 214 height 31
click at [1227, 359] on select at bounding box center [1145, 360] width 214 height 31
click at [1038, 344] on select at bounding box center [1145, 360] width 214 height 31
click at [1225, 357] on select at bounding box center [1145, 360] width 214 height 31
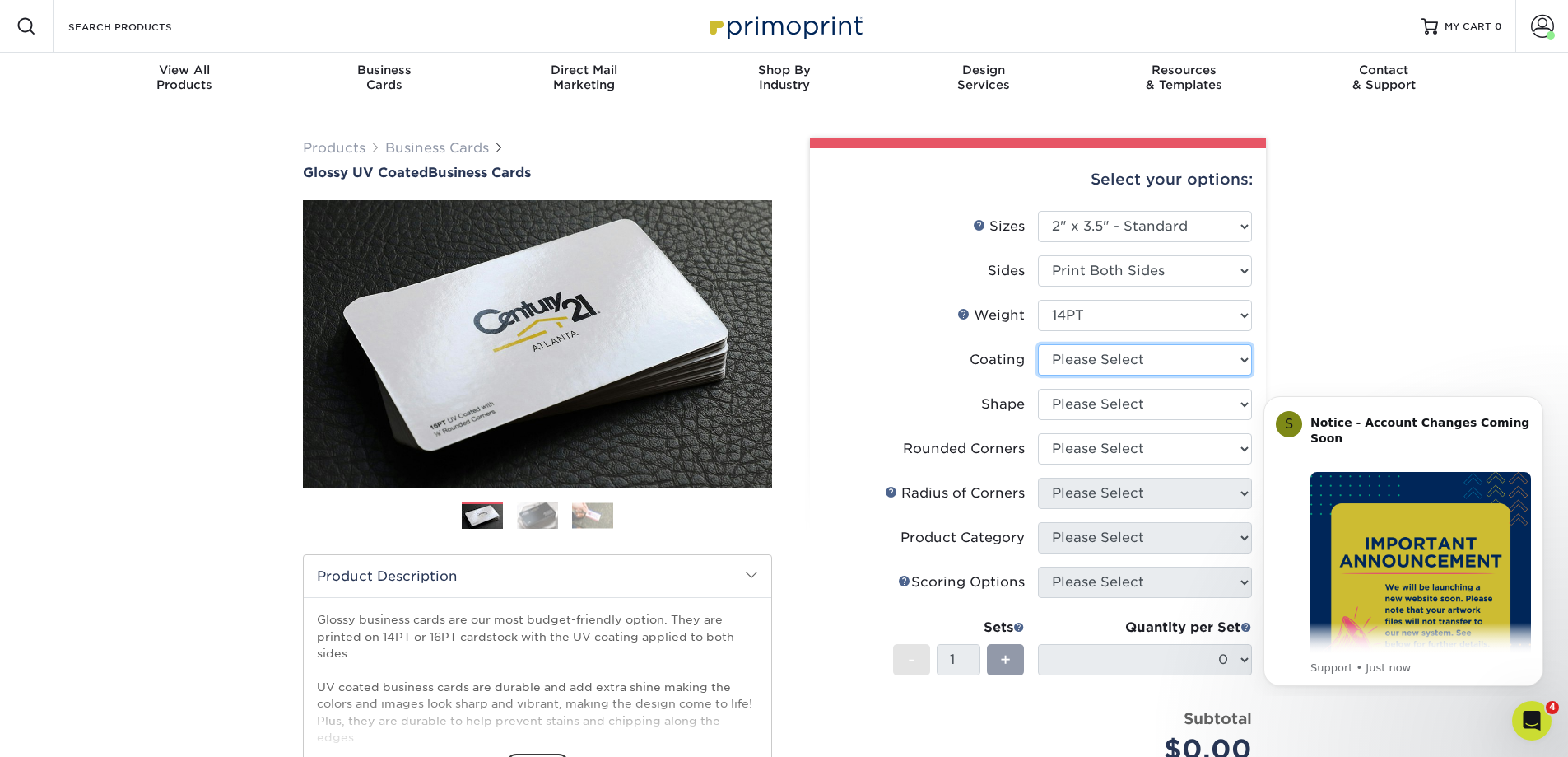
select select "1e8116af-acfc-44b1-83dc-8181aa338834"
click at [1038, 344] on select at bounding box center [1145, 360] width 214 height 31
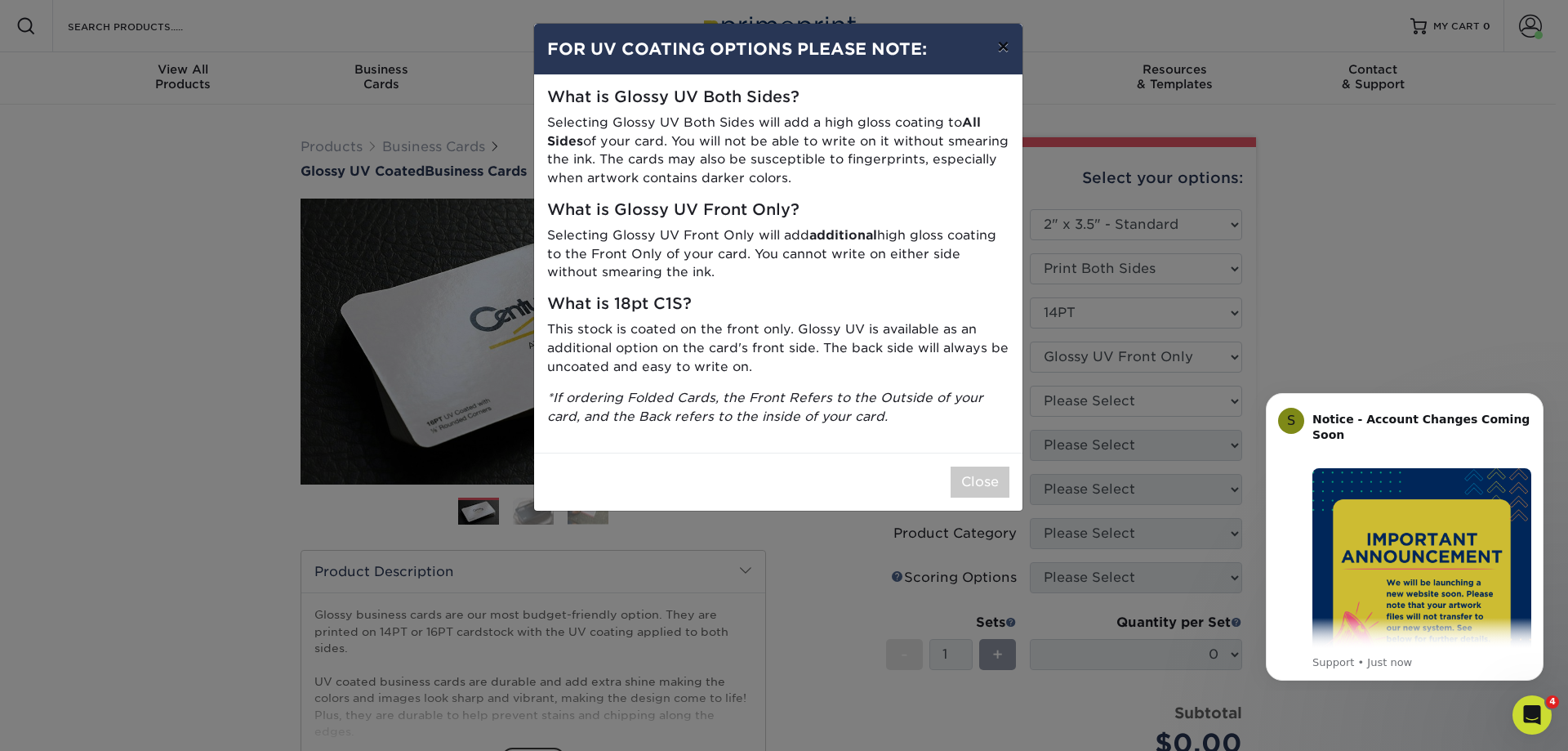
click at [1001, 44] on button "×" at bounding box center [1002, 47] width 37 height 46
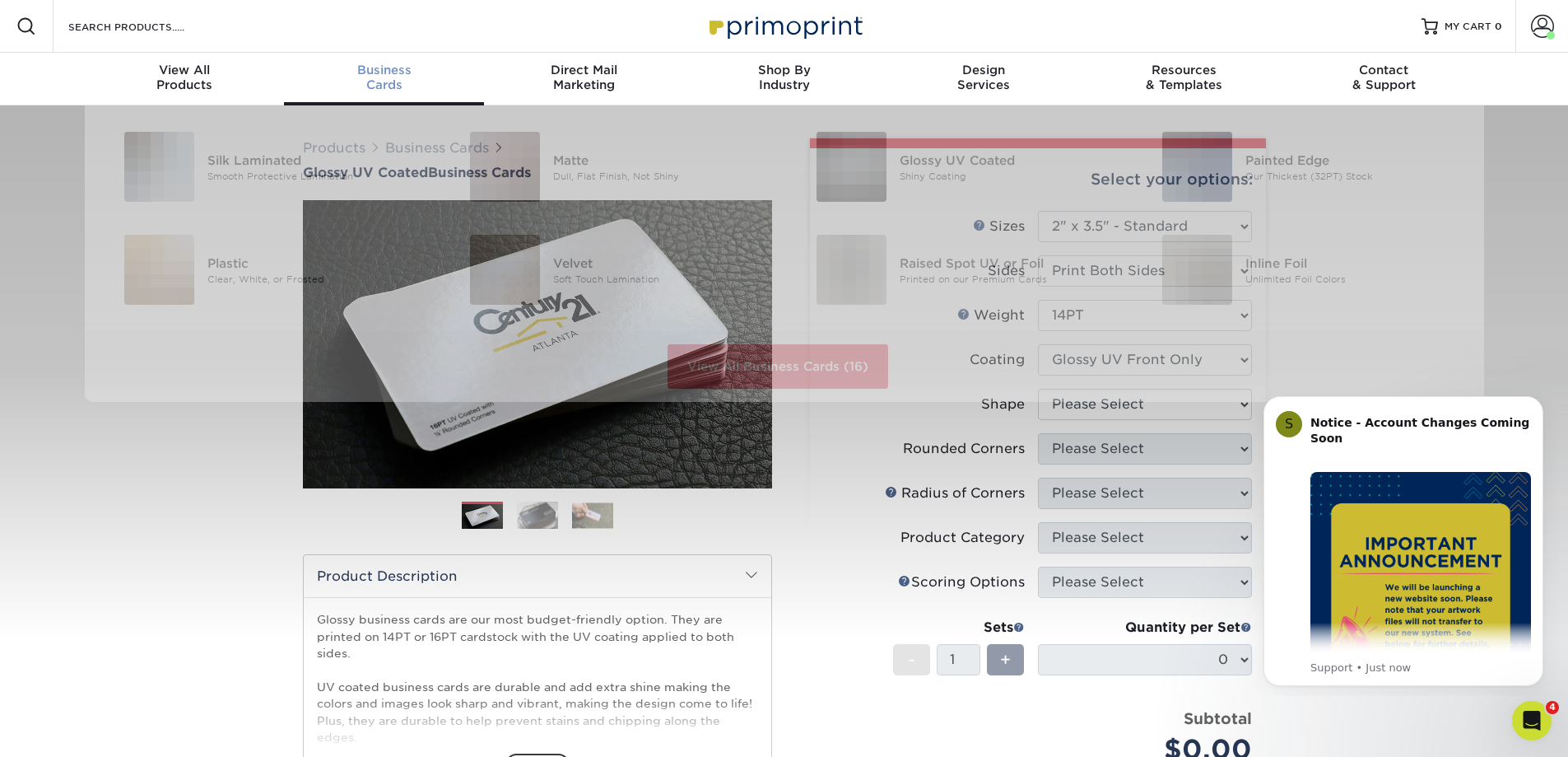
click at [380, 76] on span "Business" at bounding box center [385, 69] width 200 height 14
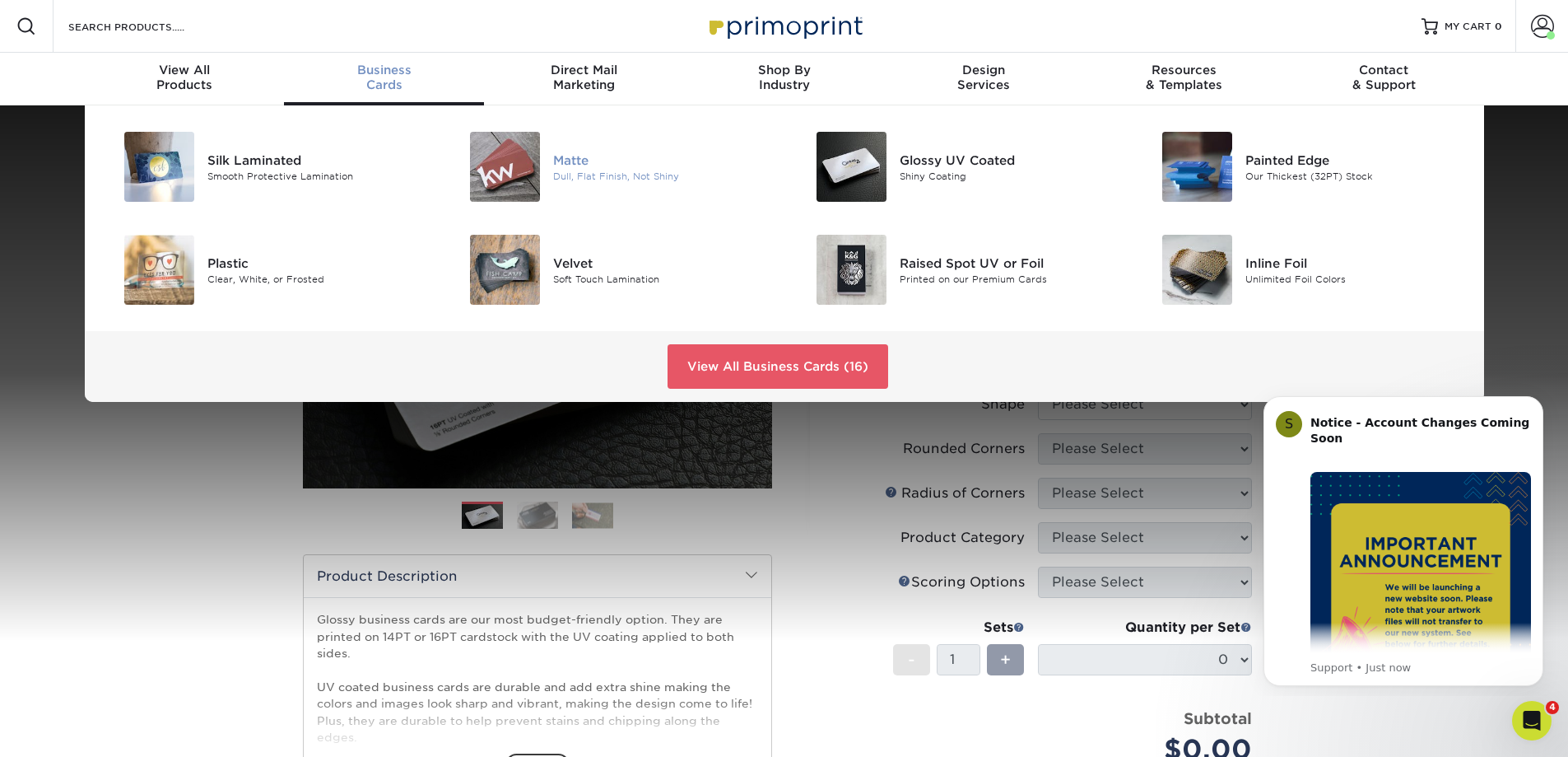
click at [583, 163] on div "Matte" at bounding box center [662, 159] width 218 height 18
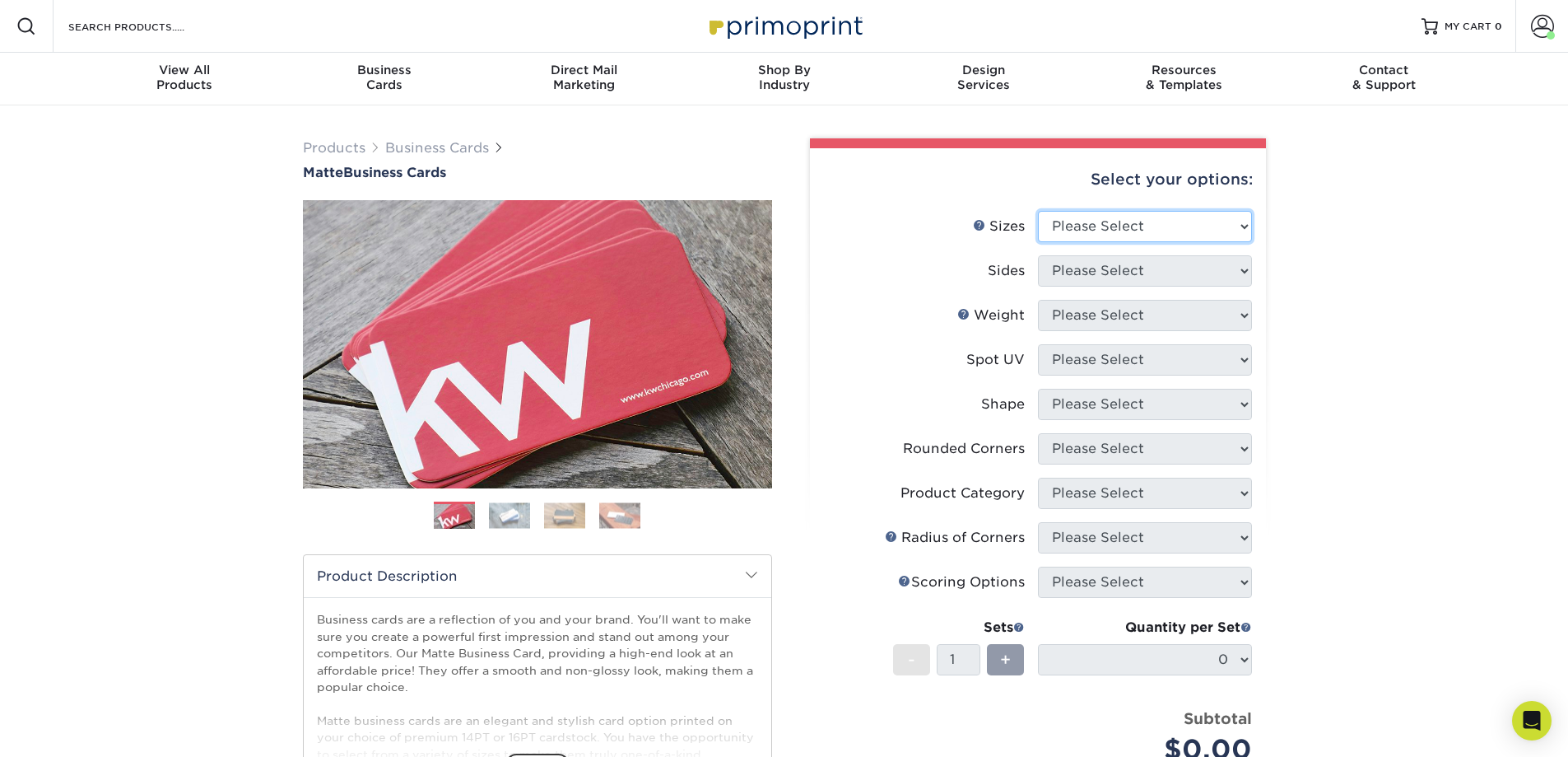
click at [1243, 226] on select "Please Select 1.5" x 3.5" - Mini 1.75" x 3.5" - Mini 2" x 2" - Square 2" x 3" -…" at bounding box center [1145, 227] width 214 height 31
select select "2.00x3.50"
click at [1038, 211] on select "Please Select 1.5" x 3.5" - Mini 1.75" x 3.5" - Mini 2" x 2" - Square 2" x 3" -…" at bounding box center [1145, 227] width 214 height 31
click at [1229, 268] on select "Please Select Print Both Sides Print Front Only" at bounding box center [1145, 271] width 214 height 31
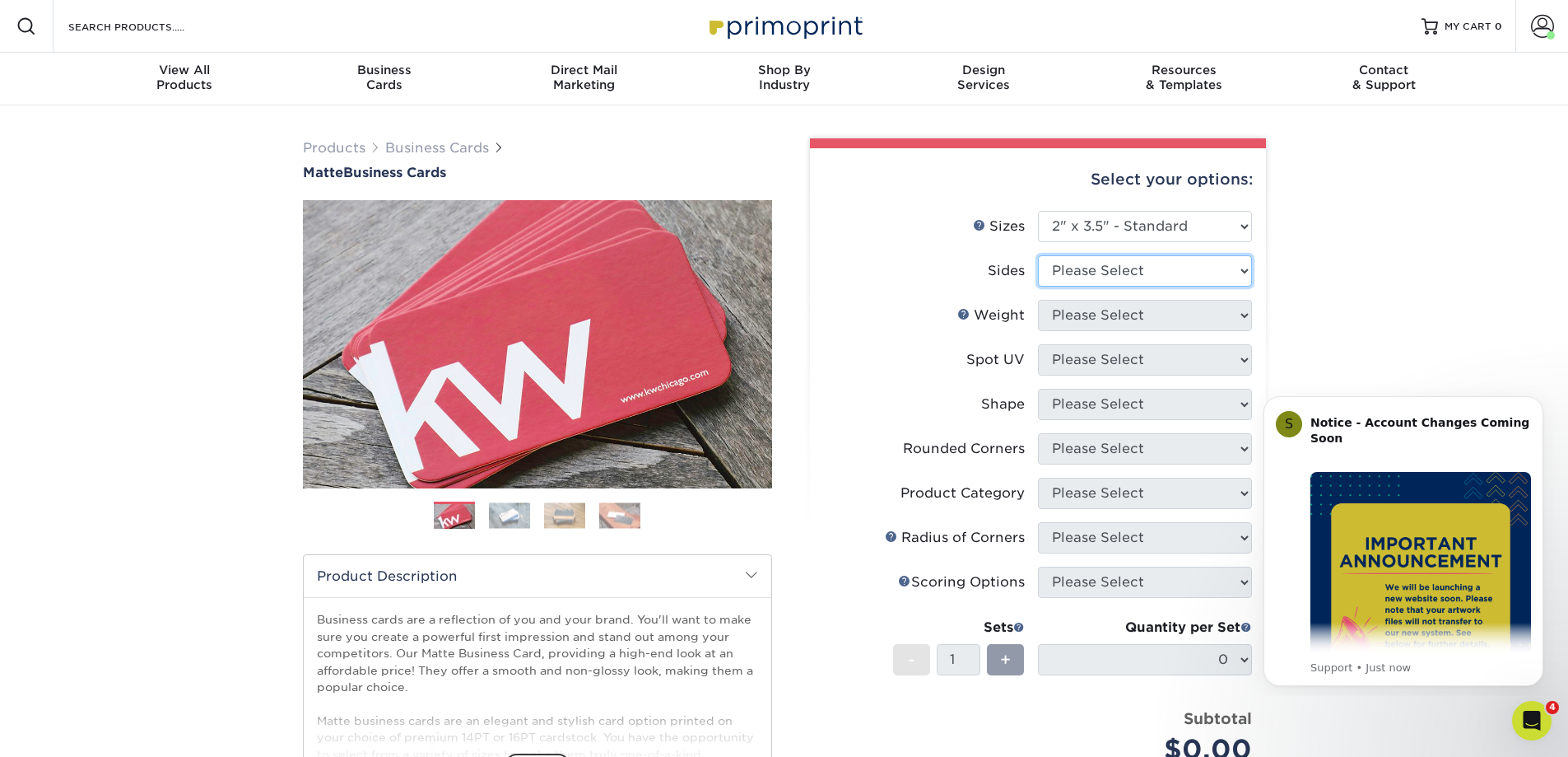
select select "13abbda7-1d64-4f25-8bb2-c179b224825d"
click at [1038, 256] on select "Please Select Print Both Sides Print Front Only" at bounding box center [1145, 271] width 214 height 31
click at [1238, 315] on select "Please Select 16PT 14PT" at bounding box center [1145, 315] width 214 height 31
select select "14PT"
click at [1038, 300] on select "Please Select 16PT 14PT" at bounding box center [1145, 315] width 214 height 31
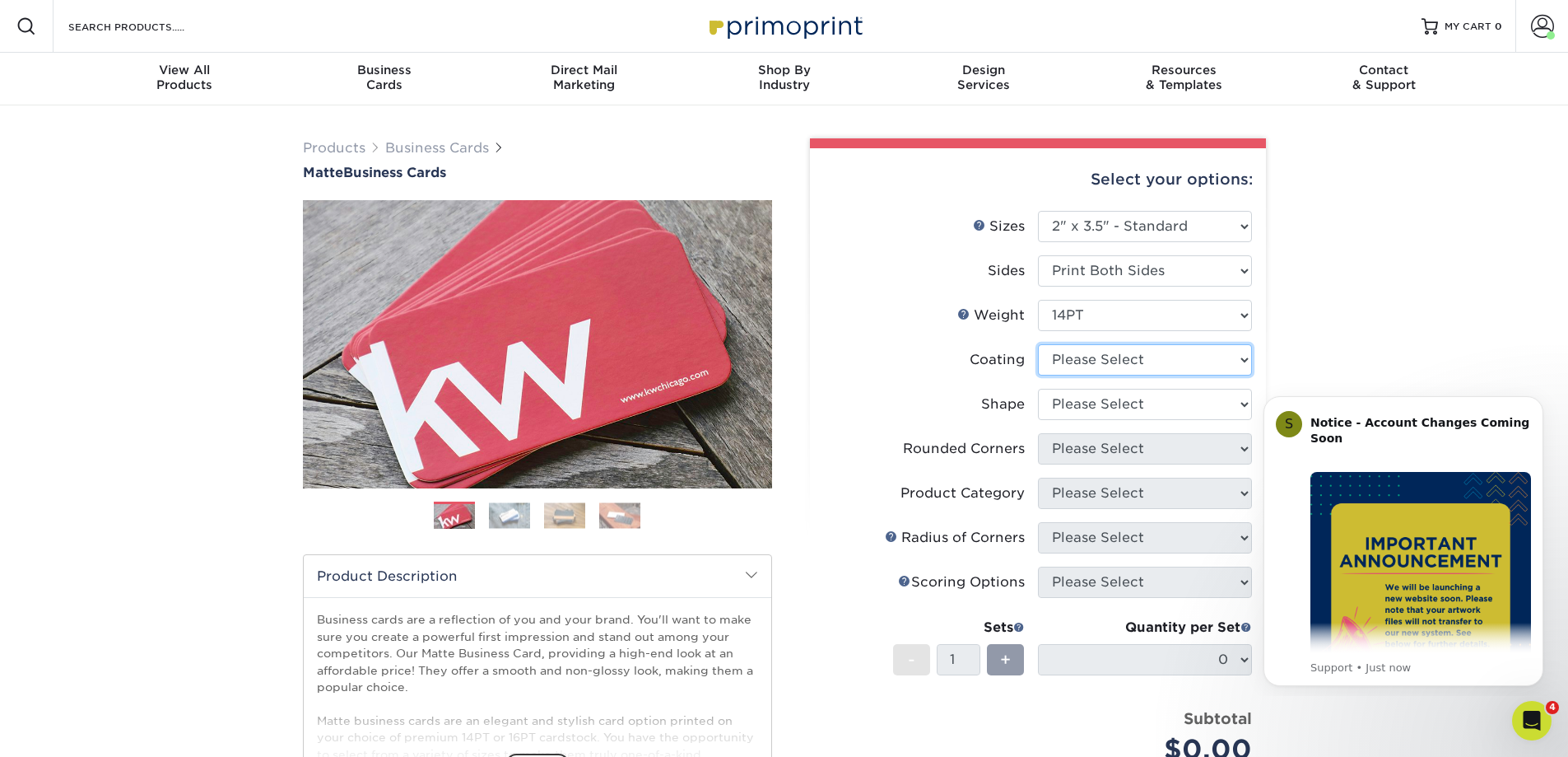
click at [1240, 353] on select at bounding box center [1145, 360] width 214 height 31
select select "121bb7b5-3b4d-429f-bd8d-bbf80e953313"
click at [1038, 344] on select at bounding box center [1145, 360] width 214 height 31
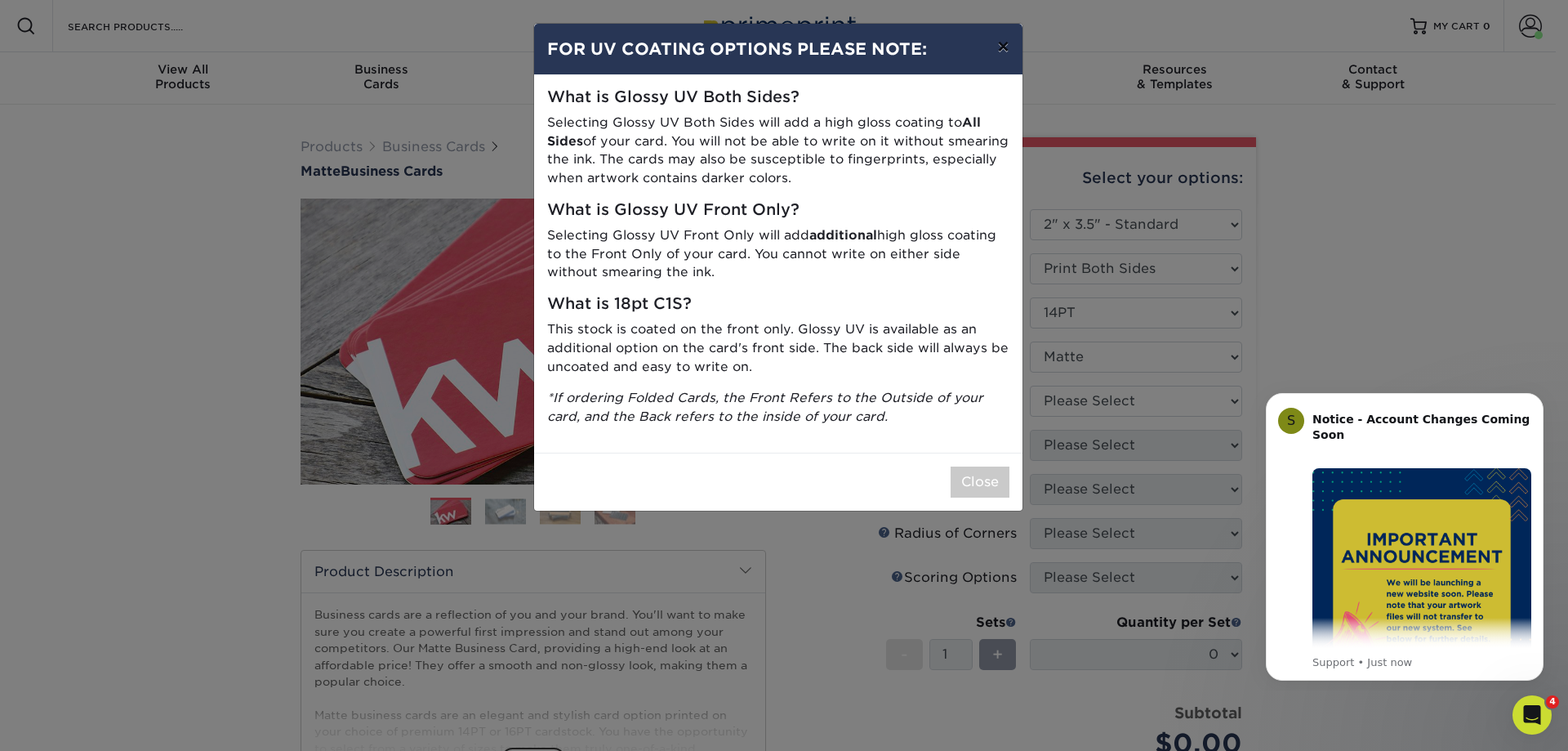
click at [1007, 44] on button "×" at bounding box center [1002, 47] width 37 height 46
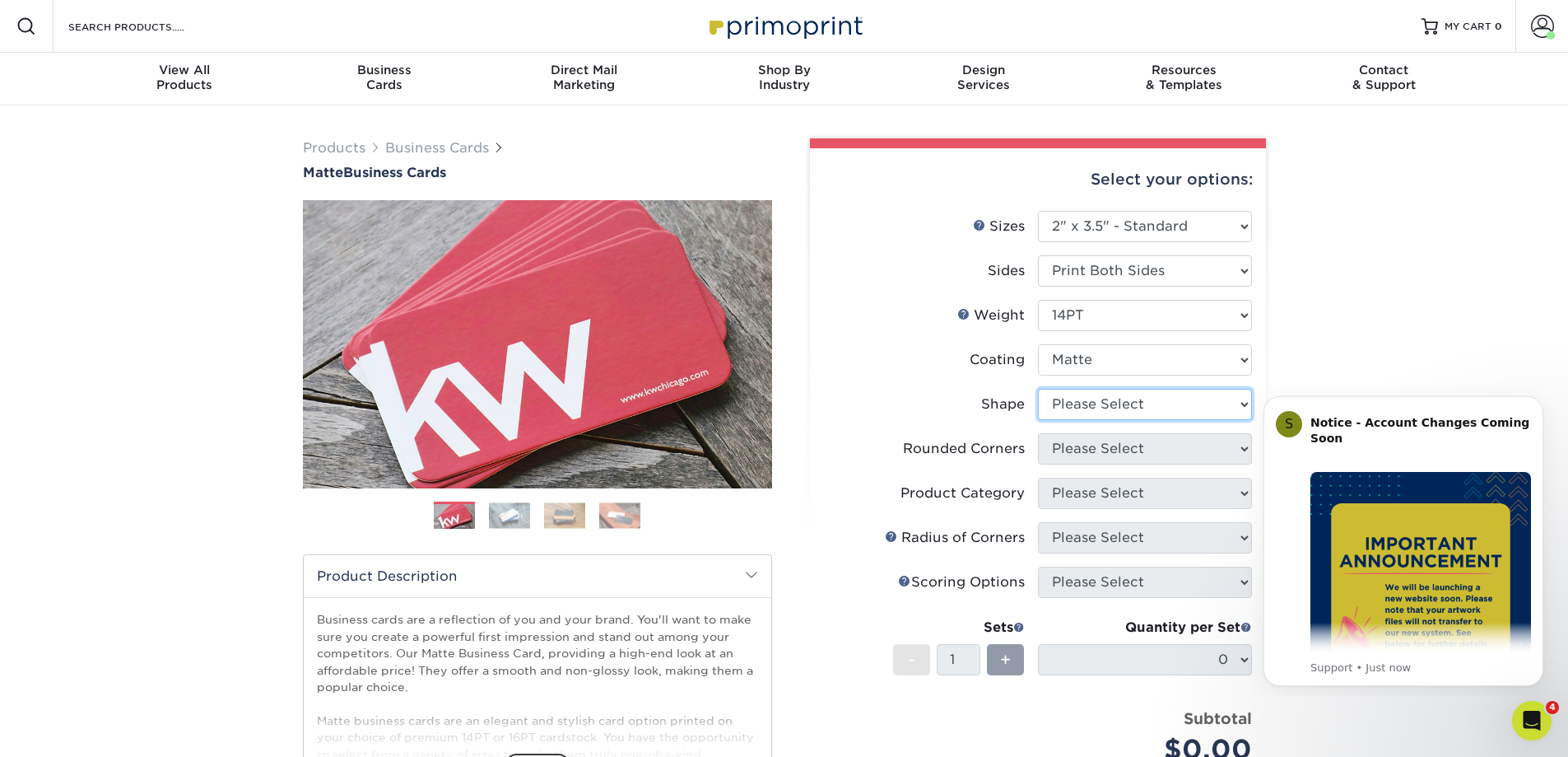
click at [1237, 406] on select "Please Select Standard" at bounding box center [1145, 404] width 214 height 31
select select "standard"
click at [1038, 389] on select "Please Select Standard" at bounding box center [1145, 404] width 214 height 31
click at [1237, 448] on select "Please Select Yes - Round 2 Corners Yes - Round 4 Corners No" at bounding box center [1145, 448] width 214 height 31
select select "0"
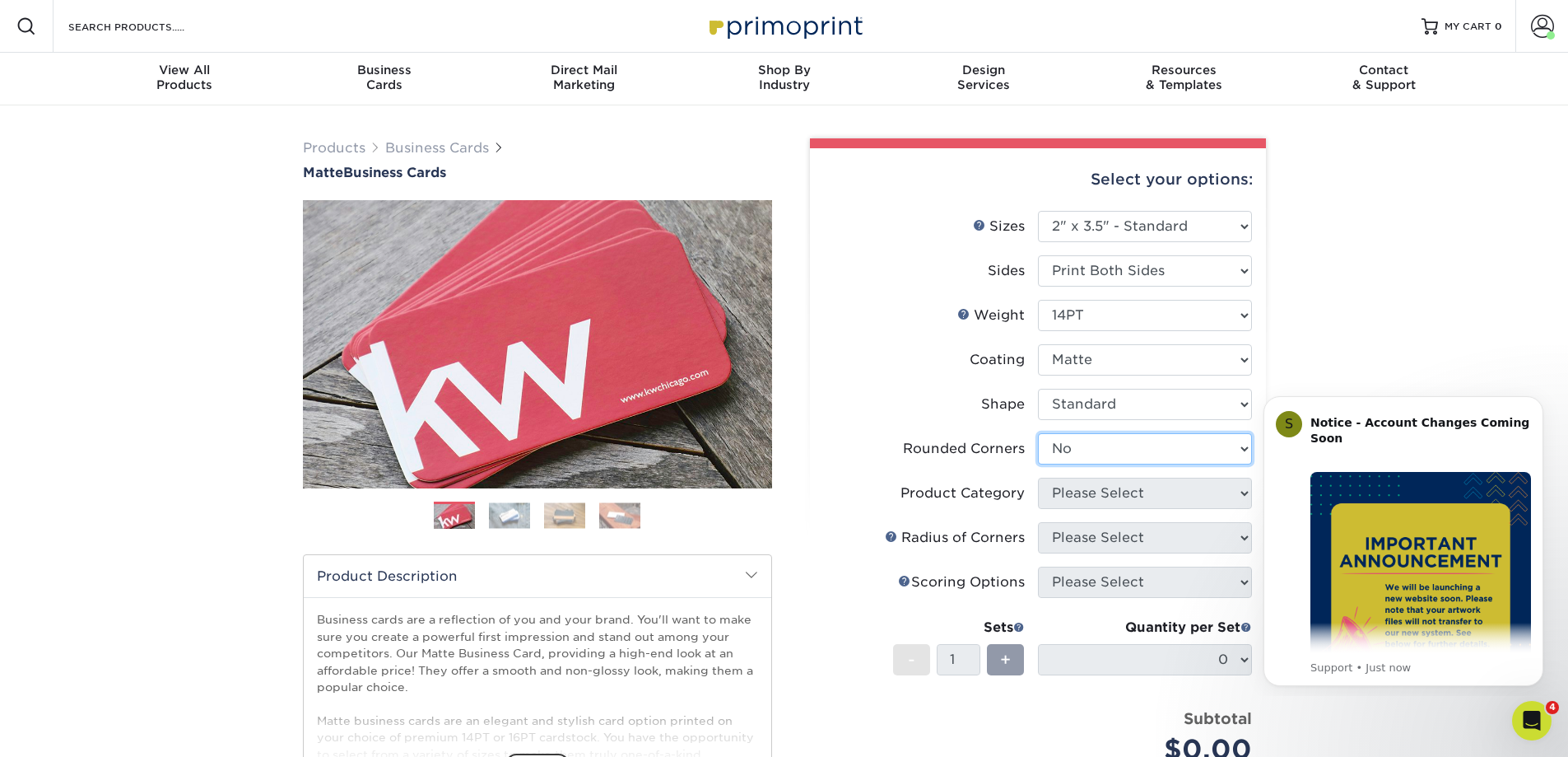
click at [1038, 433] on select "Please Select Yes - Round 2 Corners Yes - Round 4 Corners No" at bounding box center [1145, 448] width 214 height 31
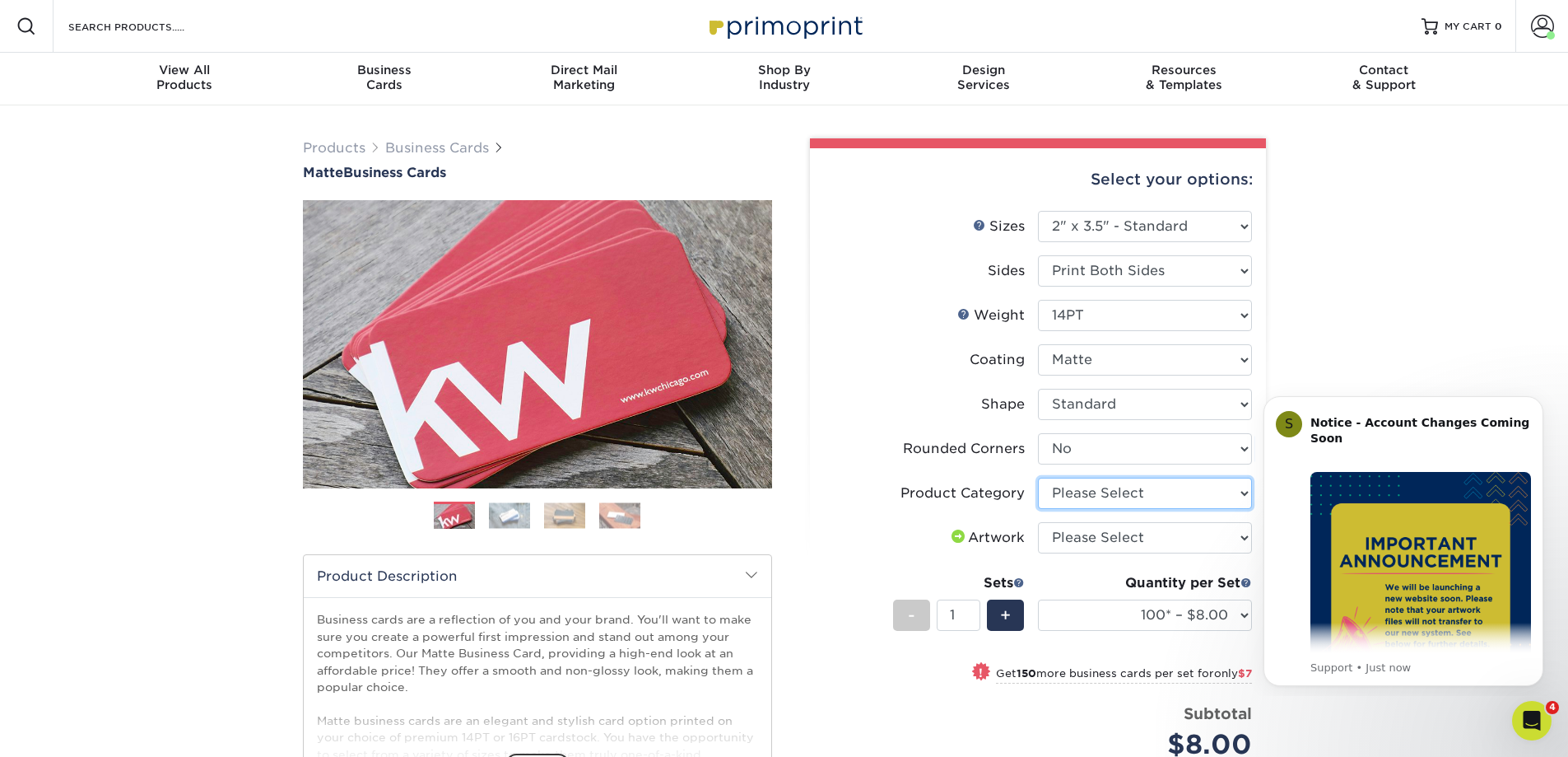
click at [1246, 494] on select "Please Select Business Cards" at bounding box center [1145, 493] width 214 height 31
select select "3b5148f1-0588-4f88-a218-97bcfdce65c1"
click at [1038, 477] on select "Please Select Business Cards" at bounding box center [1145, 493] width 214 height 31
click at [1240, 536] on select "Please Select I will upload files I need a design - $100" at bounding box center [1145, 537] width 214 height 31
select select "upload"
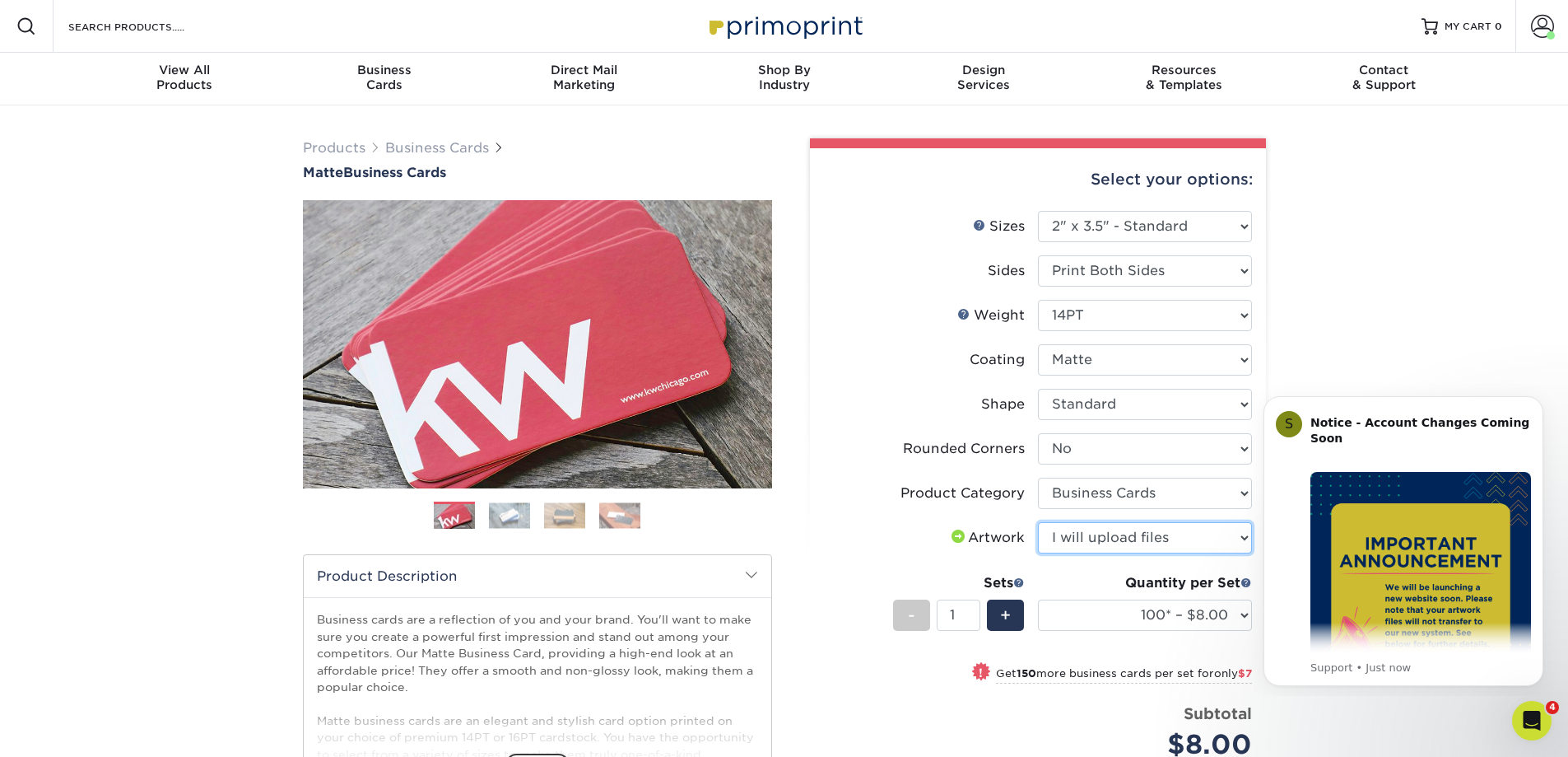
click at [1038, 522] on select "Please Select I will upload files I need a design - $100" at bounding box center [1145, 537] width 214 height 31
click at [1239, 613] on select "100* – $8.00 250* – $15.00 500 – $30.00 1000 – $37.00 2500 – $66.00 5000 – $127…" at bounding box center [1145, 615] width 214 height 31
select select "2500 – $66.00"
click at [1038, 600] on select "100* – $8.00 250* – $15.00 500 – $30.00 1000 – $37.00 2500 – $66.00 5000 – $127…" at bounding box center [1145, 615] width 214 height 31
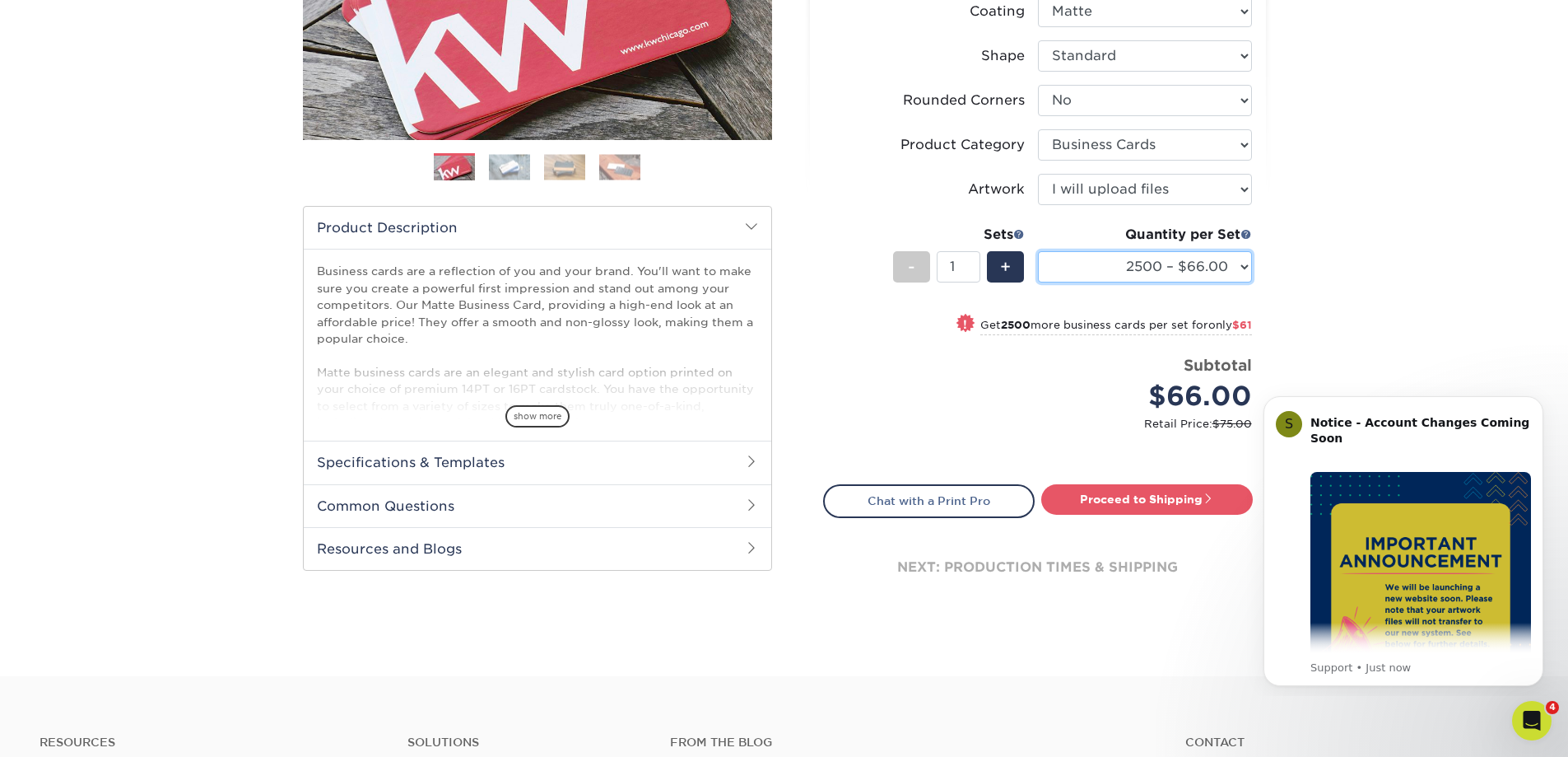
scroll to position [385, 0]
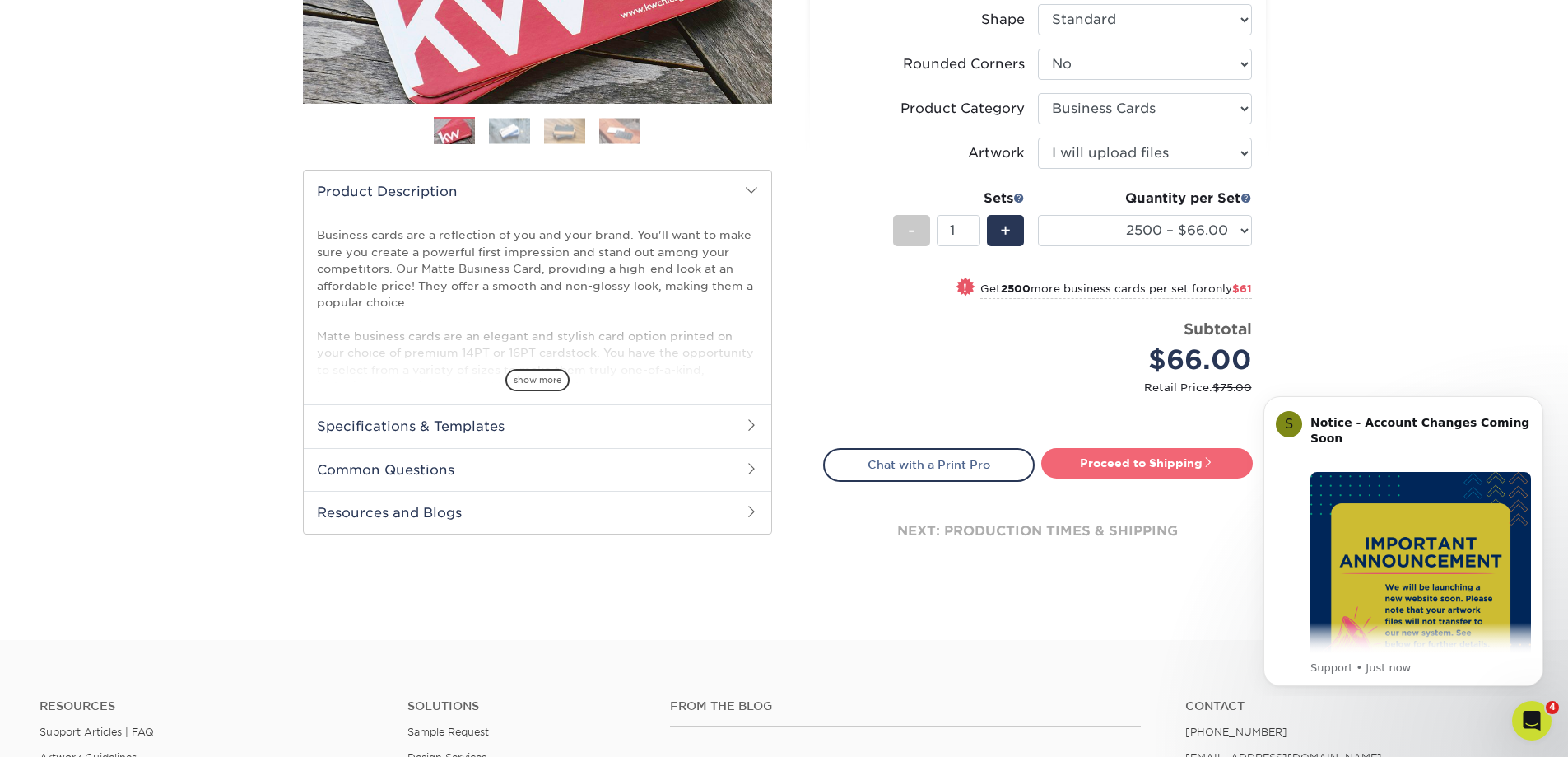
click at [1160, 460] on link "Proceed to Shipping" at bounding box center [1146, 463] width 211 height 30
type input "Set 1"
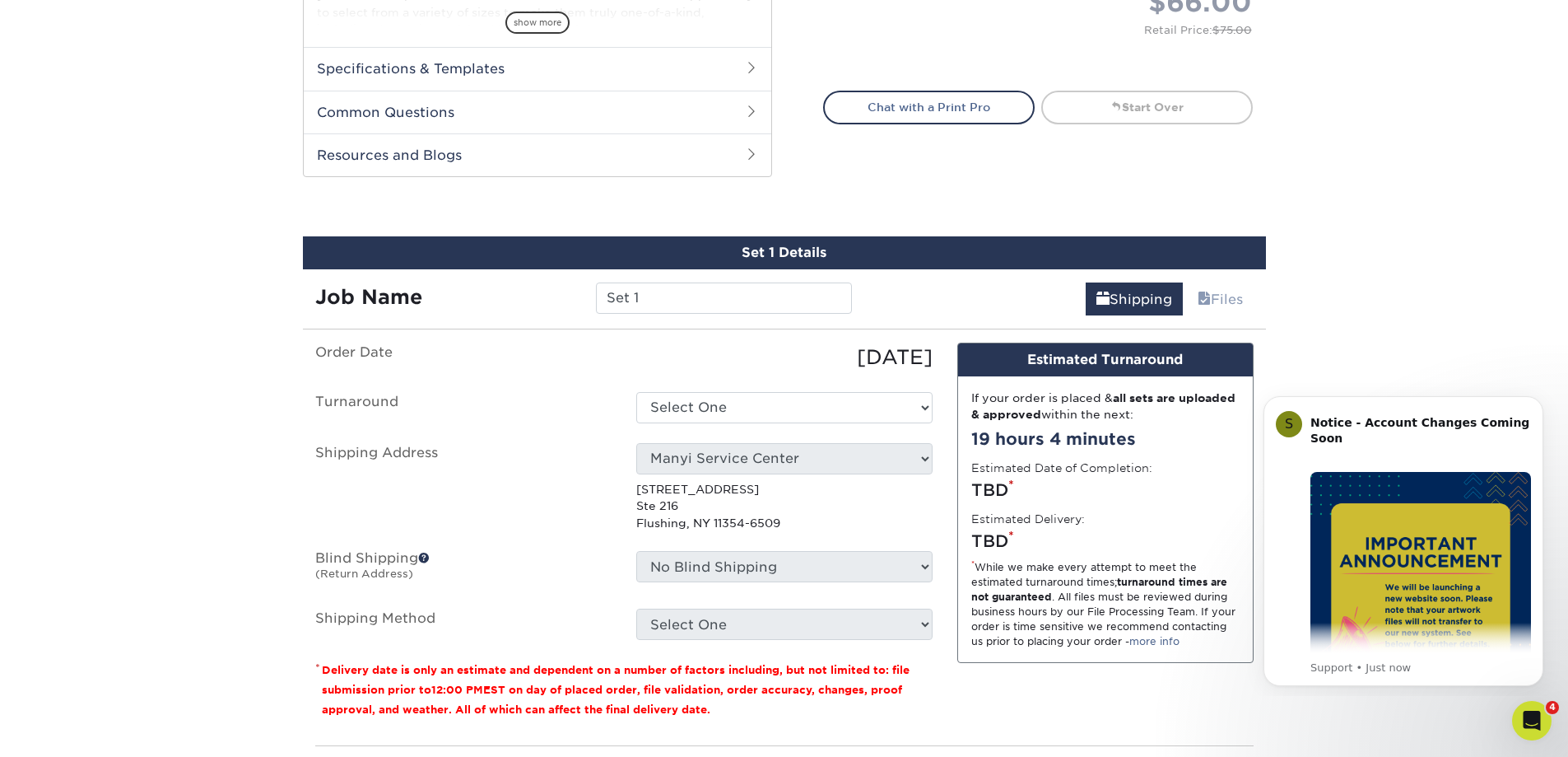
scroll to position [878, 0]
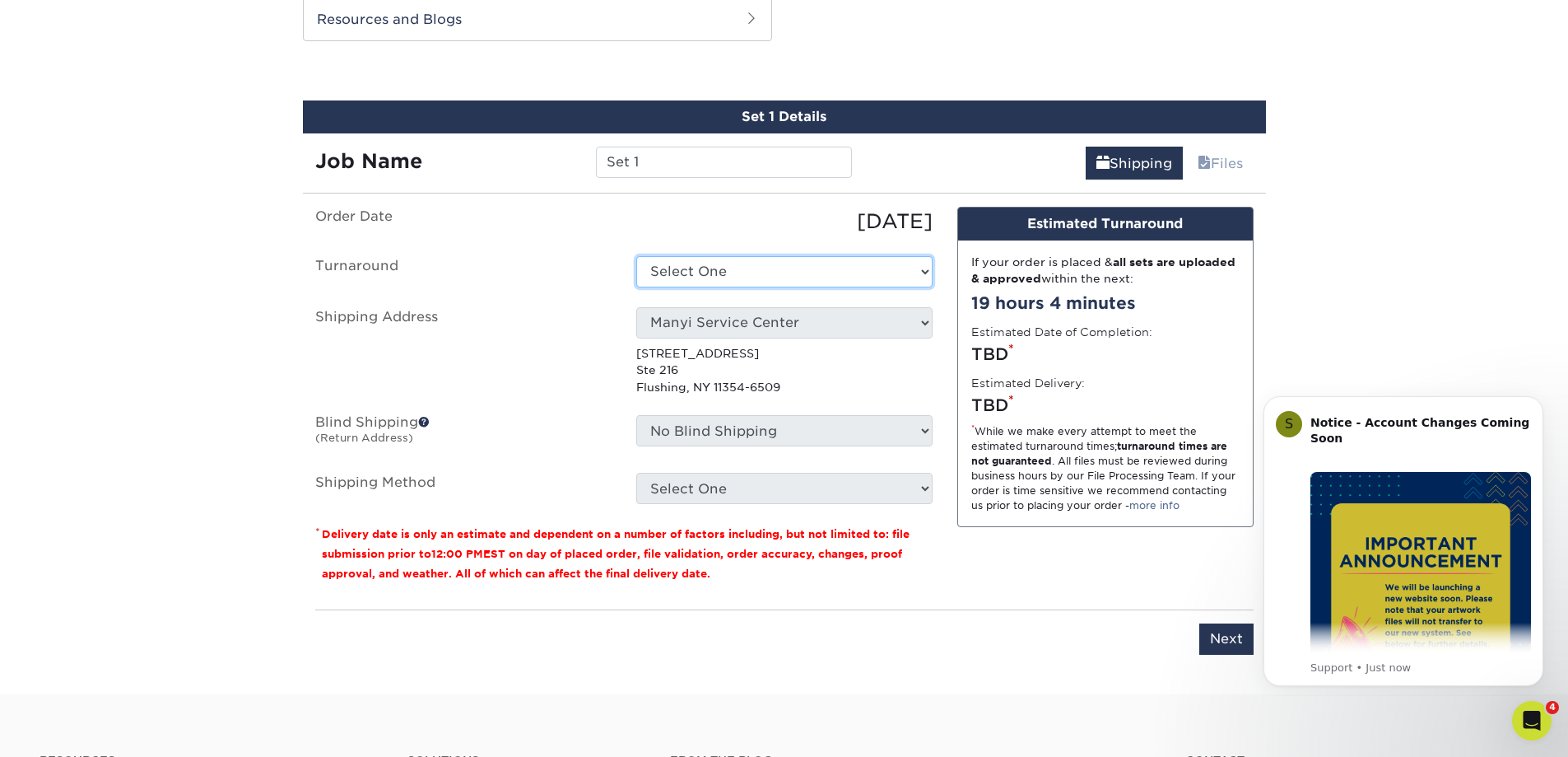
click at [917, 268] on select "Select One 2-4 Business Days 2 Day Next Business Day" at bounding box center [784, 272] width 296 height 31
select select "bd2f82a4-9d9a-435a-b92e-de4b14a52371"
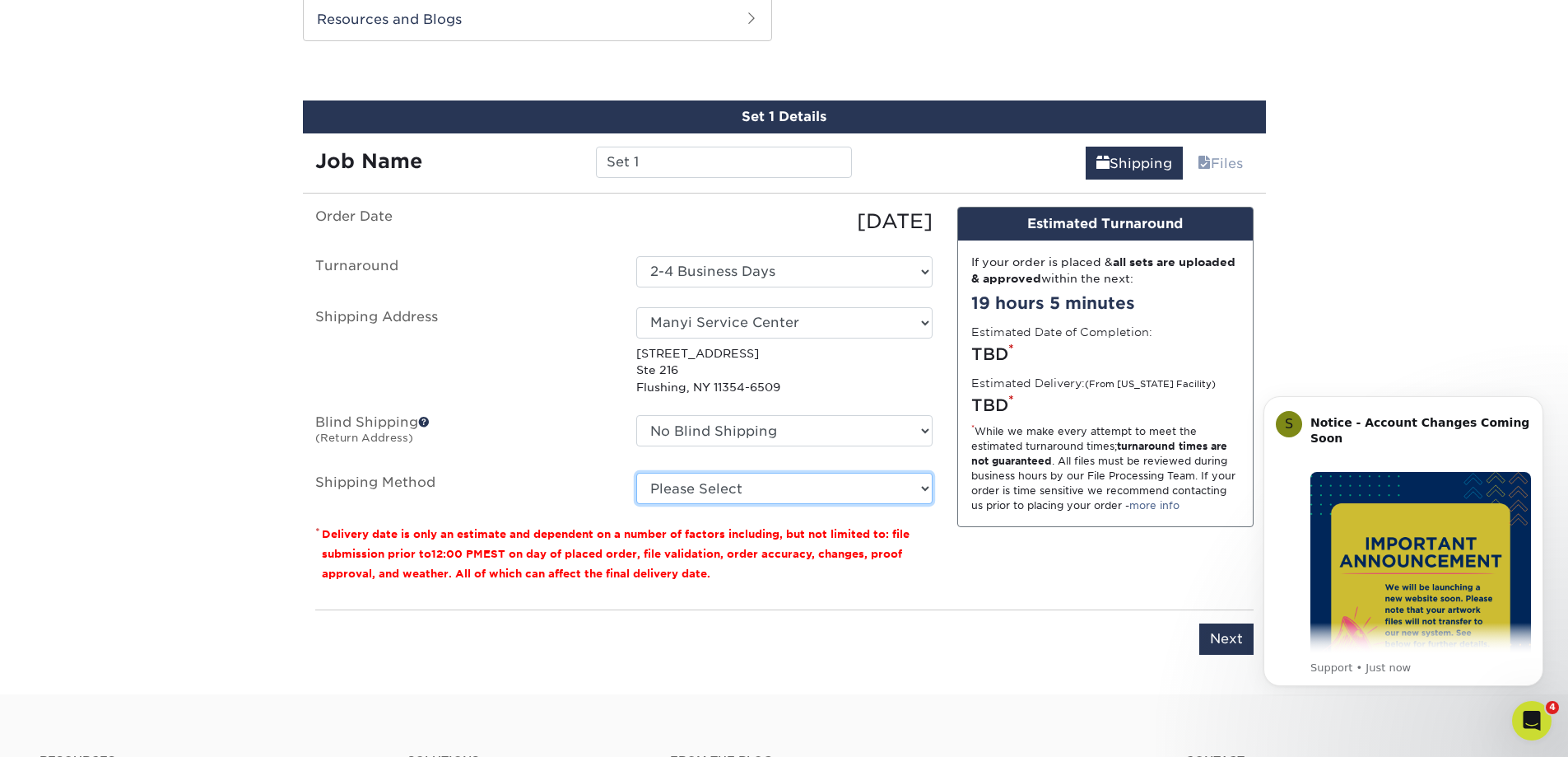
click at [924, 490] on select "Please Select Ground Shipping (+$11.20) 3 Day Shipping Service (+$15.34) 2 Day …" at bounding box center [784, 488] width 296 height 31
select select "03"
click at [636, 473] on select "Please Select Ground Shipping (+$11.20) 3 Day Shipping Service (+$15.34) 2 Day …" at bounding box center [784, 488] width 296 height 31
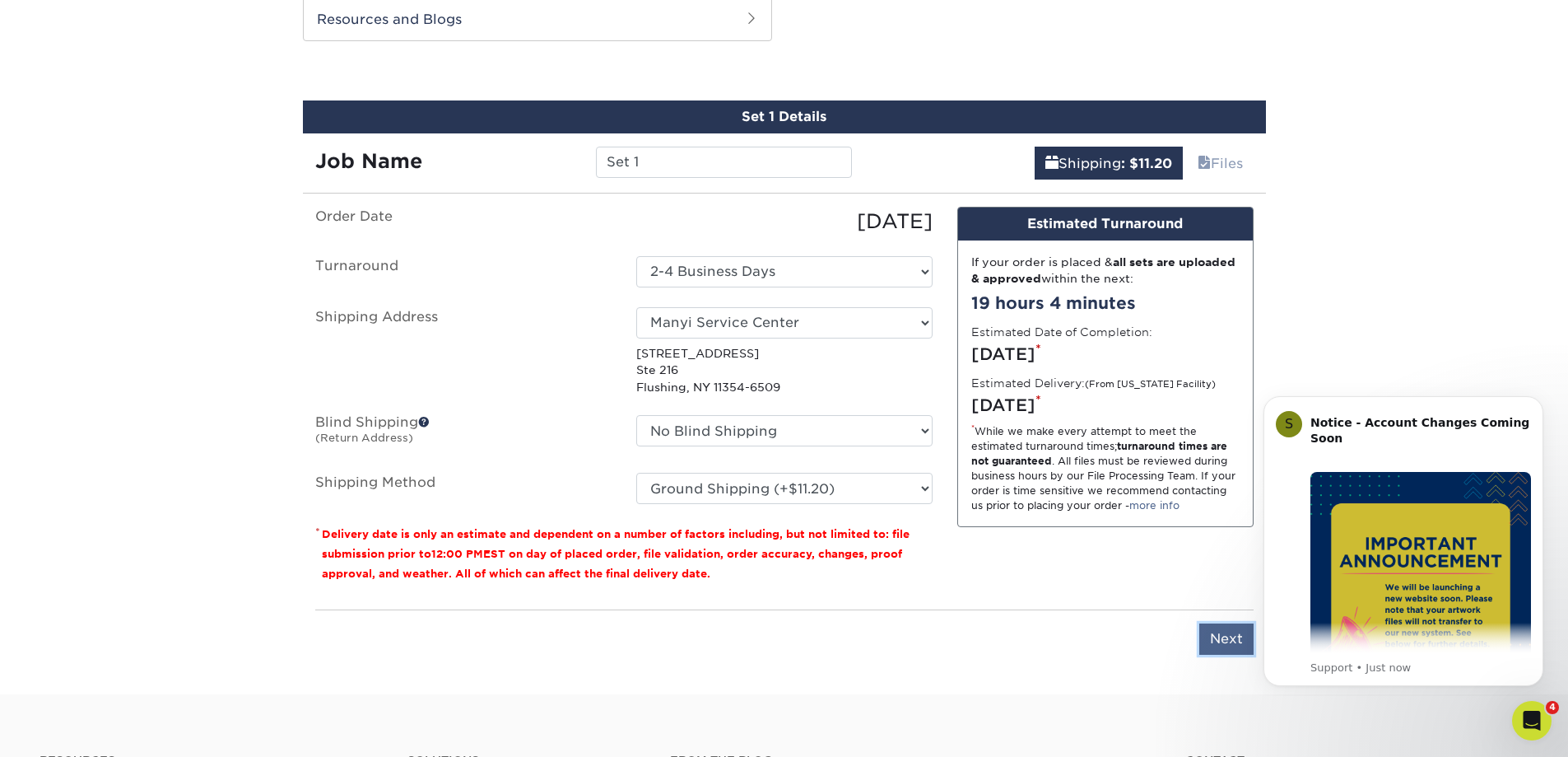
click at [1214, 635] on input "Next" at bounding box center [1226, 638] width 54 height 31
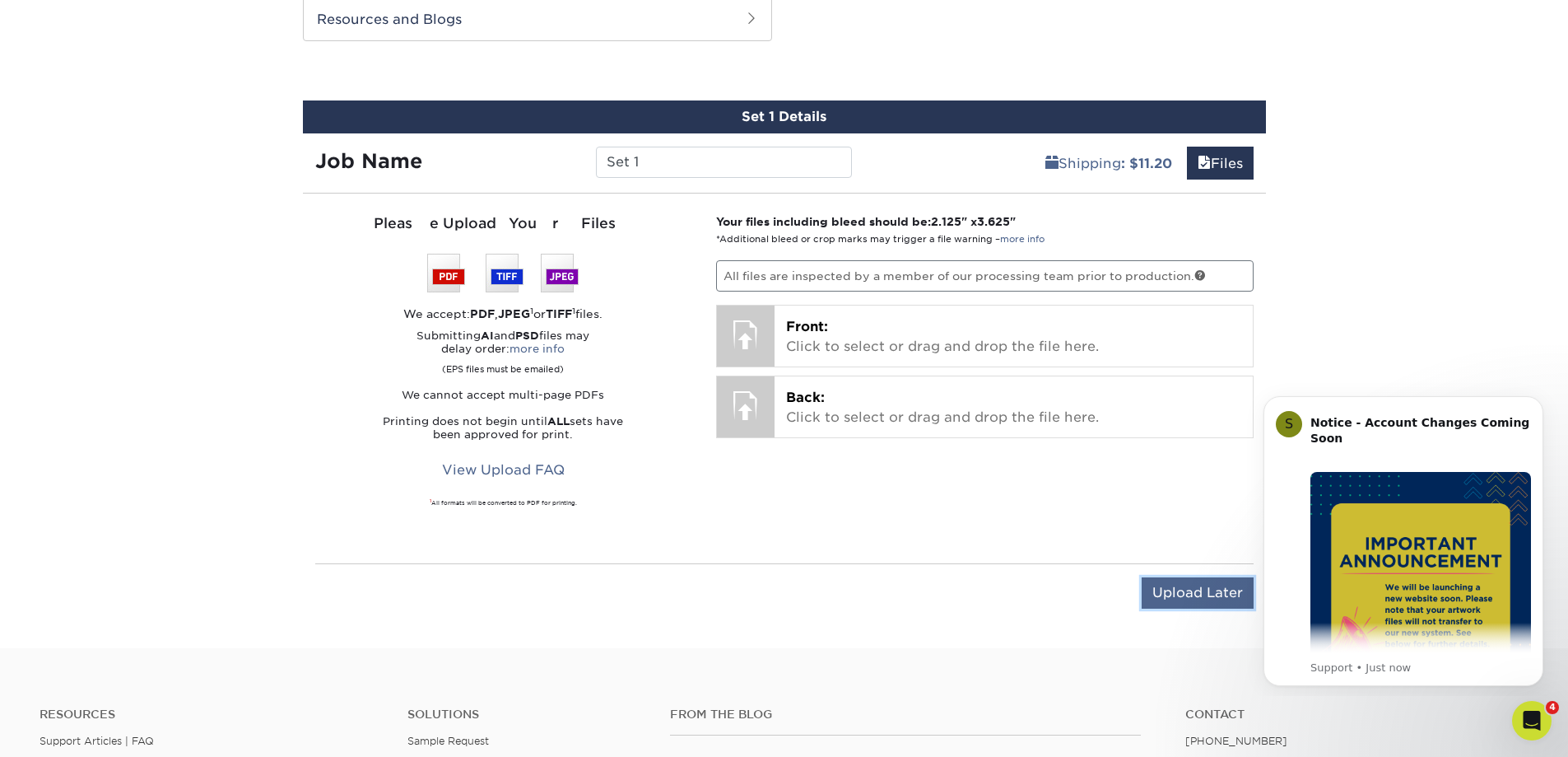
click at [1211, 591] on input "Upload Later" at bounding box center [1197, 593] width 112 height 31
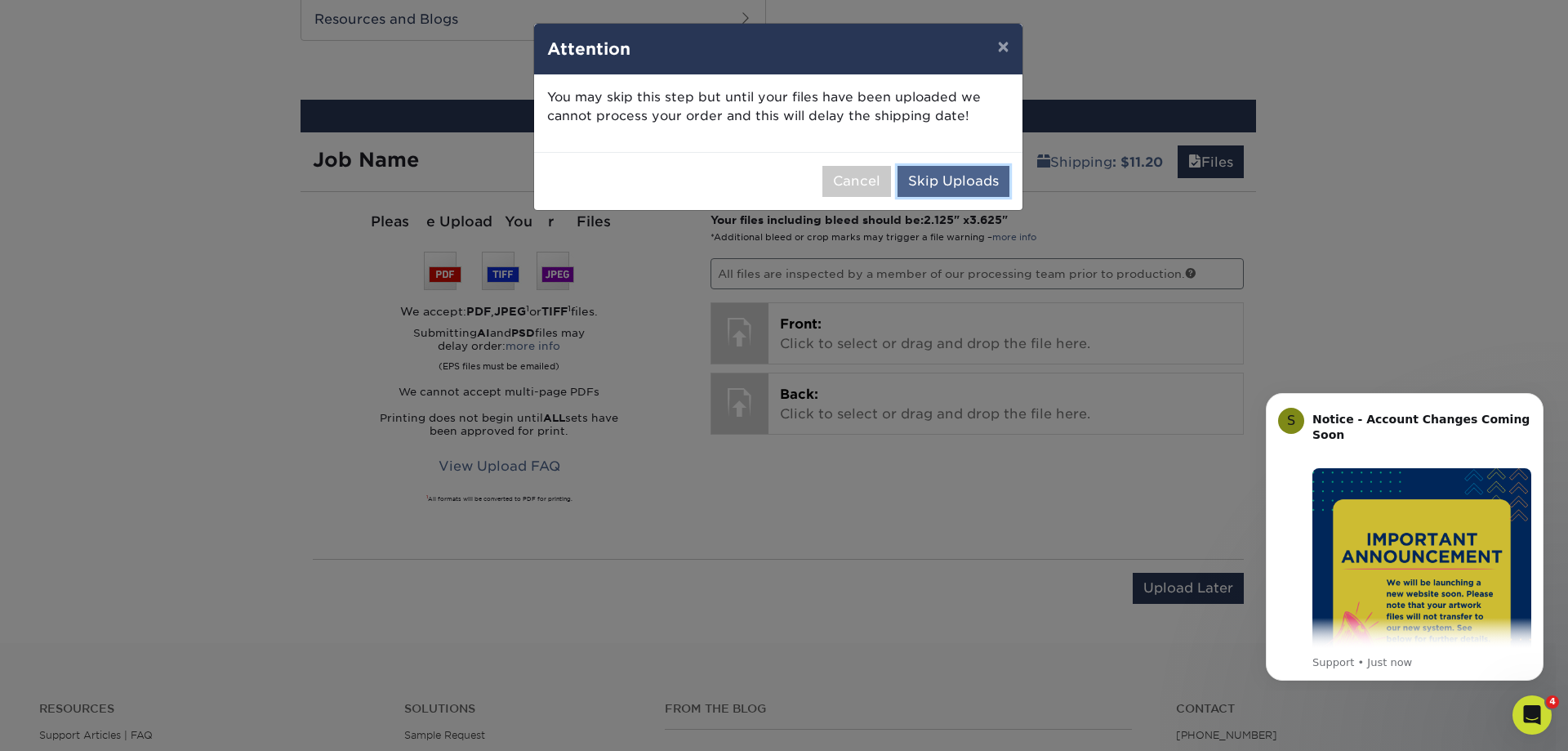
click at [929, 179] on button "Skip Uploads" at bounding box center [953, 181] width 112 height 31
